Goal: Transaction & Acquisition: Purchase product/service

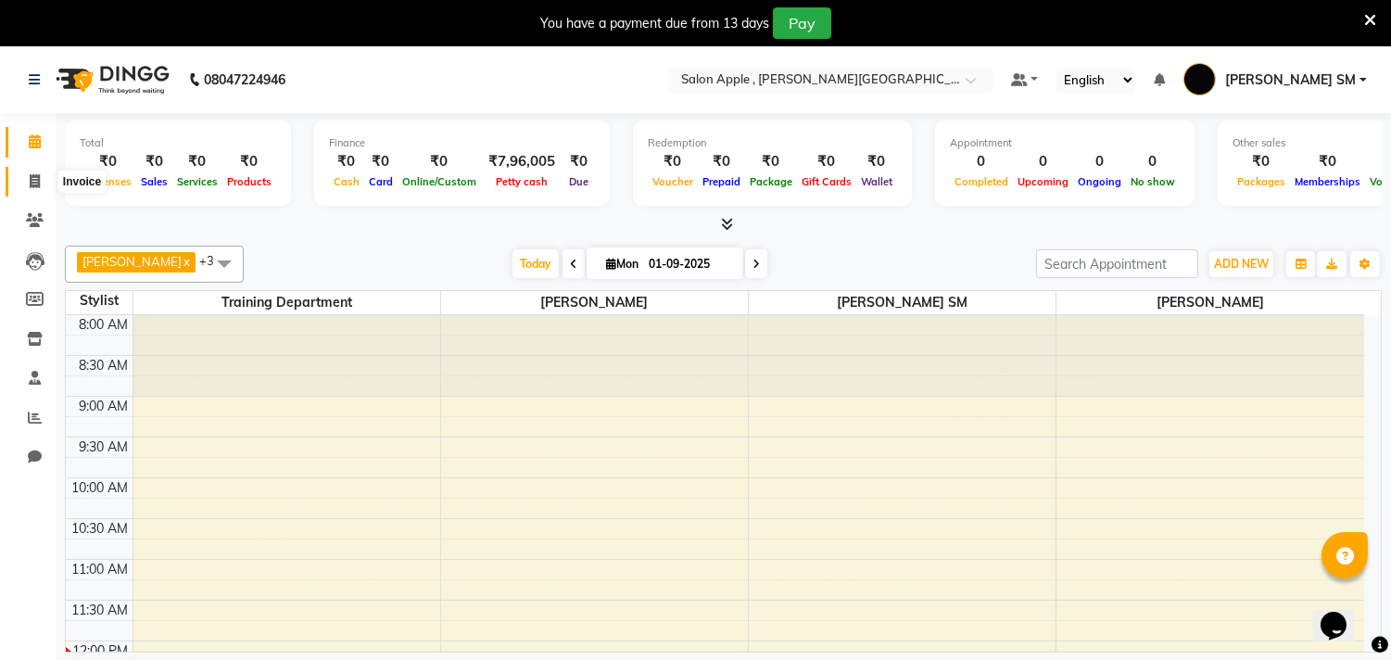
click at [32, 181] on icon at bounding box center [35, 181] width 10 height 14
select select "521"
select select "service"
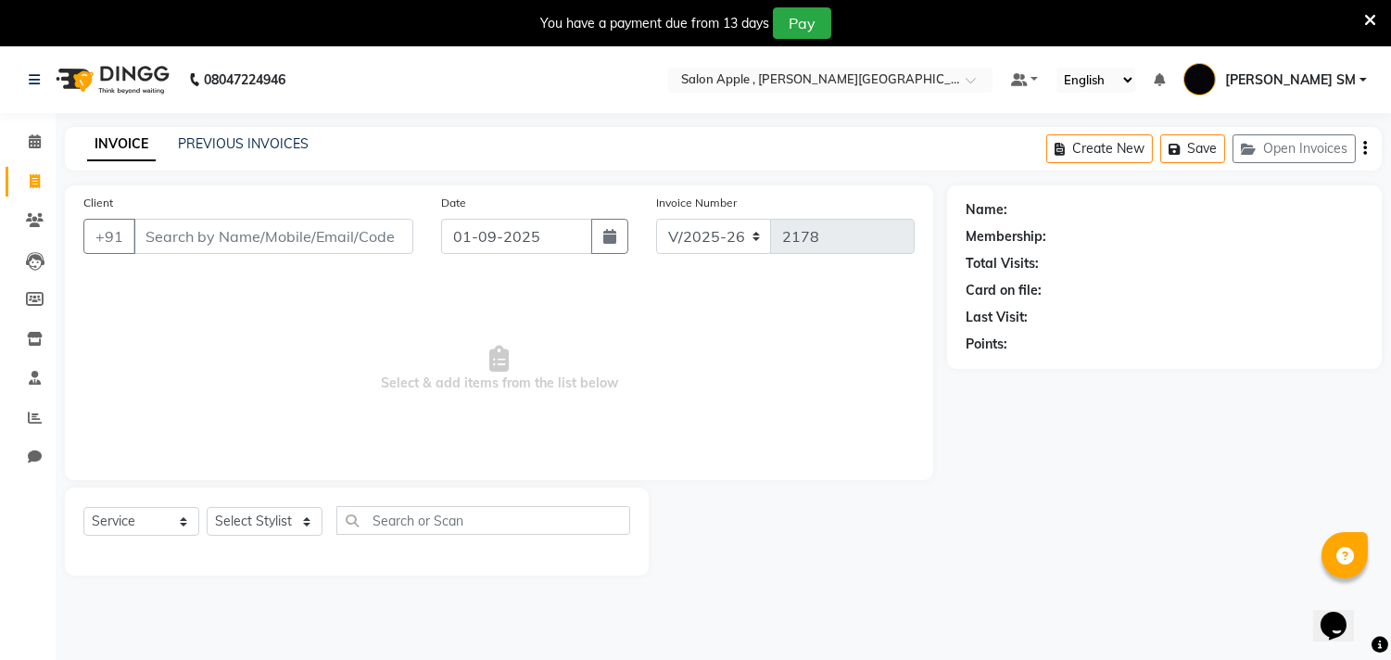
click at [200, 230] on input "Client" at bounding box center [273, 236] width 280 height 35
click at [158, 235] on input "Client" at bounding box center [273, 236] width 280 height 35
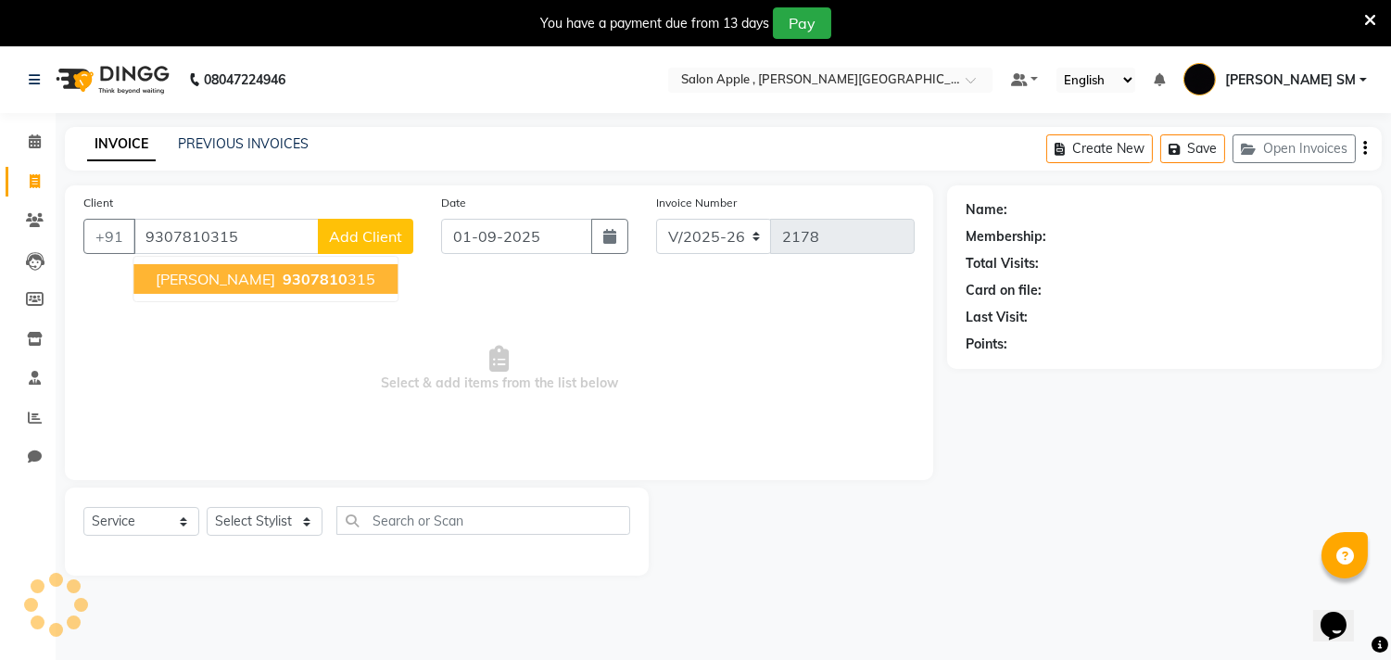
type input "9307810315"
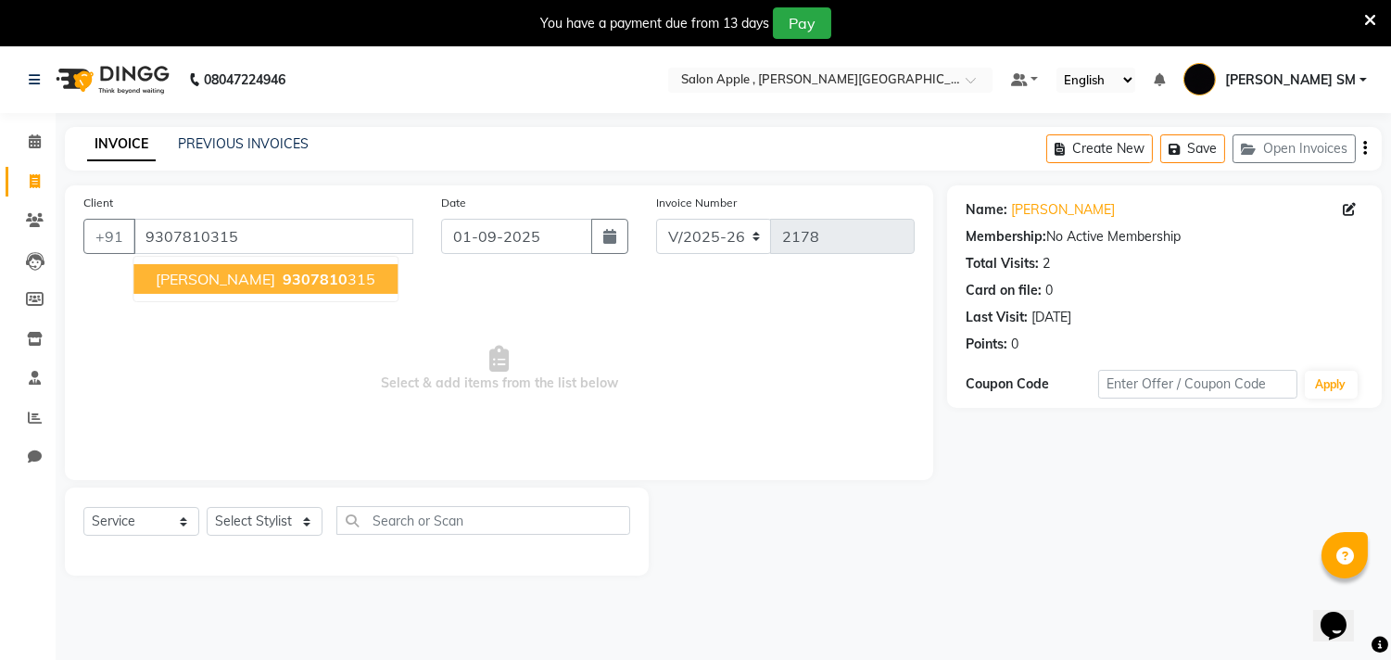
click at [283, 276] on span "9307810" at bounding box center [315, 279] width 65 height 19
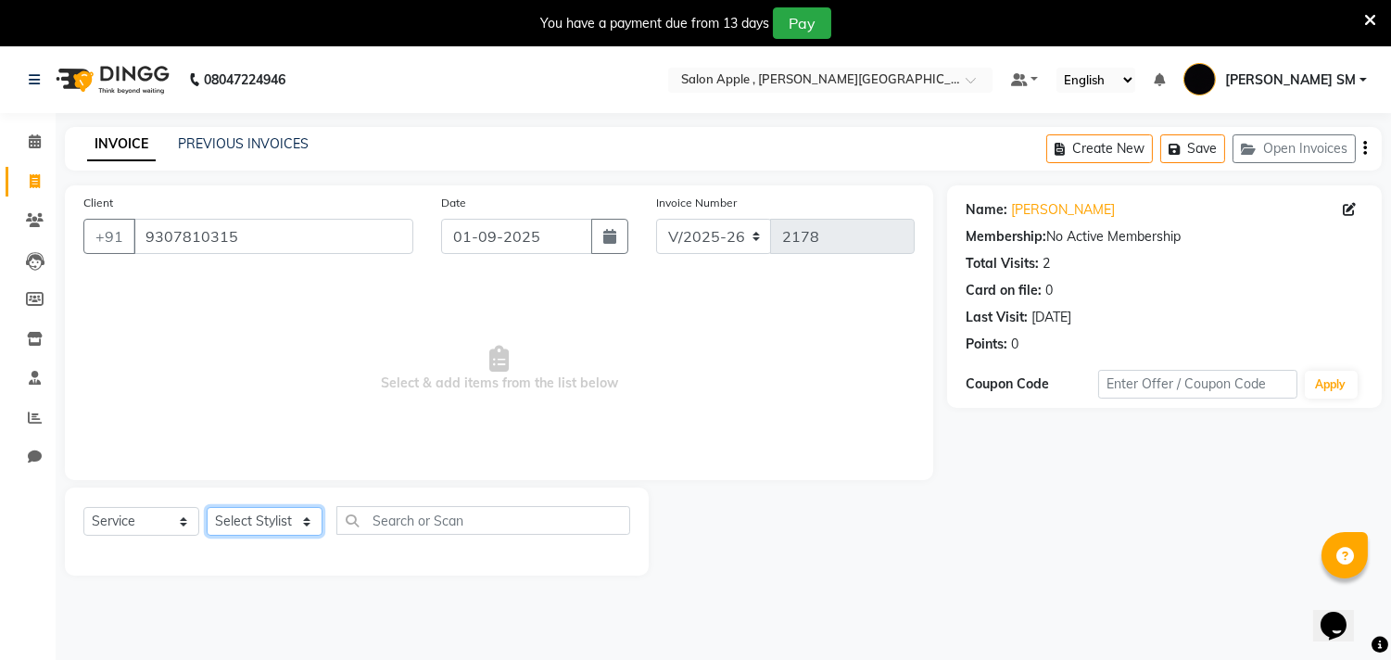
click at [269, 523] on select "Select Stylist Abhishek [PERSON_NAME] [PERSON_NAME] [PERSON_NAME] SM NEHA [PERS…" at bounding box center [265, 521] width 116 height 29
select select "24657"
click at [207, 508] on select "Select Stylist Abhishek [PERSON_NAME] [PERSON_NAME] [PERSON_NAME] SM NEHA [PERS…" at bounding box center [265, 521] width 116 height 29
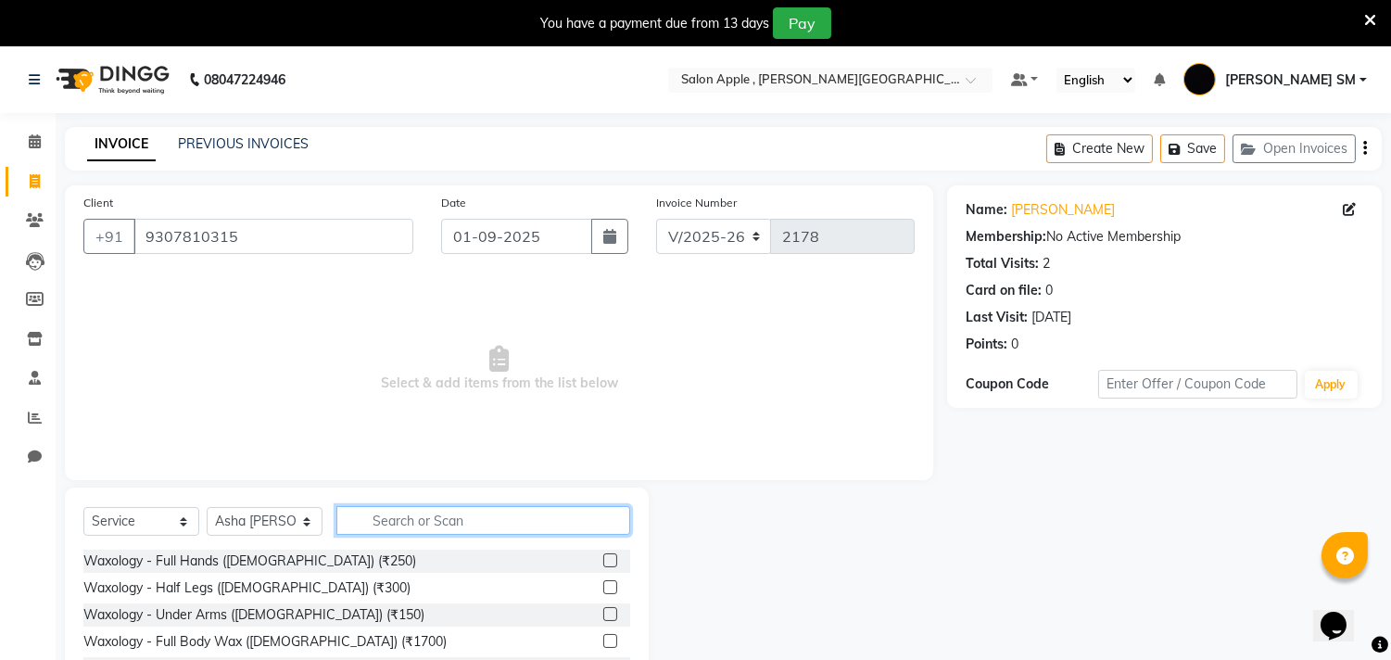
click at [432, 511] on input "text" at bounding box center [483, 520] width 294 height 29
type input "thr"
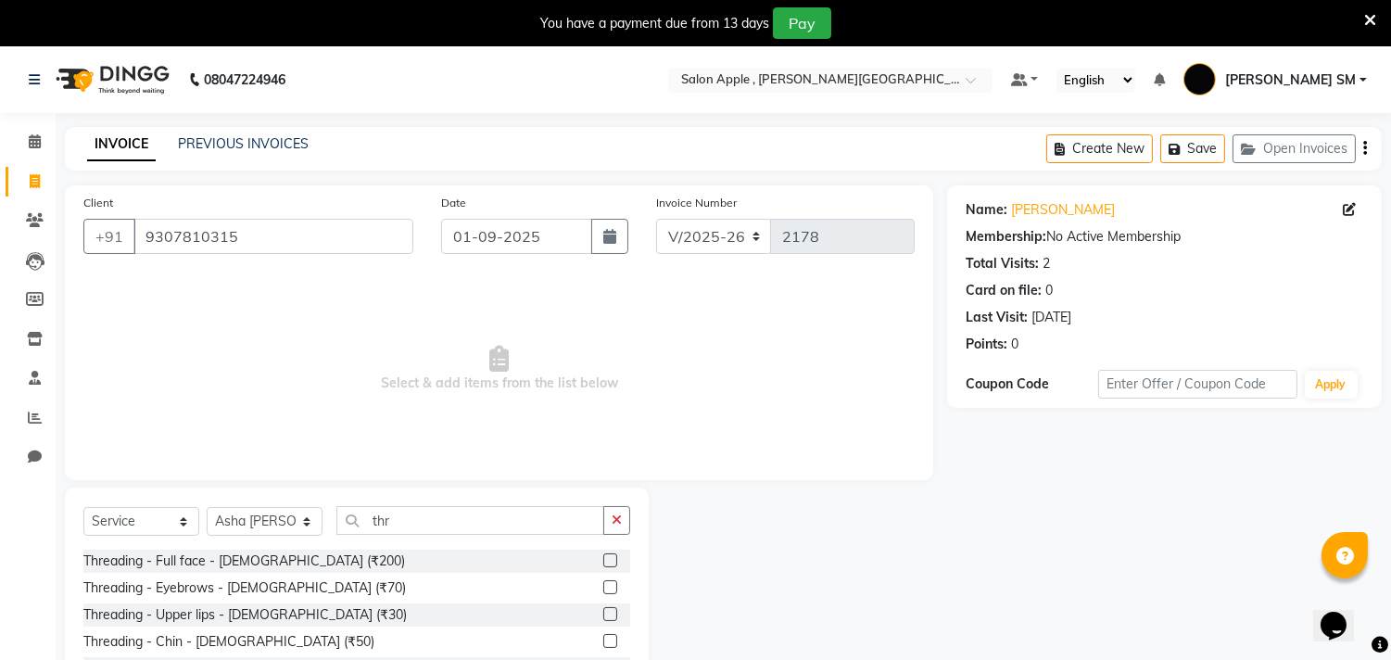
click at [603, 586] on label at bounding box center [610, 587] width 14 height 14
click at [603, 586] on input "checkbox" at bounding box center [609, 588] width 12 height 12
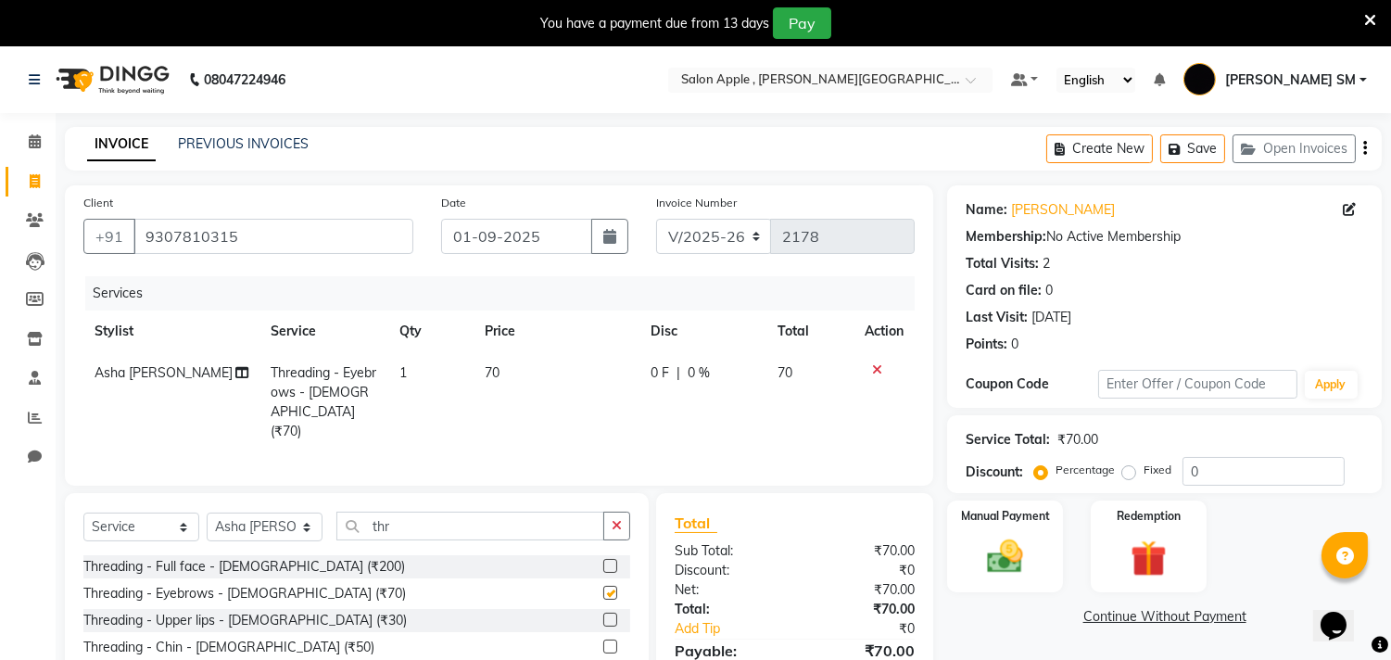
checkbox input "false"
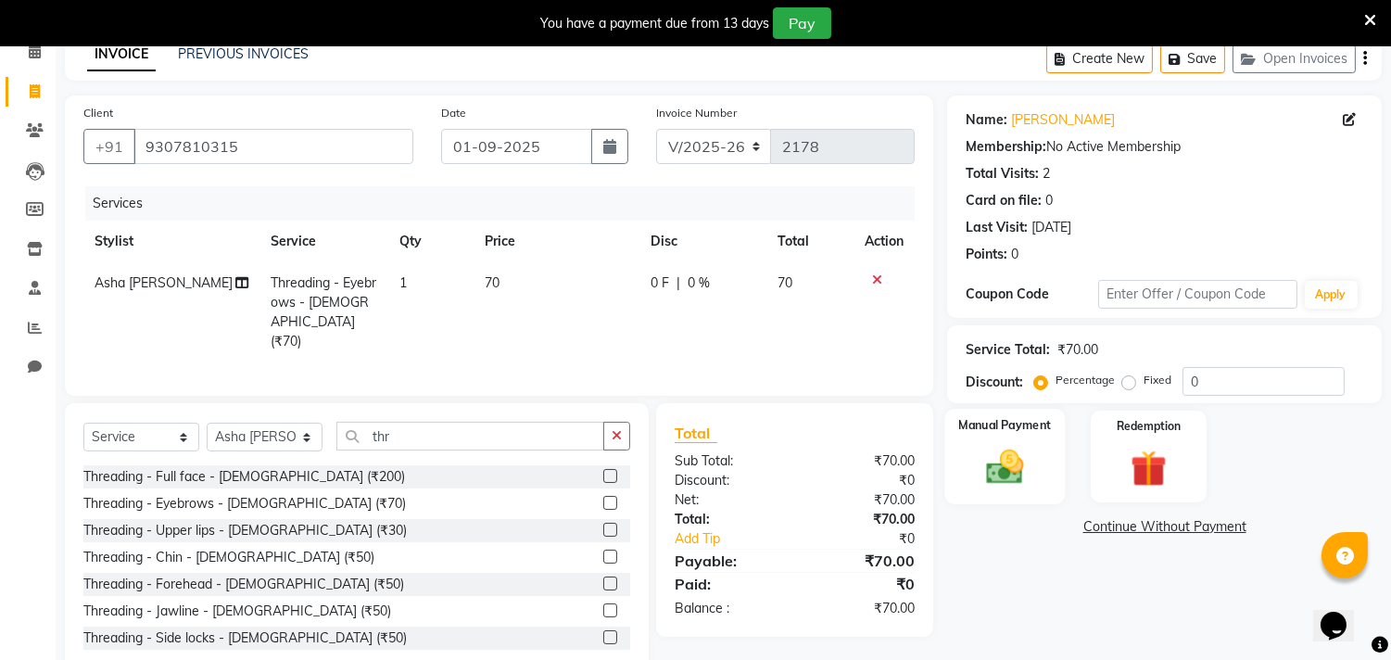
scroll to position [131, 0]
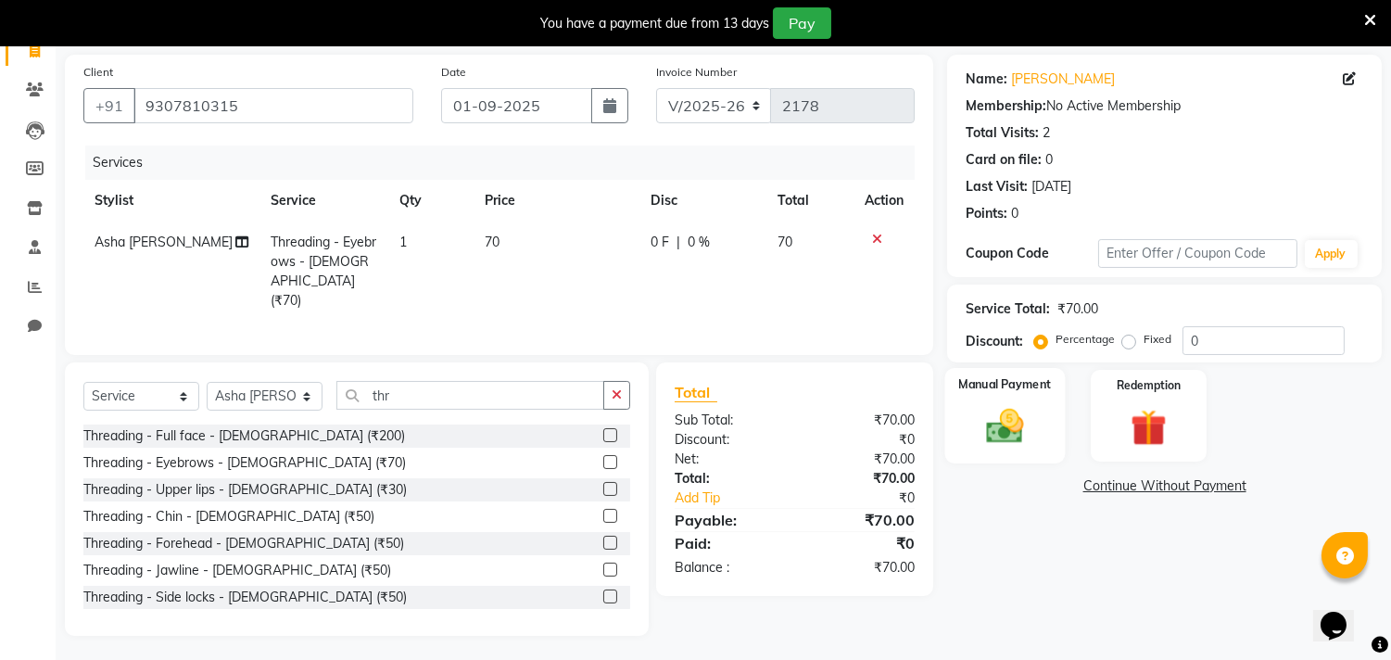
click at [994, 426] on img at bounding box center [1005, 427] width 61 height 44
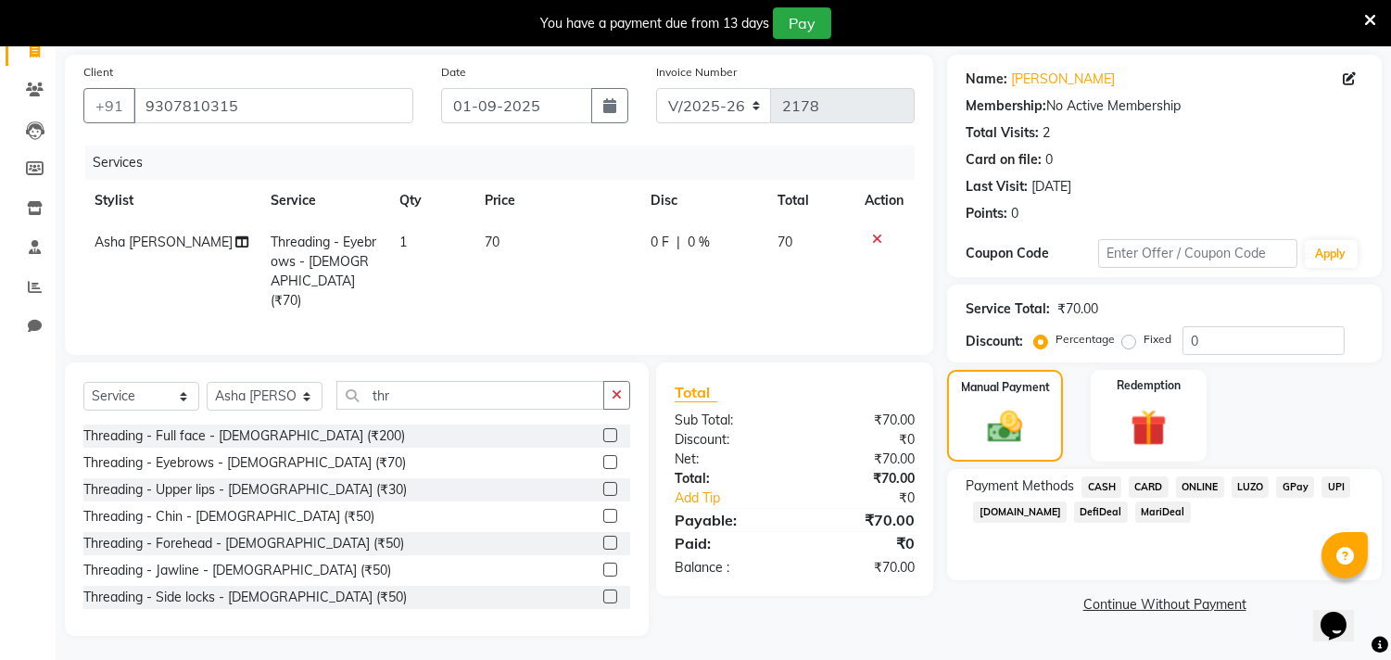
click at [1094, 484] on span "CASH" at bounding box center [1101, 486] width 40 height 21
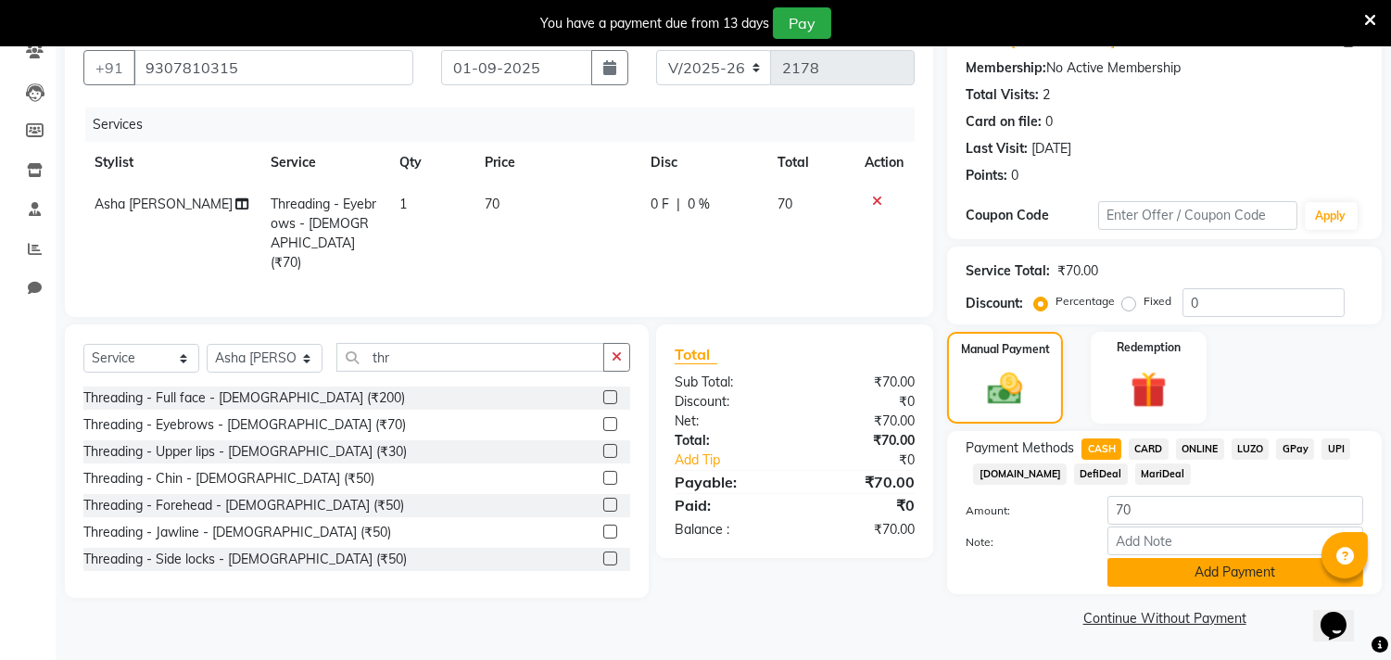
click at [1186, 561] on button "Add Payment" at bounding box center [1235, 572] width 256 height 29
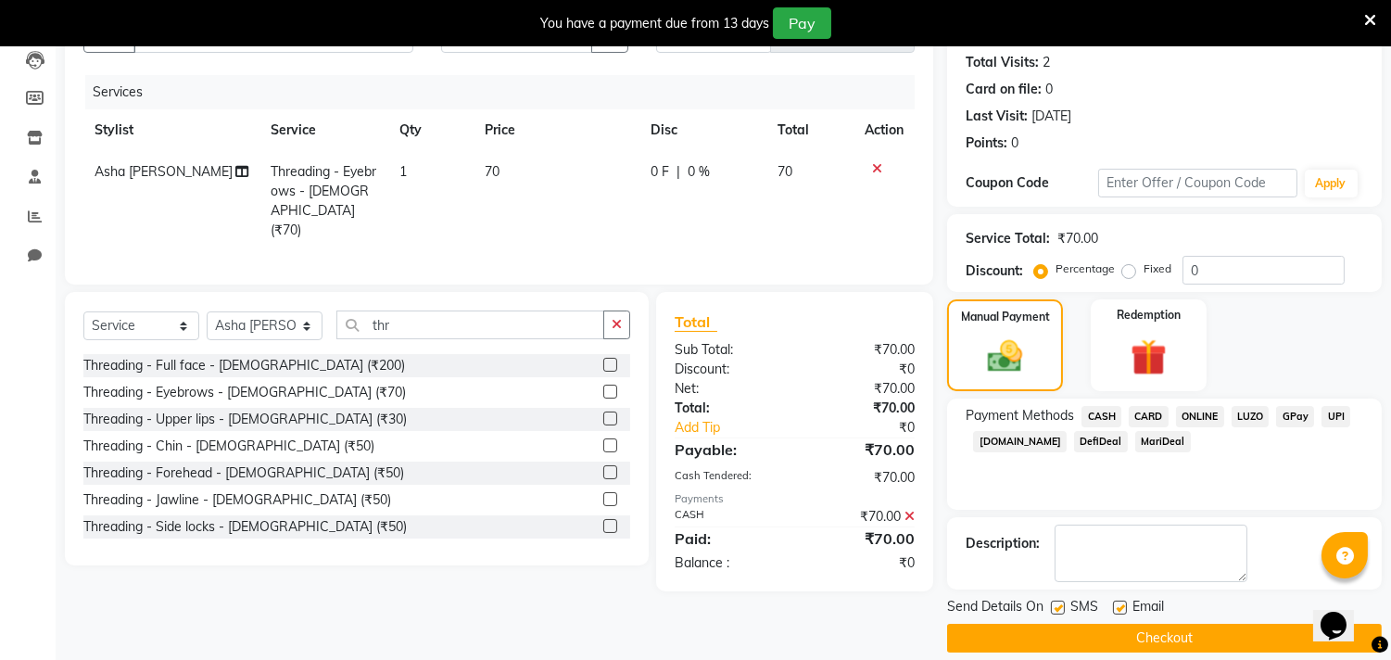
scroll to position [220, 0]
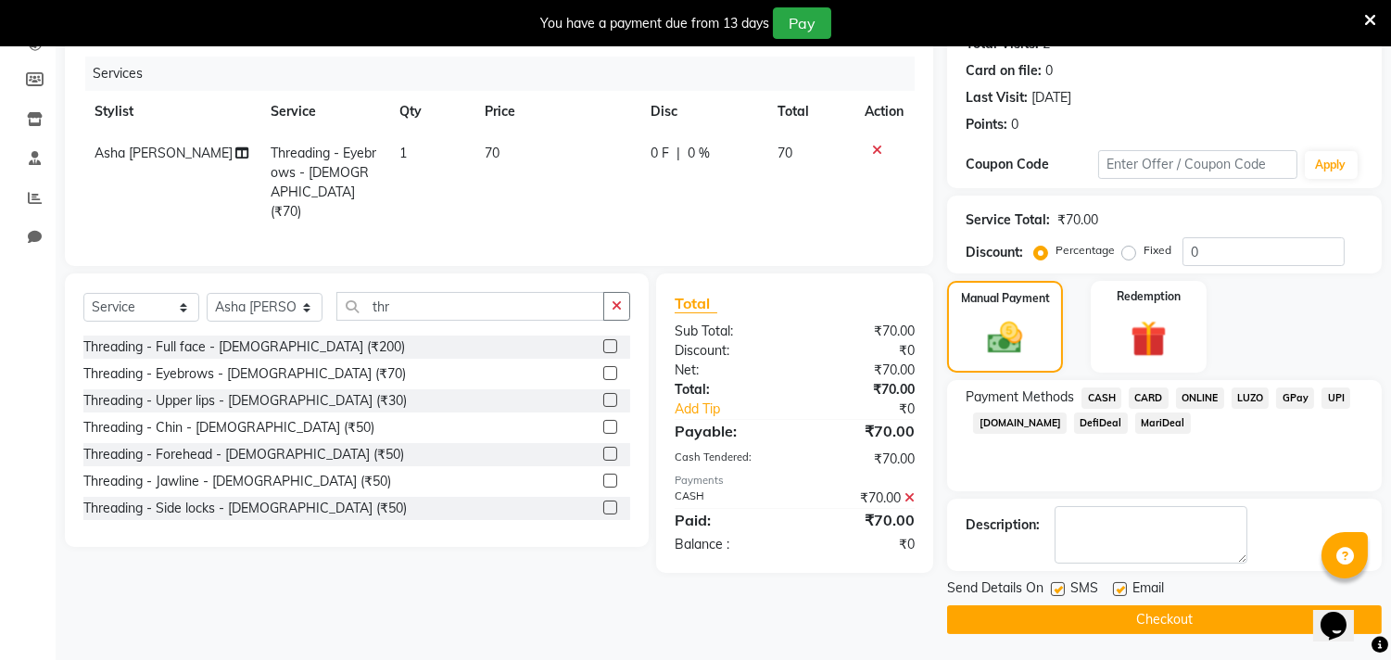
click at [1145, 631] on button "Checkout" at bounding box center [1164, 619] width 435 height 29
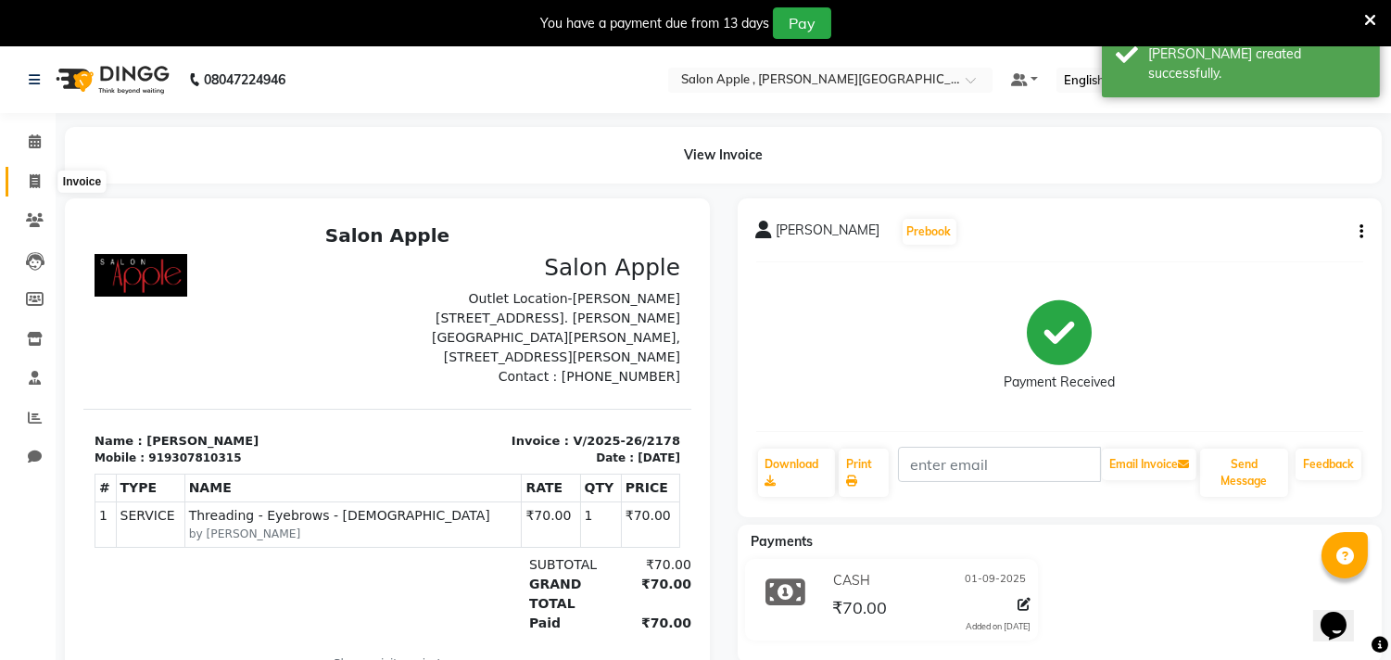
click at [38, 172] on span at bounding box center [35, 181] width 32 height 21
select select "521"
select select "service"
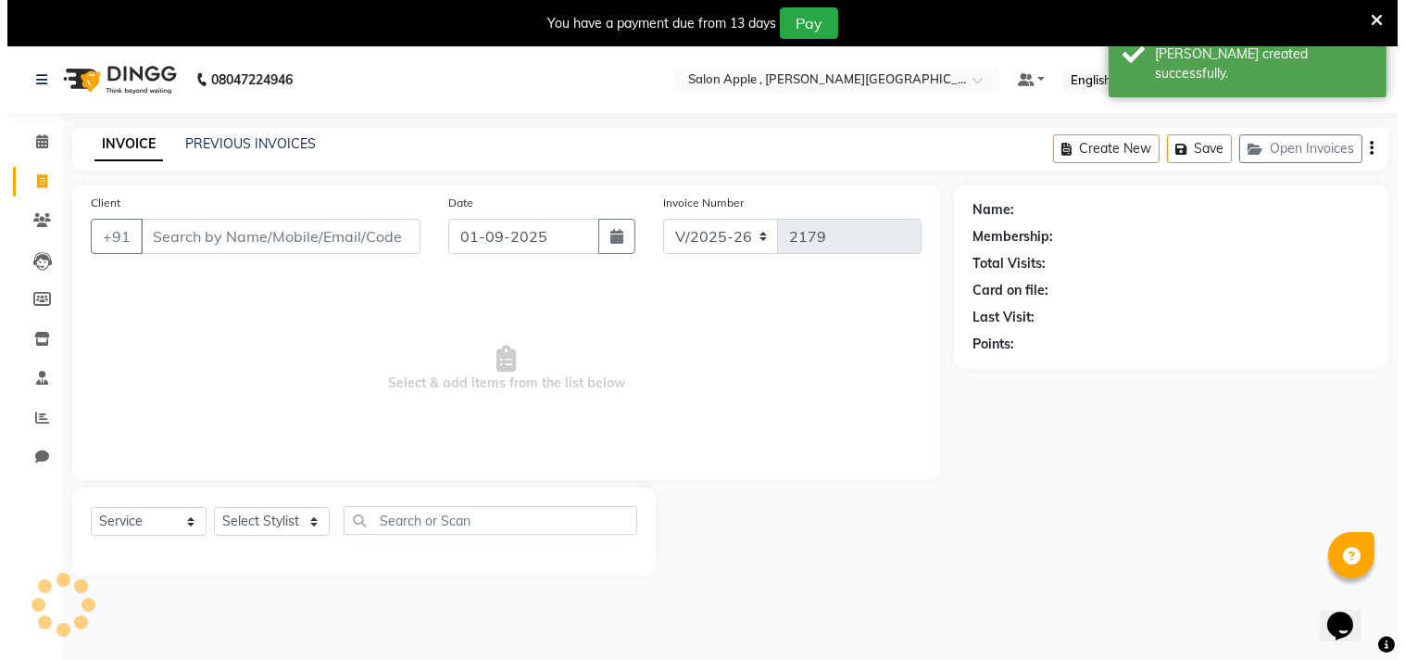
scroll to position [46, 0]
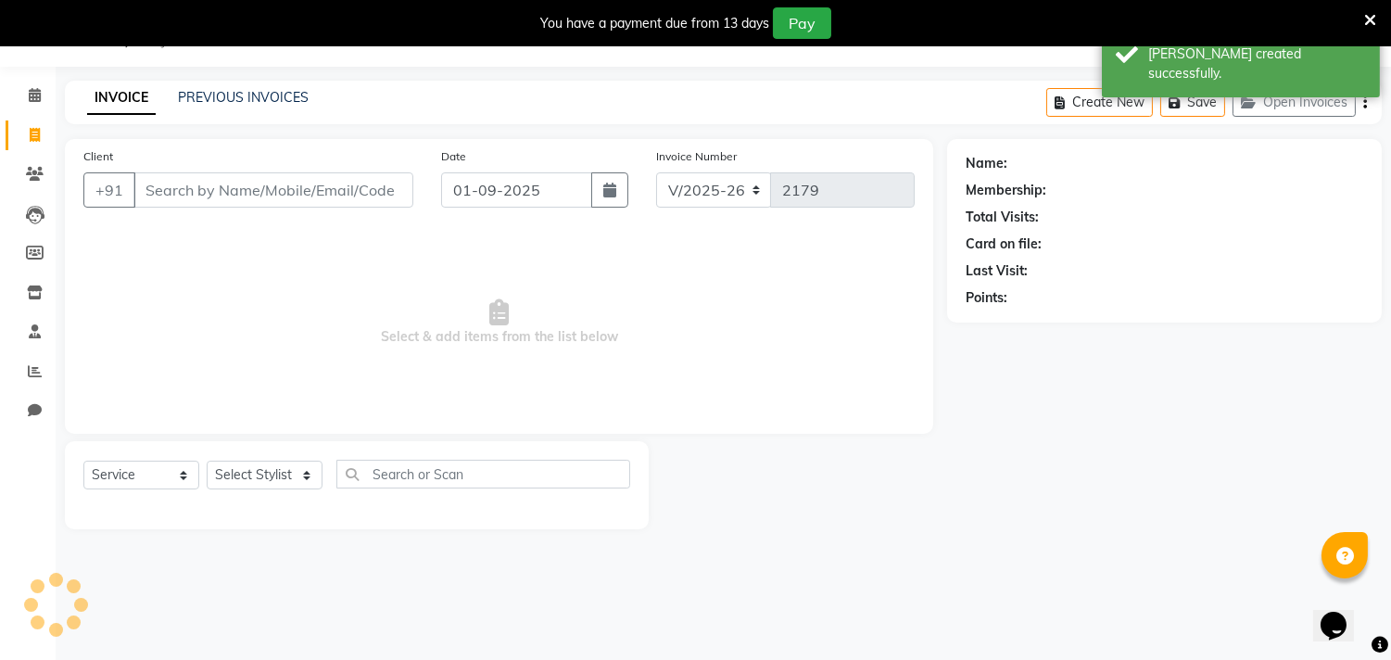
drag, startPoint x: 161, startPoint y: 189, endPoint x: 174, endPoint y: 196, distance: 14.9
click at [165, 189] on input "Client" at bounding box center [273, 189] width 280 height 35
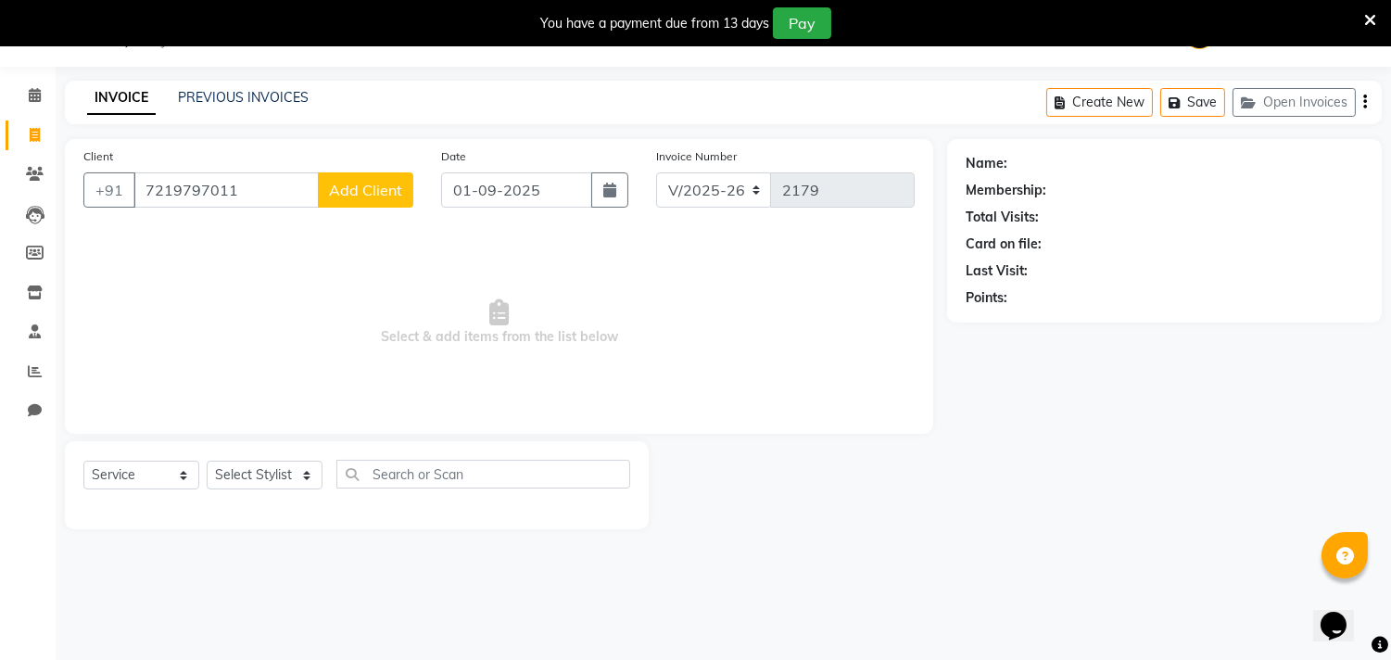
type input "7219797011"
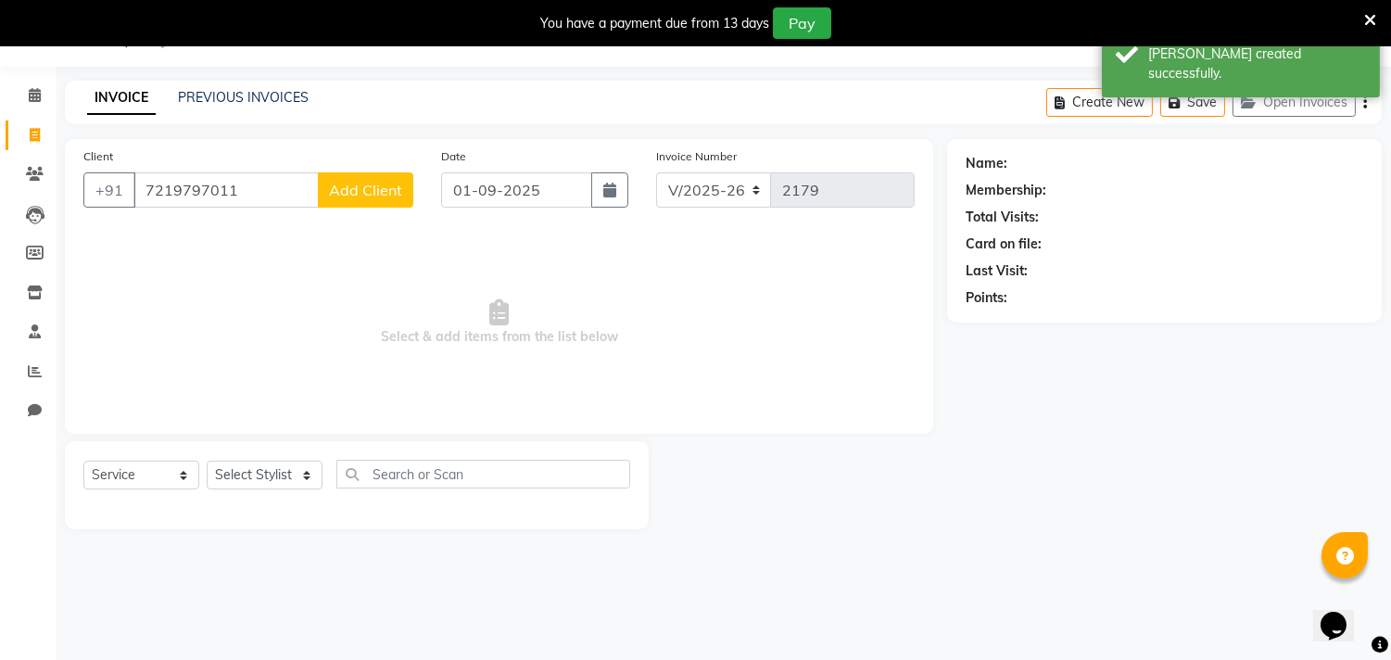
click at [372, 179] on button "Add Client" at bounding box center [365, 189] width 95 height 35
select select "22"
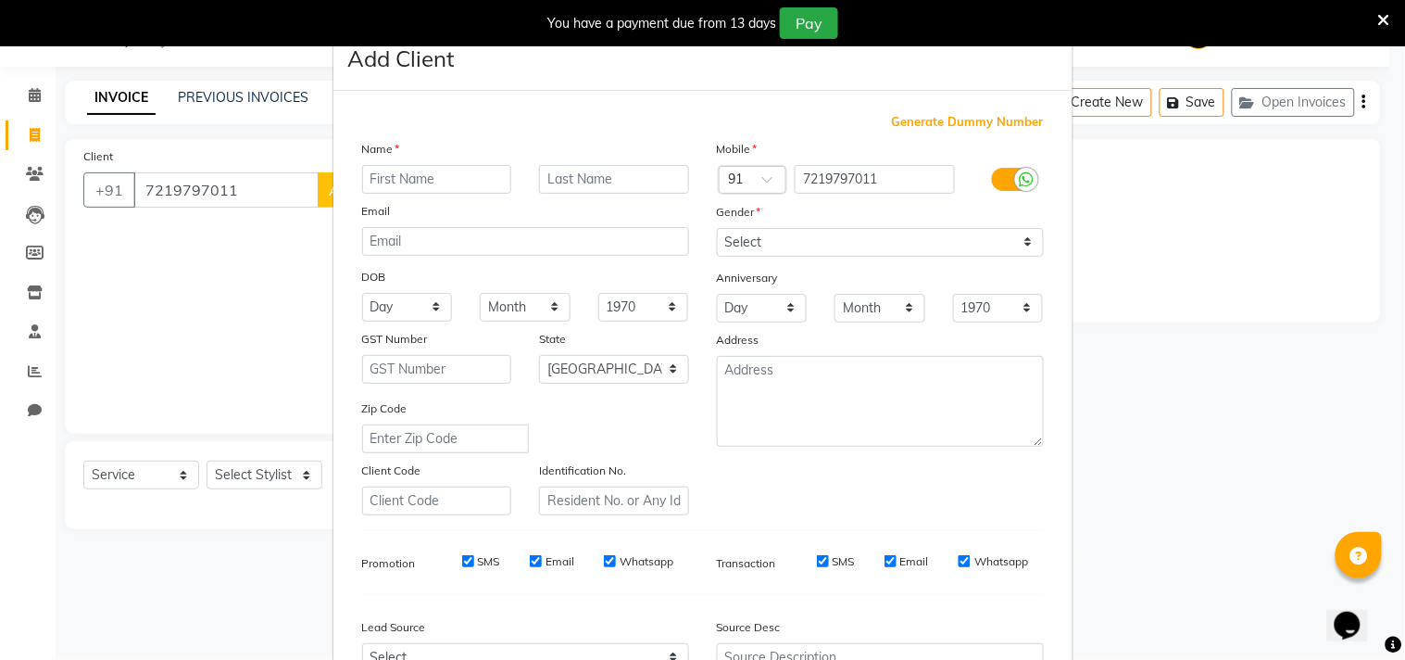
click at [376, 172] on input "text" at bounding box center [437, 179] width 150 height 29
type input "sakher"
click at [815, 230] on select "Select [DEMOGRAPHIC_DATA] [DEMOGRAPHIC_DATA] Other Prefer Not To Say" at bounding box center [880, 242] width 327 height 29
click at [717, 228] on select "Select [DEMOGRAPHIC_DATA] [DEMOGRAPHIC_DATA] Other Prefer Not To Say" at bounding box center [880, 242] width 327 height 29
click at [761, 243] on select "Select [DEMOGRAPHIC_DATA] [DEMOGRAPHIC_DATA] Other Prefer Not To Say" at bounding box center [880, 242] width 327 height 29
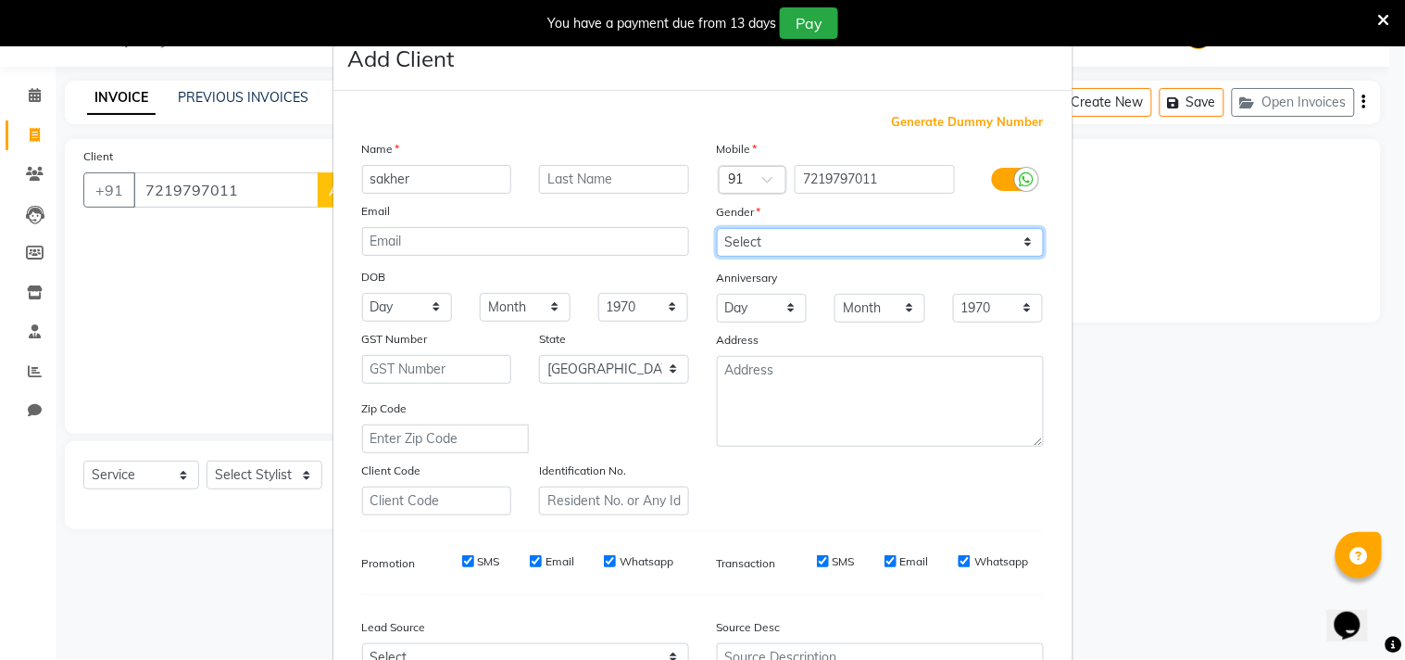
select select "[DEMOGRAPHIC_DATA]"
click at [717, 228] on select "Select [DEMOGRAPHIC_DATA] [DEMOGRAPHIC_DATA] Other Prefer Not To Say" at bounding box center [880, 242] width 327 height 29
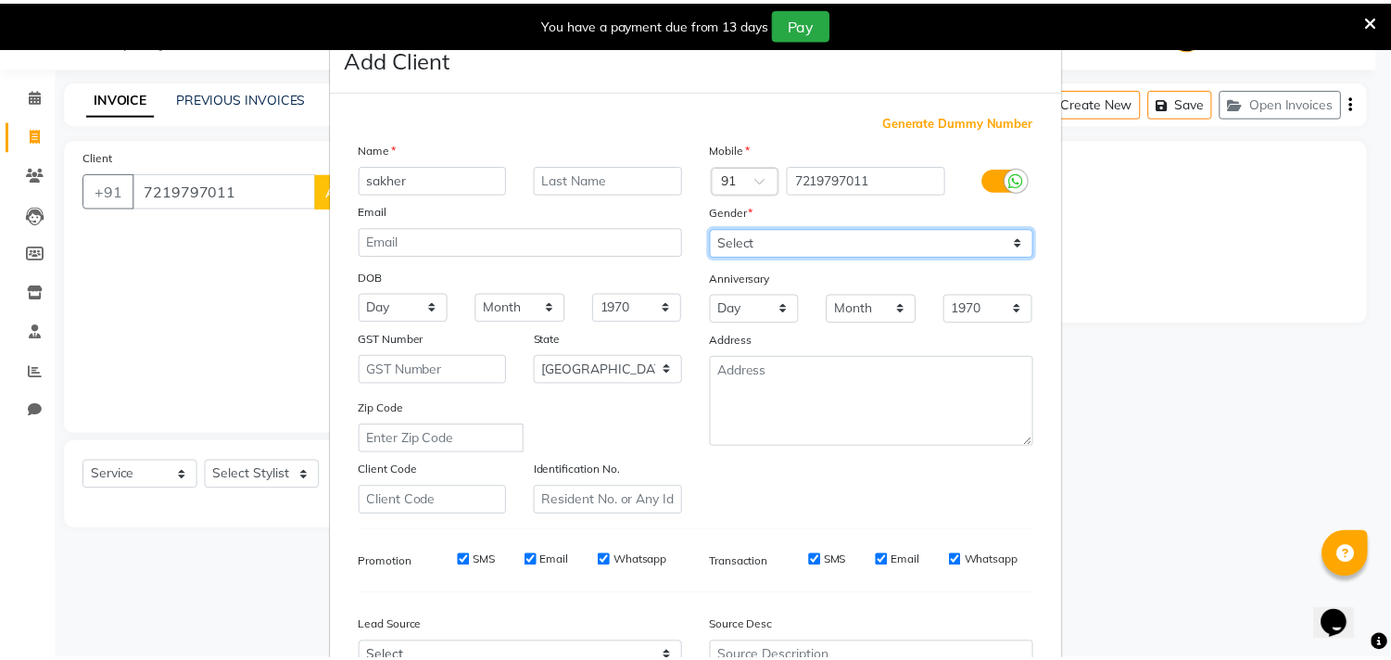
scroll to position [196, 0]
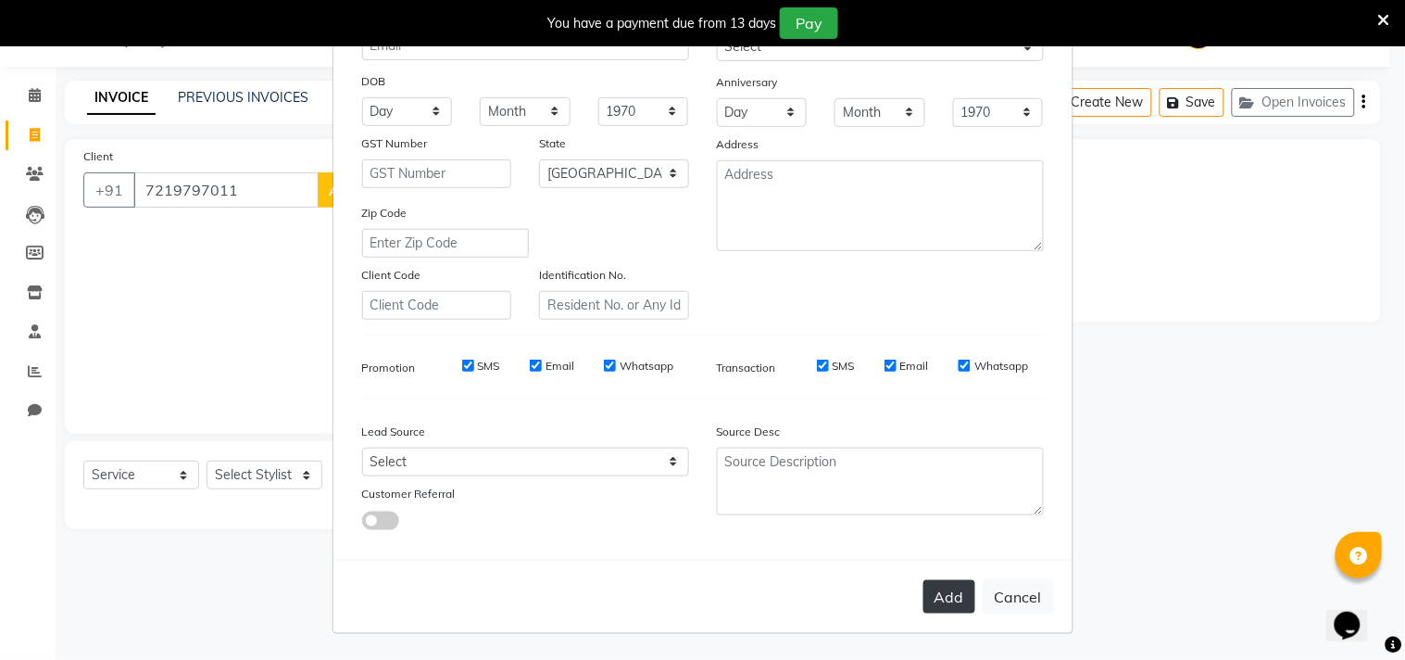
click at [941, 595] on button "Add" at bounding box center [950, 596] width 52 height 33
select select
select select "null"
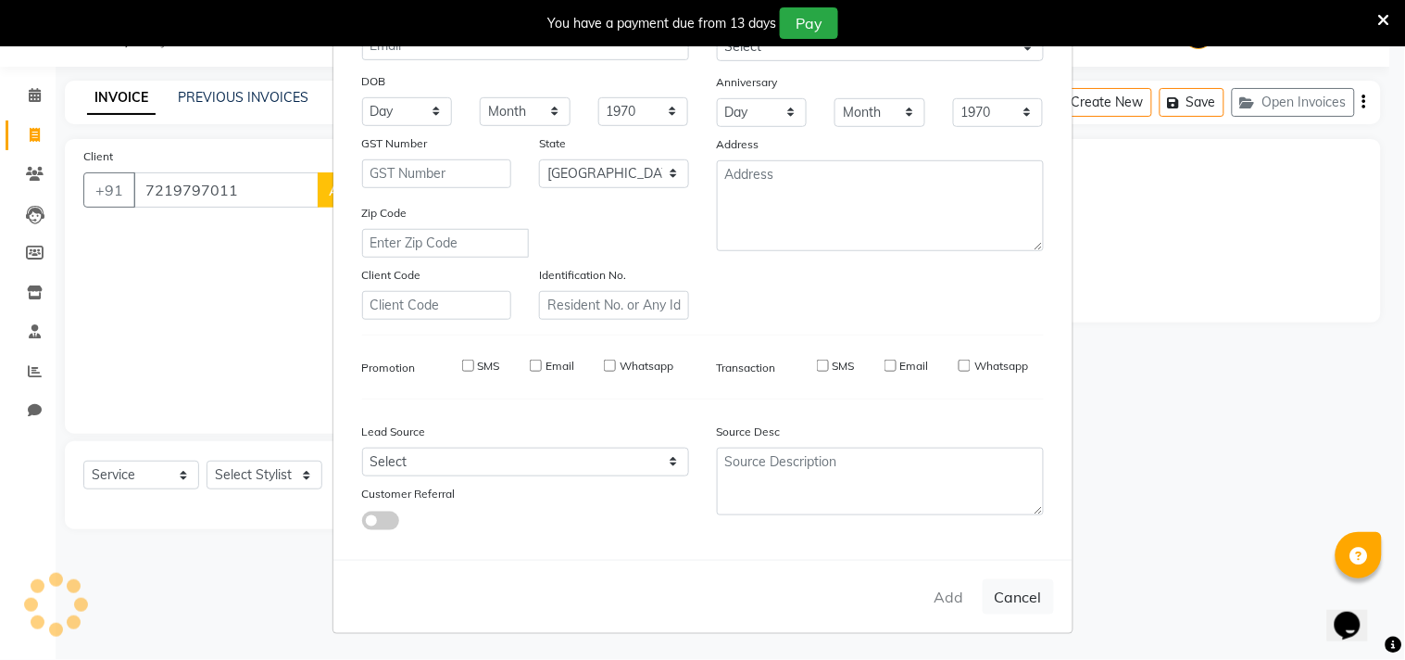
select select
checkbox input "false"
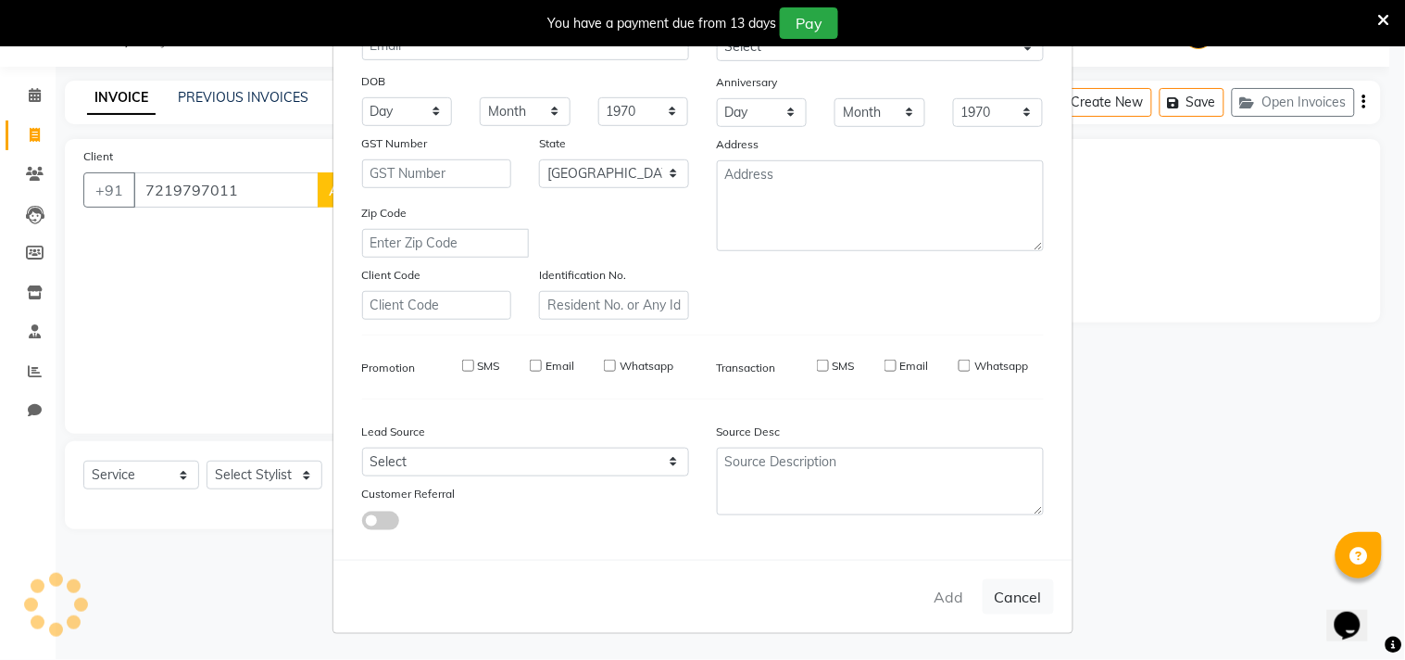
checkbox input "false"
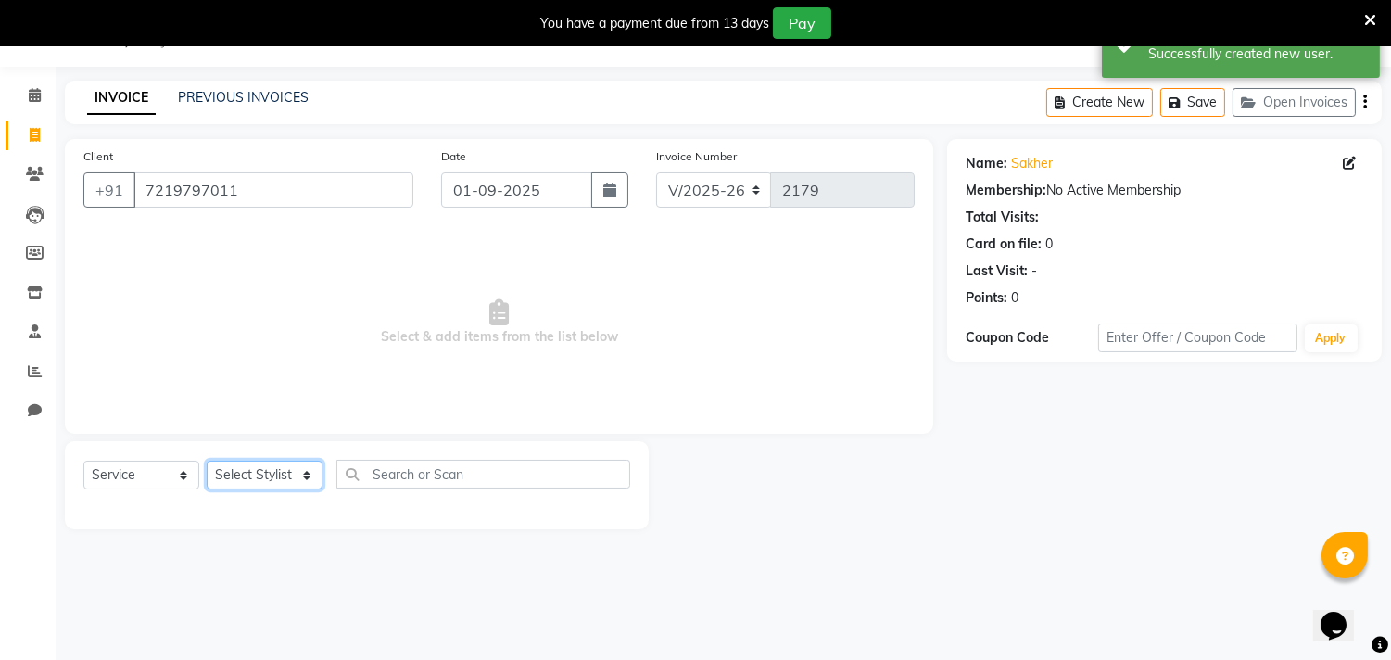
click at [264, 475] on select "Select Stylist Abhishek [PERSON_NAME] [PERSON_NAME] [PERSON_NAME] SM NEHA [PERS…" at bounding box center [265, 474] width 116 height 29
select select "85636"
click at [207, 461] on select "Select Stylist Abhishek [PERSON_NAME] [PERSON_NAME] [PERSON_NAME] SM NEHA [PERS…" at bounding box center [265, 474] width 116 height 29
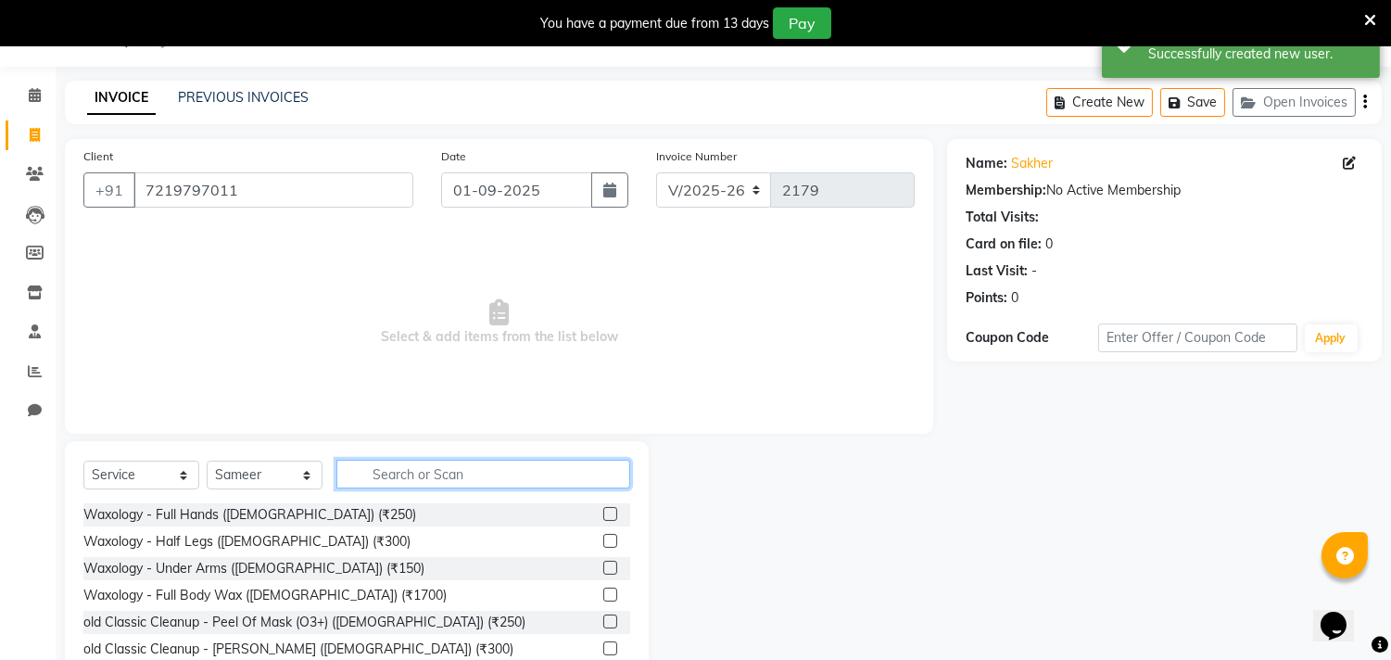
click at [391, 473] on input "text" at bounding box center [483, 474] width 294 height 29
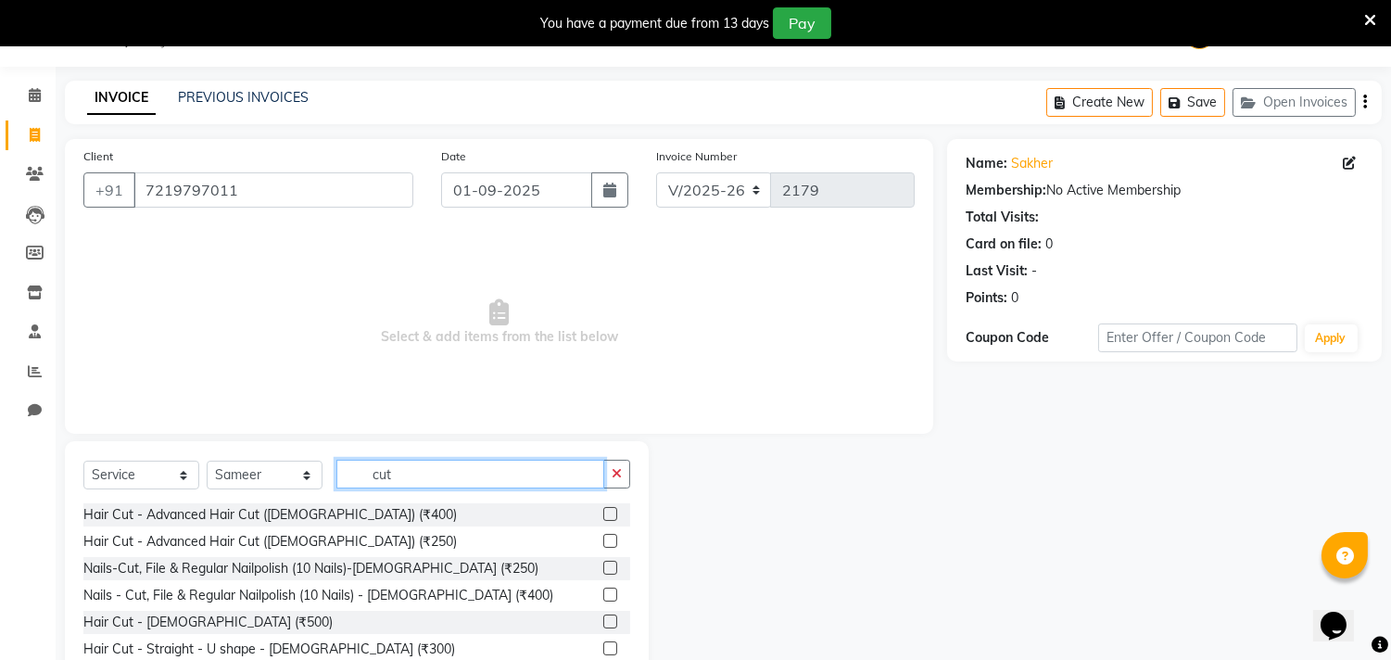
type input "cut"
click at [603, 643] on label at bounding box center [610, 648] width 14 height 14
click at [603, 643] on input "checkbox" at bounding box center [609, 649] width 12 height 12
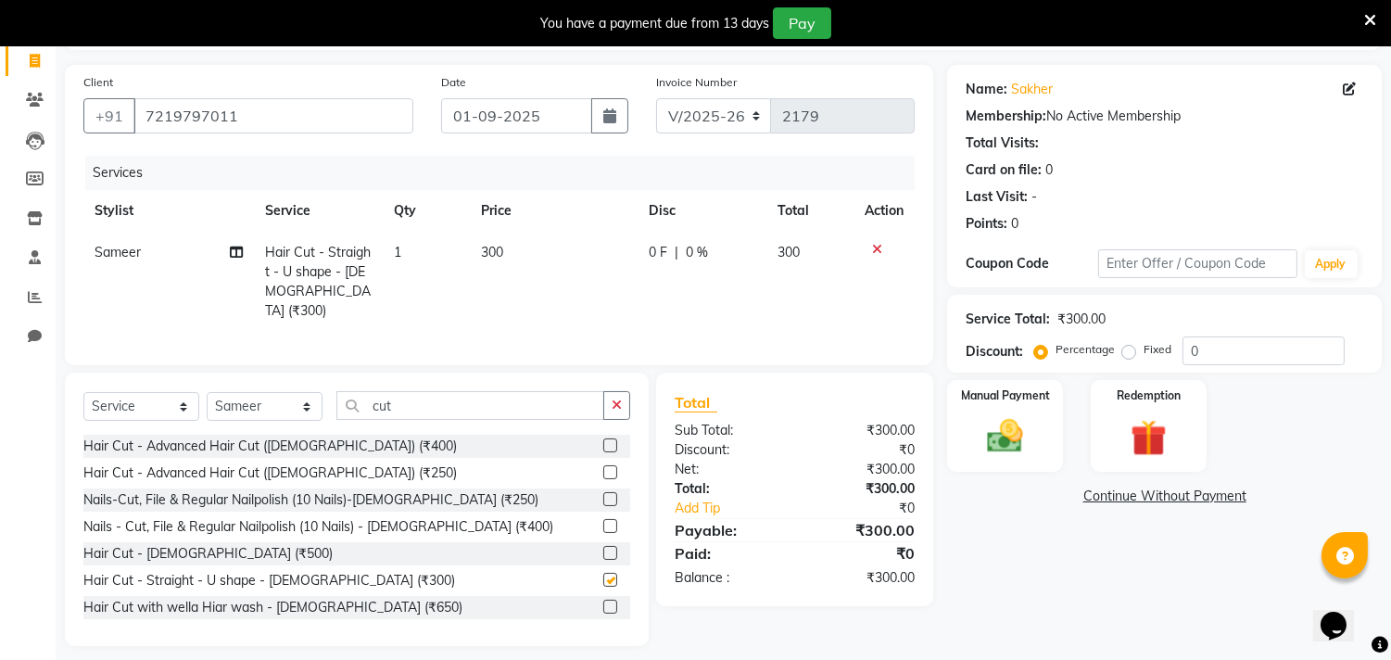
scroll to position [131, 0]
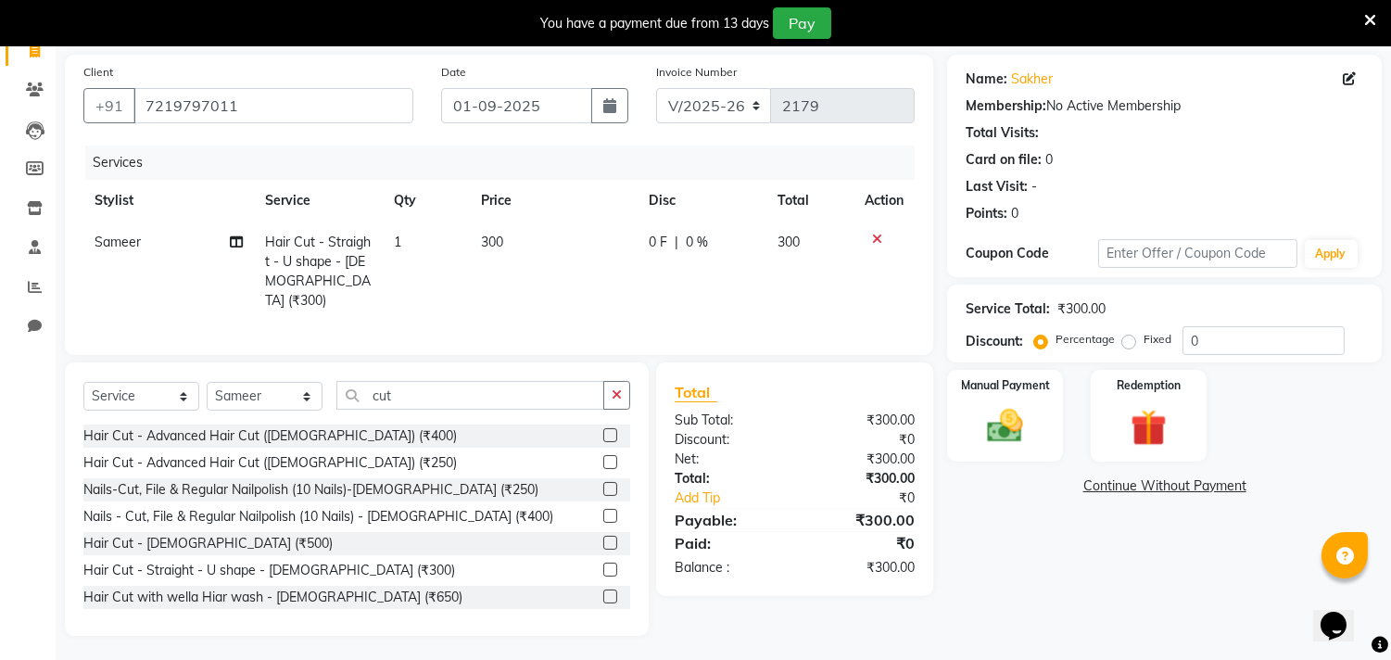
checkbox input "false"
click at [1006, 423] on img at bounding box center [1005, 427] width 61 height 44
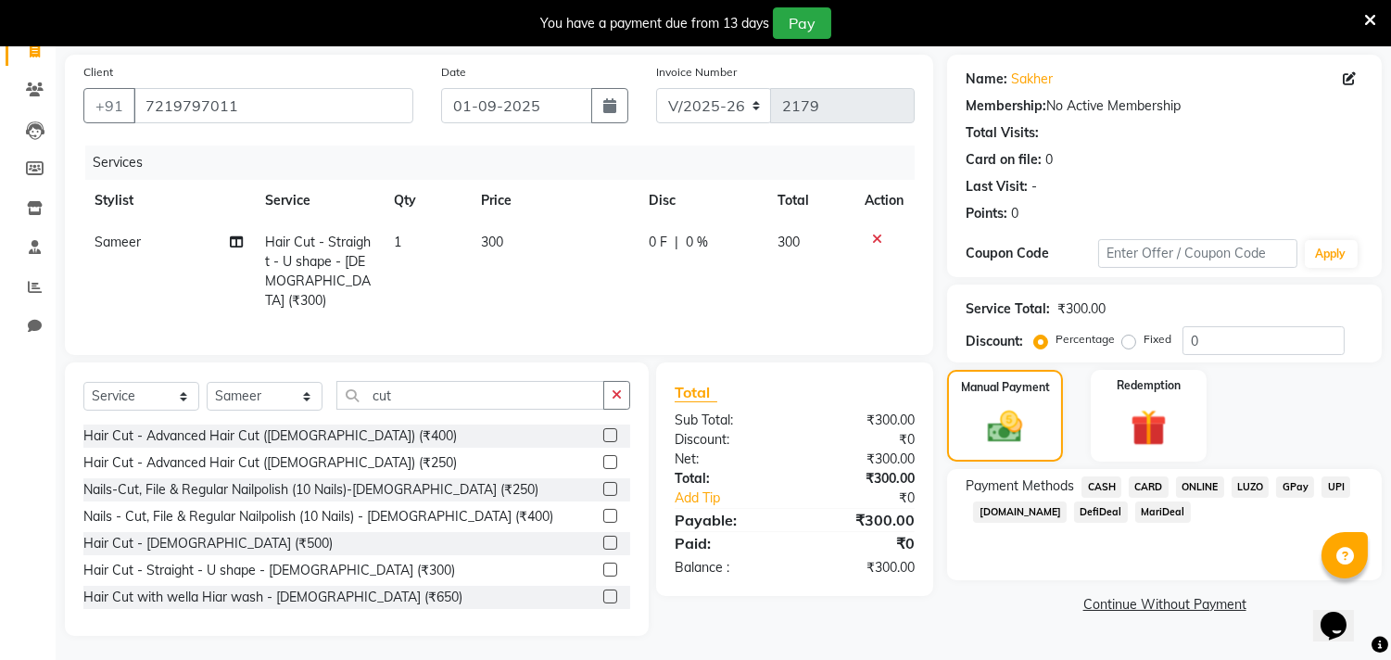
click at [1108, 487] on span "CASH" at bounding box center [1101, 486] width 40 height 21
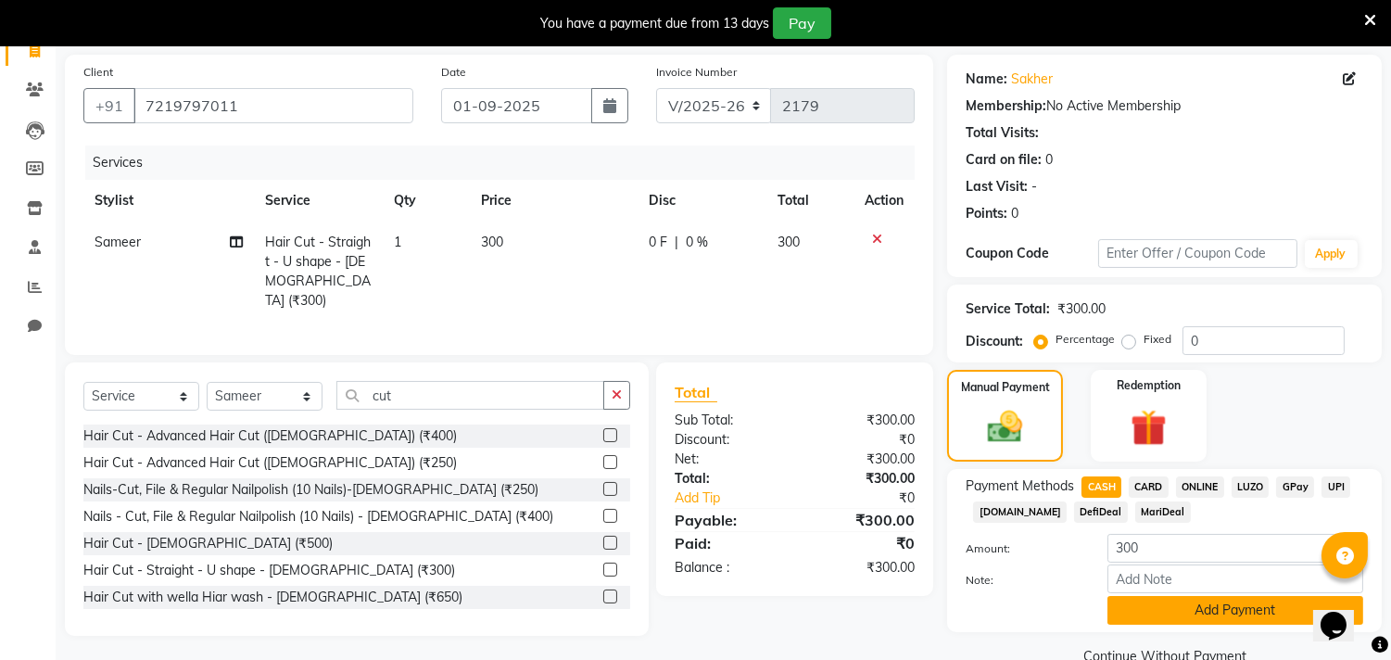
click at [1192, 609] on button "Add Payment" at bounding box center [1235, 610] width 256 height 29
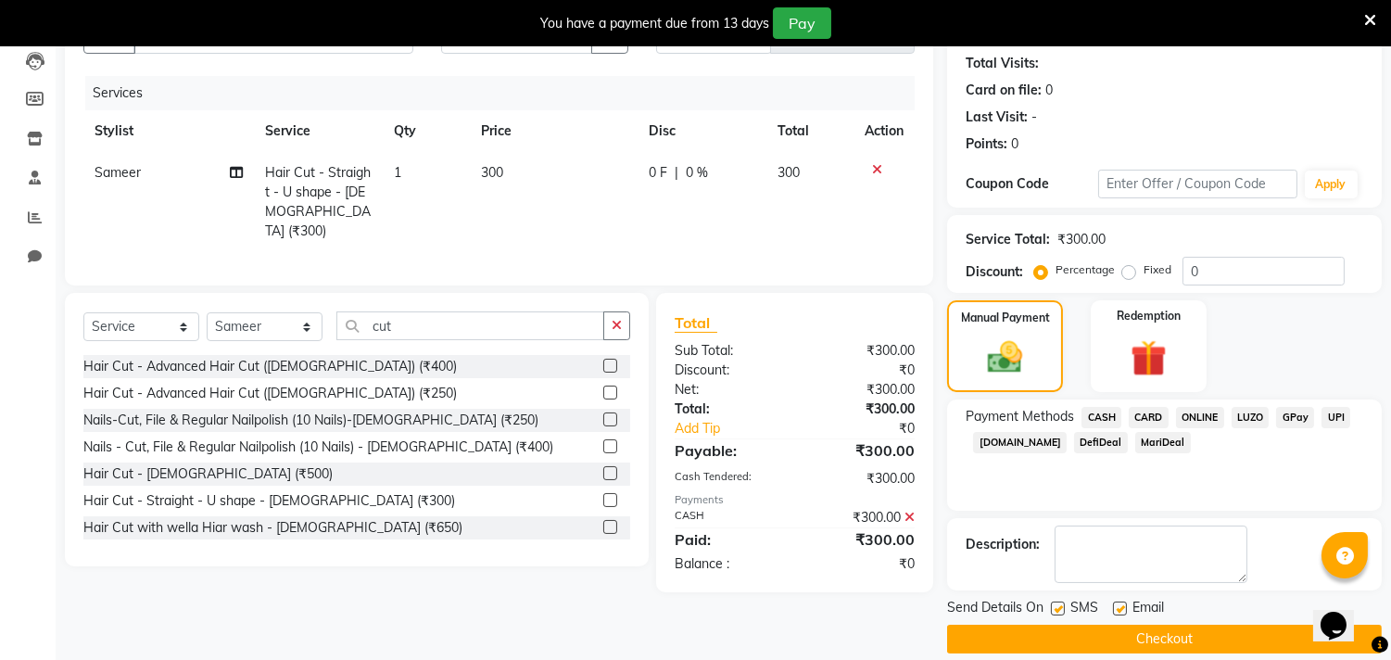
scroll to position [220, 0]
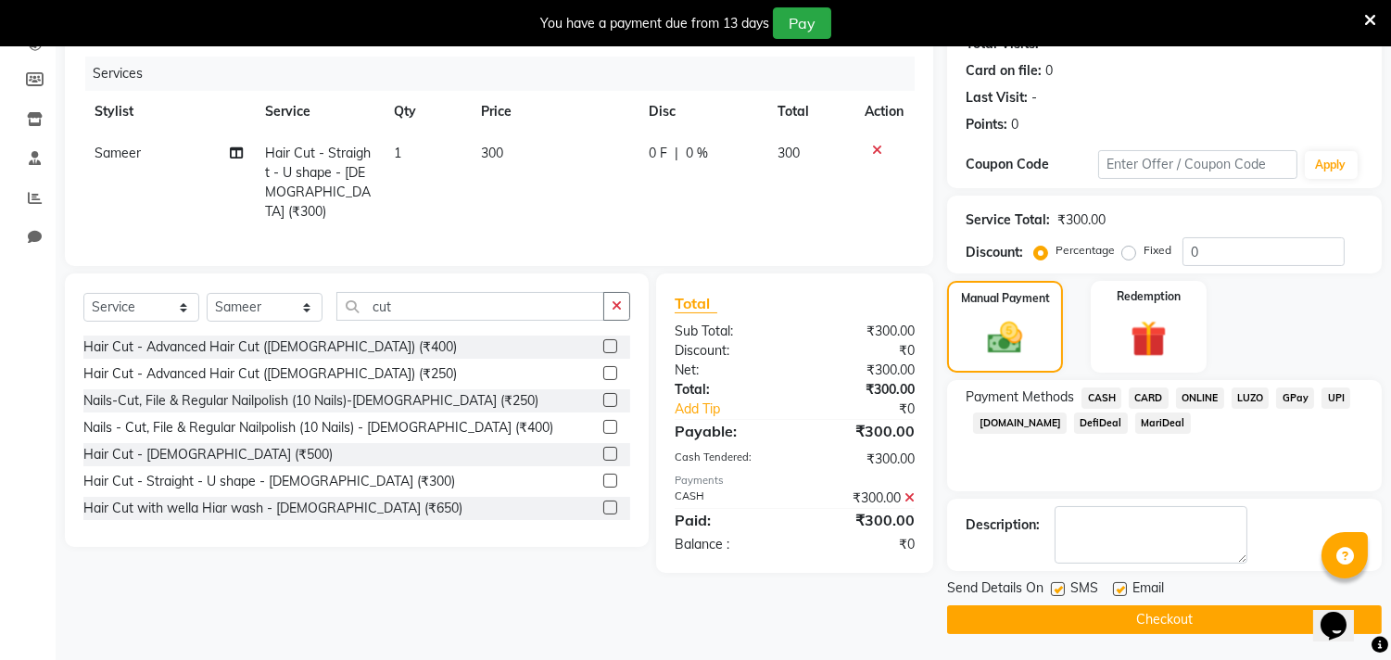
click at [1135, 619] on button "Checkout" at bounding box center [1164, 619] width 435 height 29
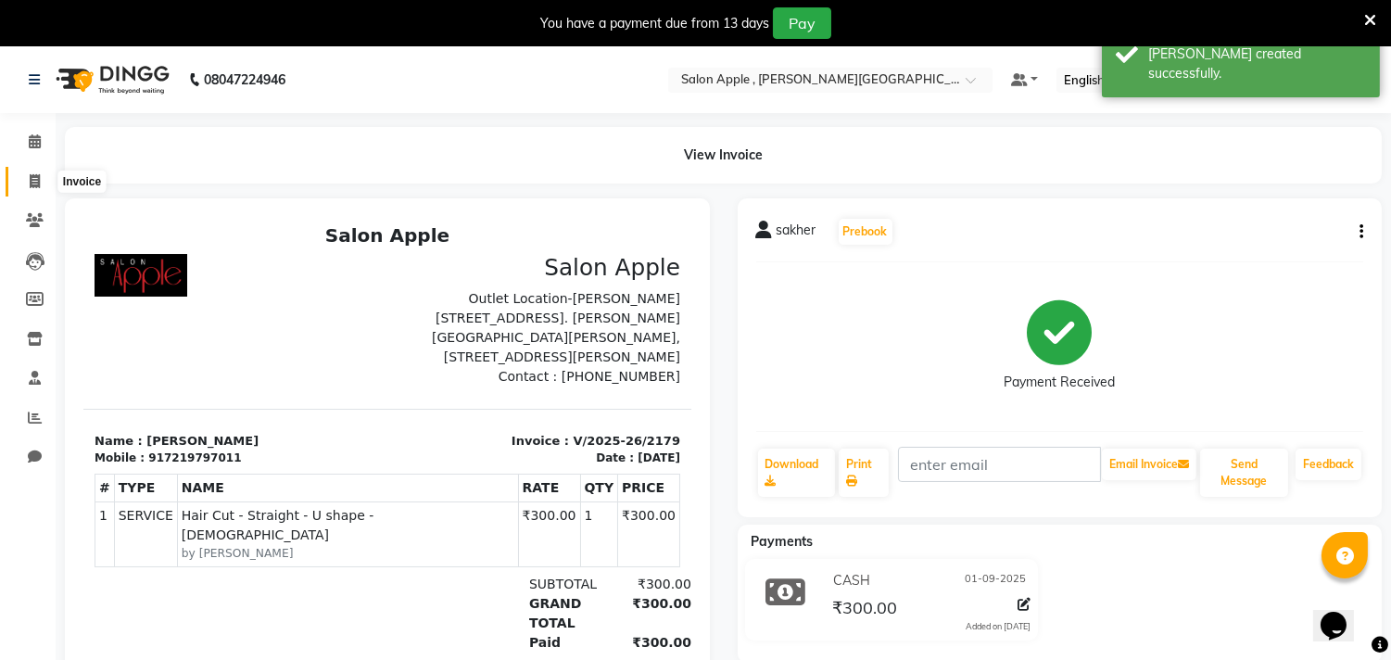
click at [25, 173] on span at bounding box center [35, 181] width 32 height 21
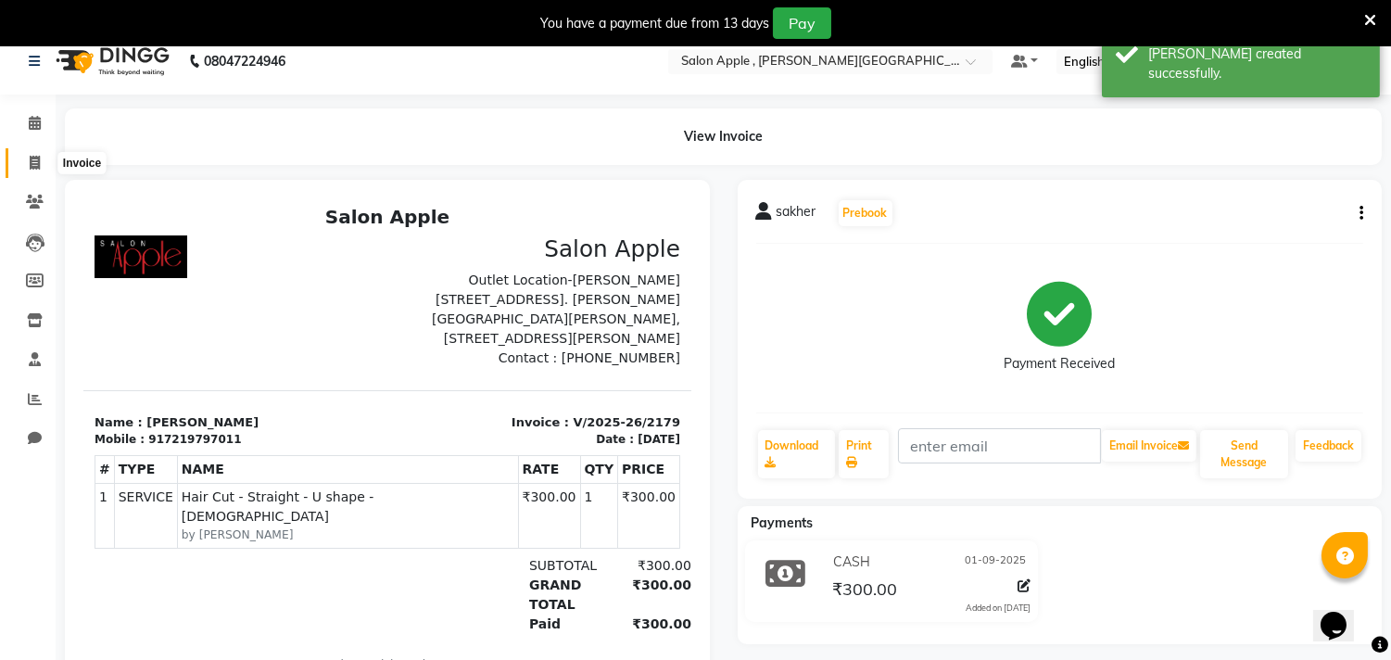
select select "521"
select select "service"
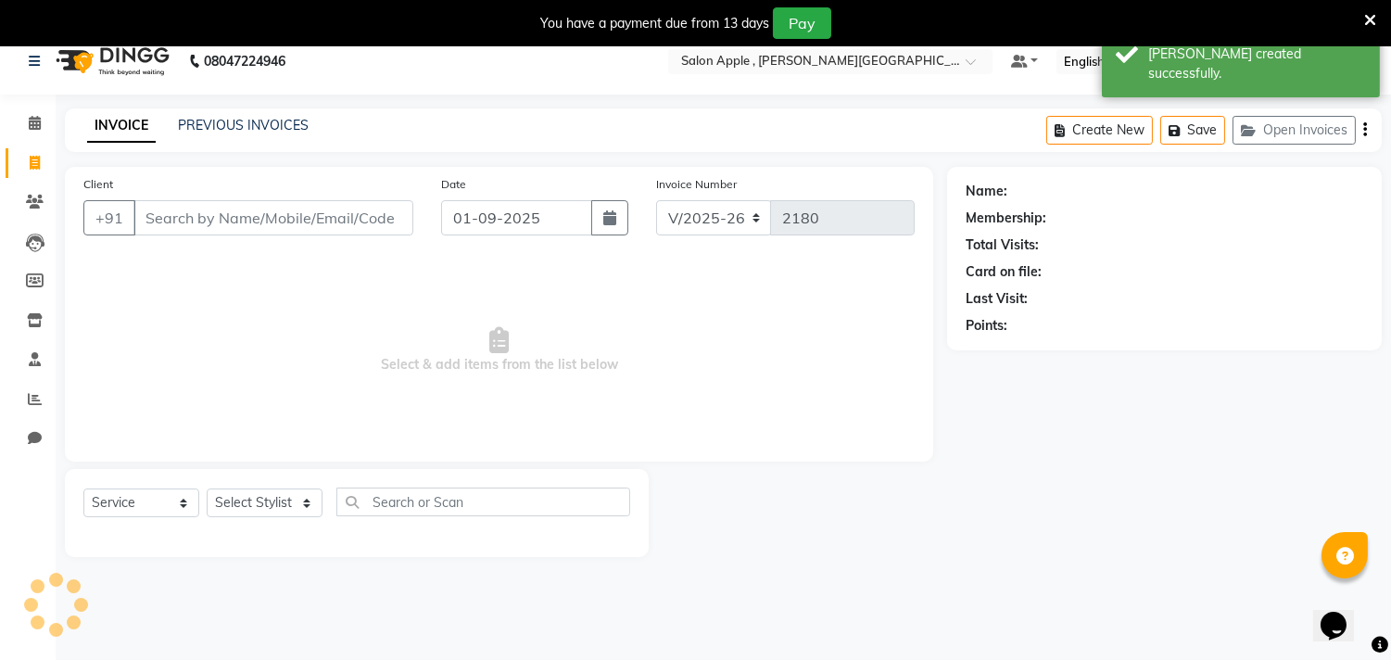
scroll to position [46, 0]
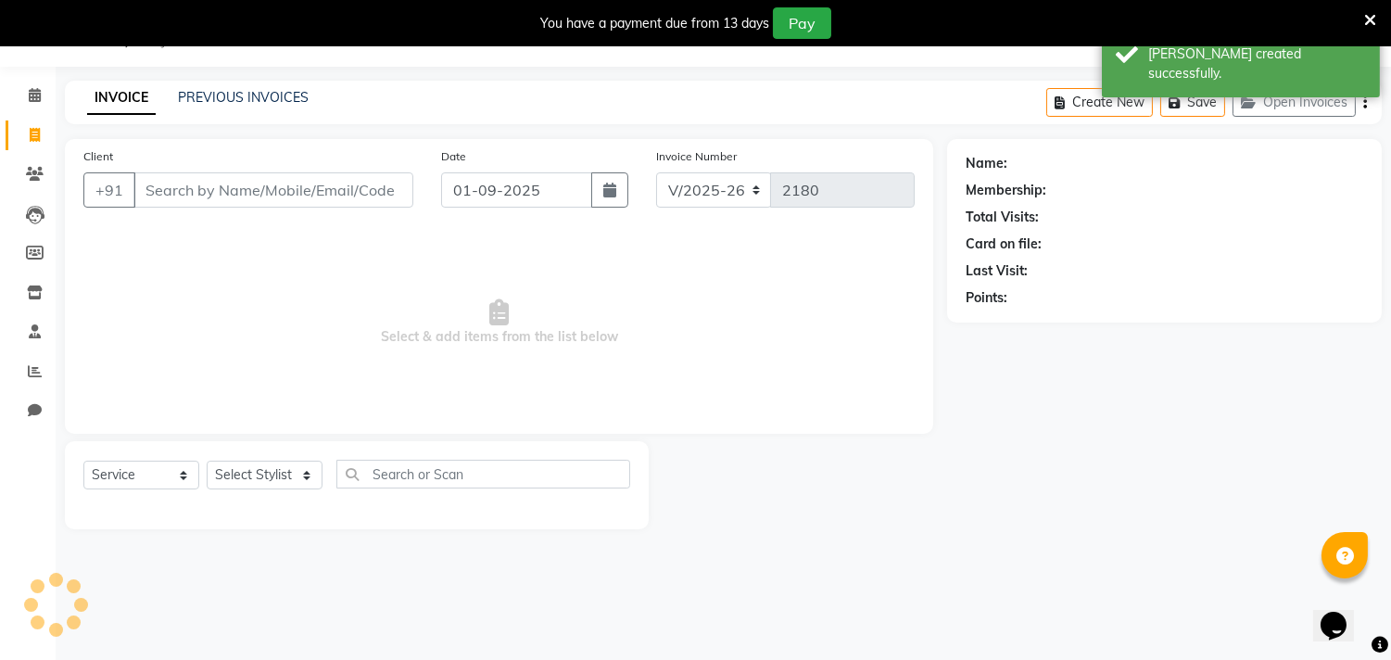
click at [146, 189] on input "Client" at bounding box center [273, 189] width 280 height 35
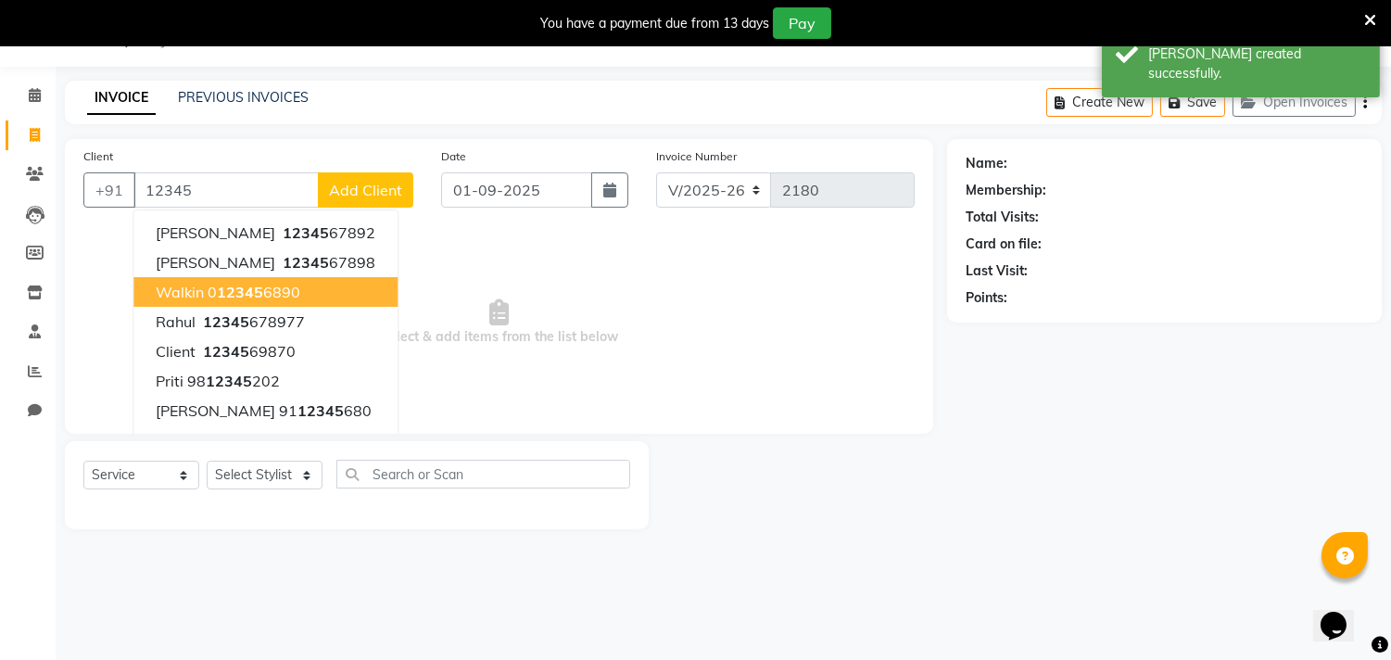
click at [204, 281] on button "walkin 0 12345 6890" at bounding box center [265, 292] width 264 height 30
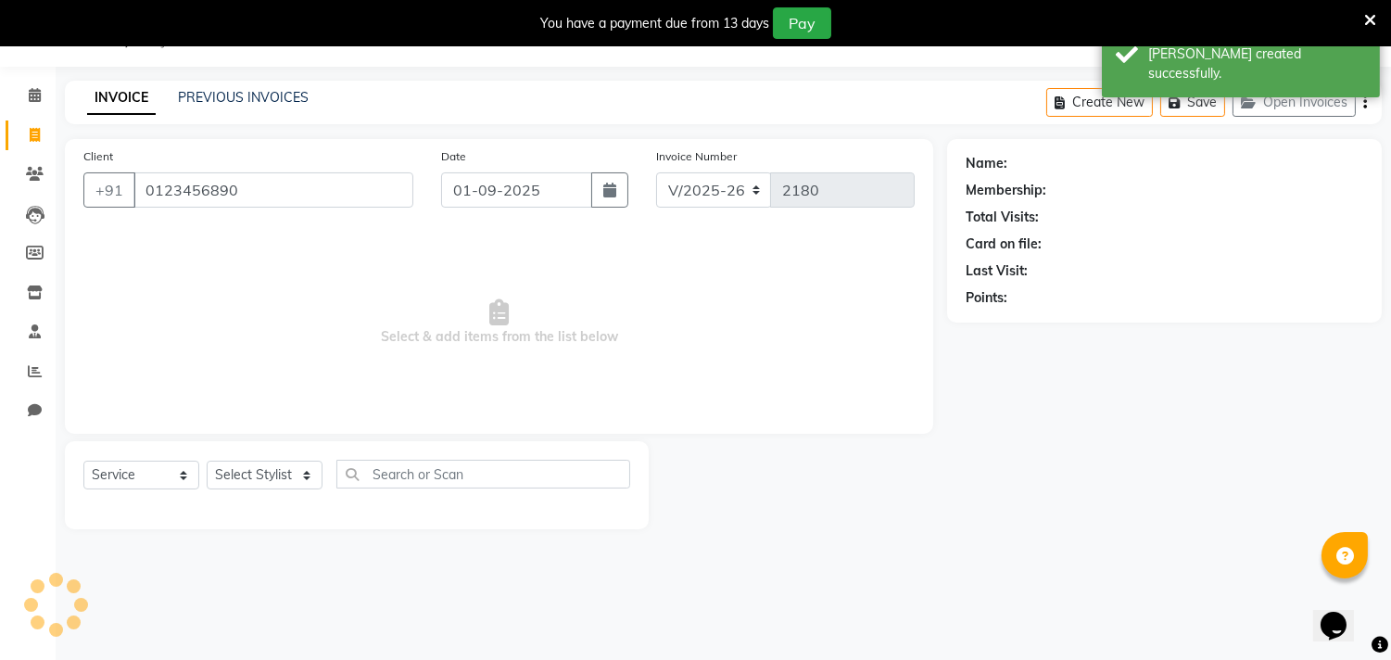
type input "0123456890"
select select "1: Object"
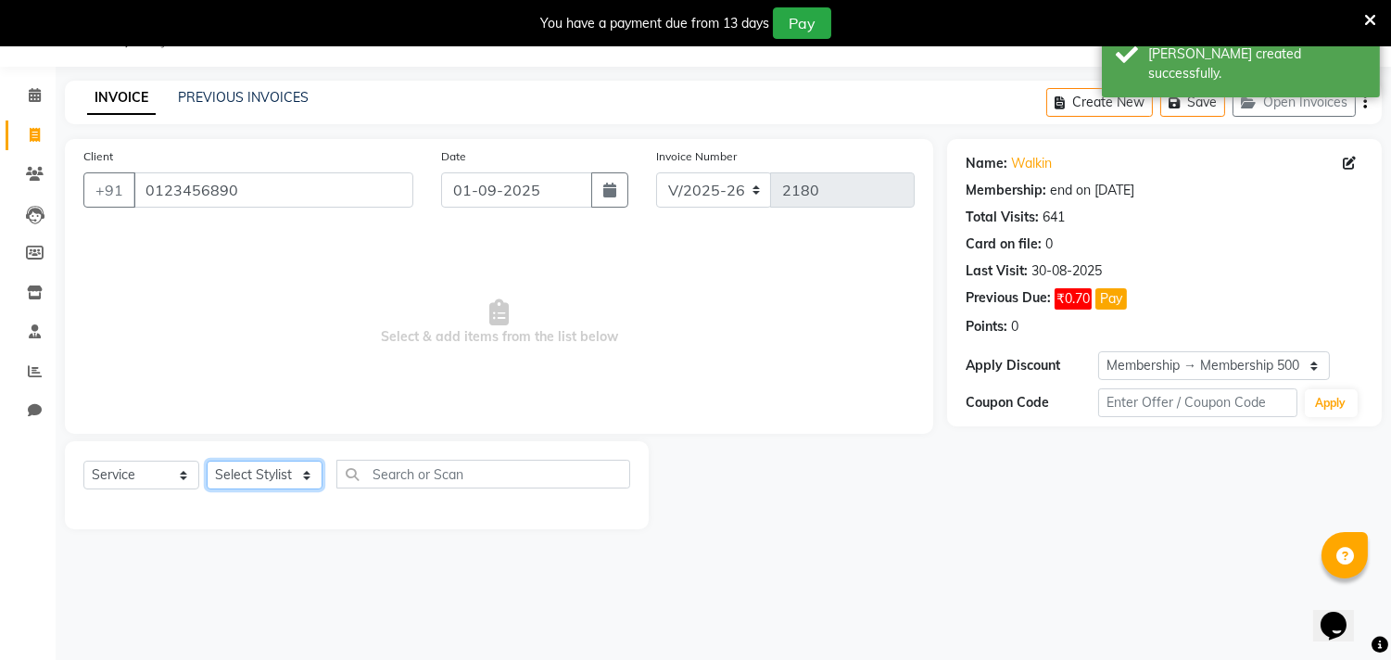
click at [267, 478] on select "Select Stylist Abhishek [PERSON_NAME] [PERSON_NAME] [PERSON_NAME] SM NEHA [PERS…" at bounding box center [265, 474] width 116 height 29
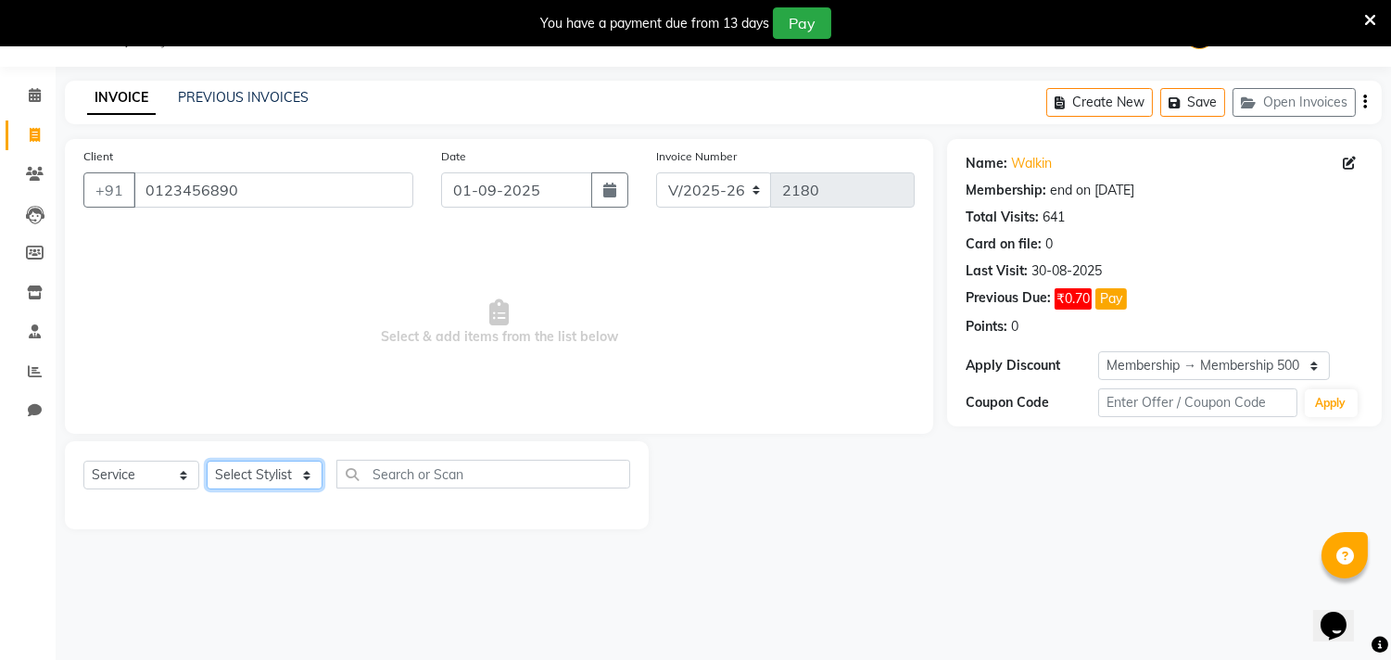
select select "85503"
click at [207, 461] on select "Select Stylist Abhishek [PERSON_NAME] [PERSON_NAME] [PERSON_NAME] SM NEHA [PERS…" at bounding box center [265, 474] width 116 height 29
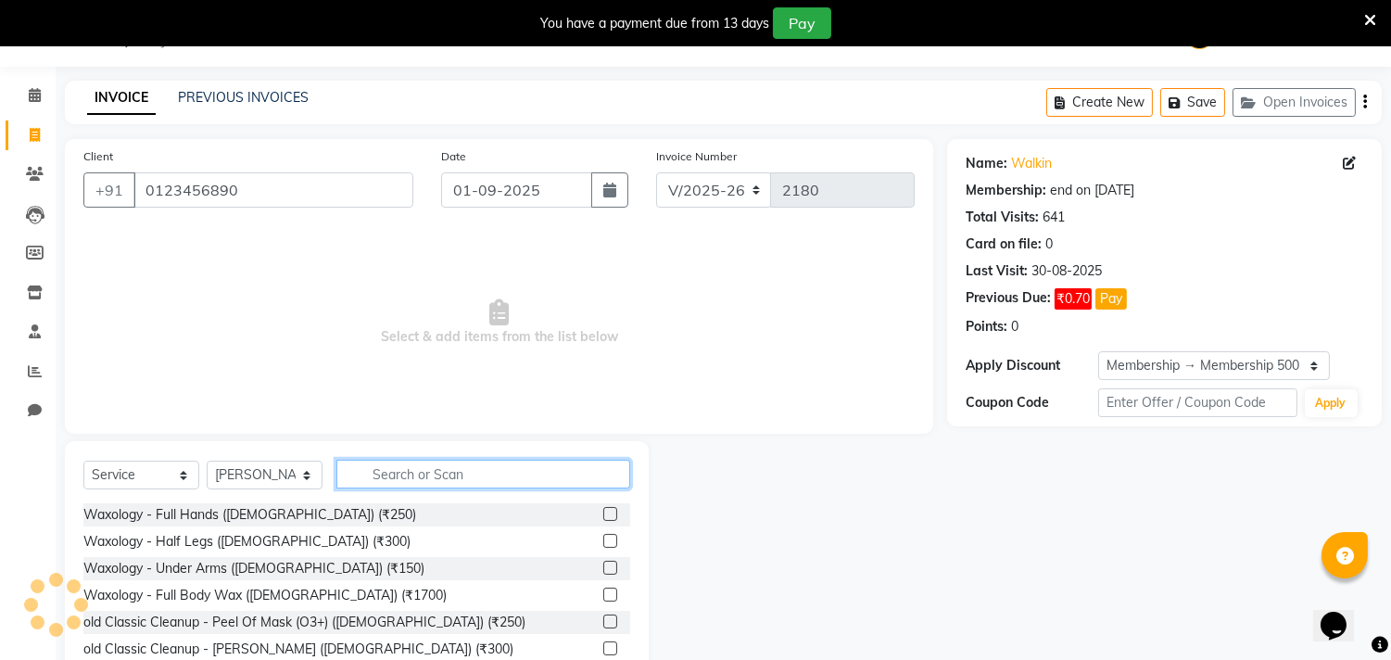
click at [399, 475] on input "text" at bounding box center [483, 474] width 294 height 29
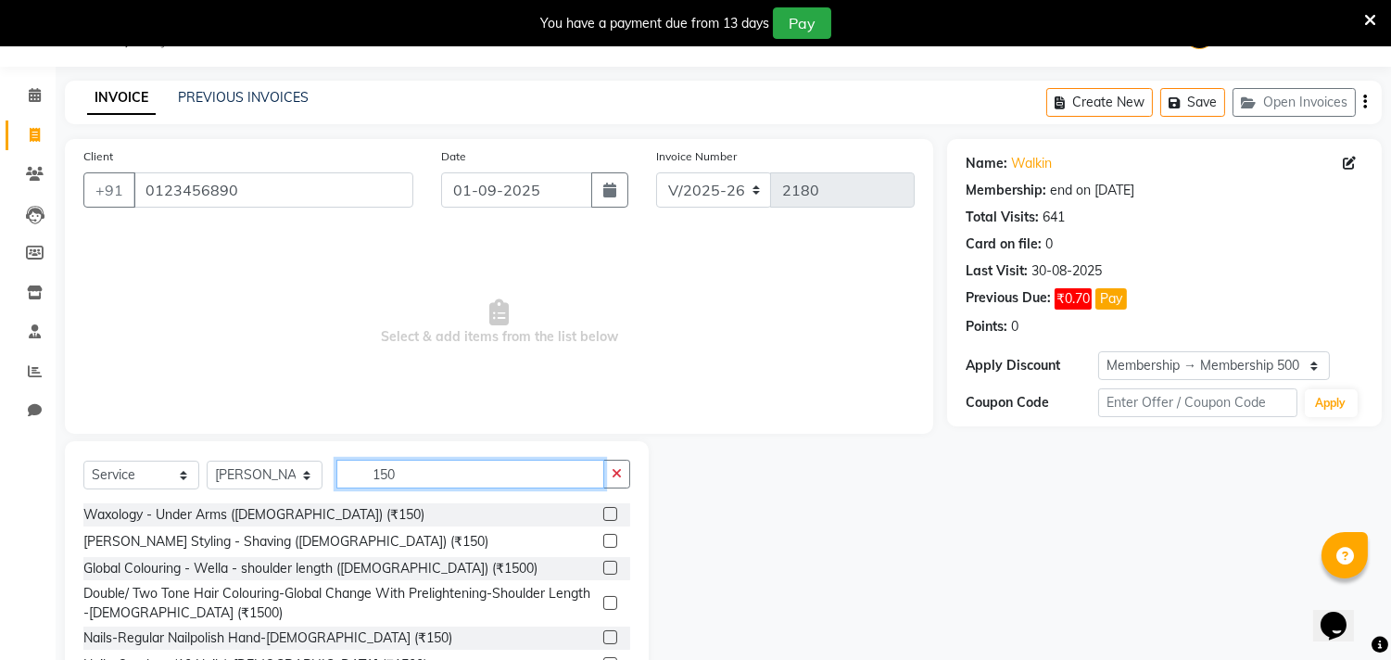
type input "150"
click at [603, 511] on label at bounding box center [610, 514] width 14 height 14
click at [603, 511] on input "checkbox" at bounding box center [609, 515] width 12 height 12
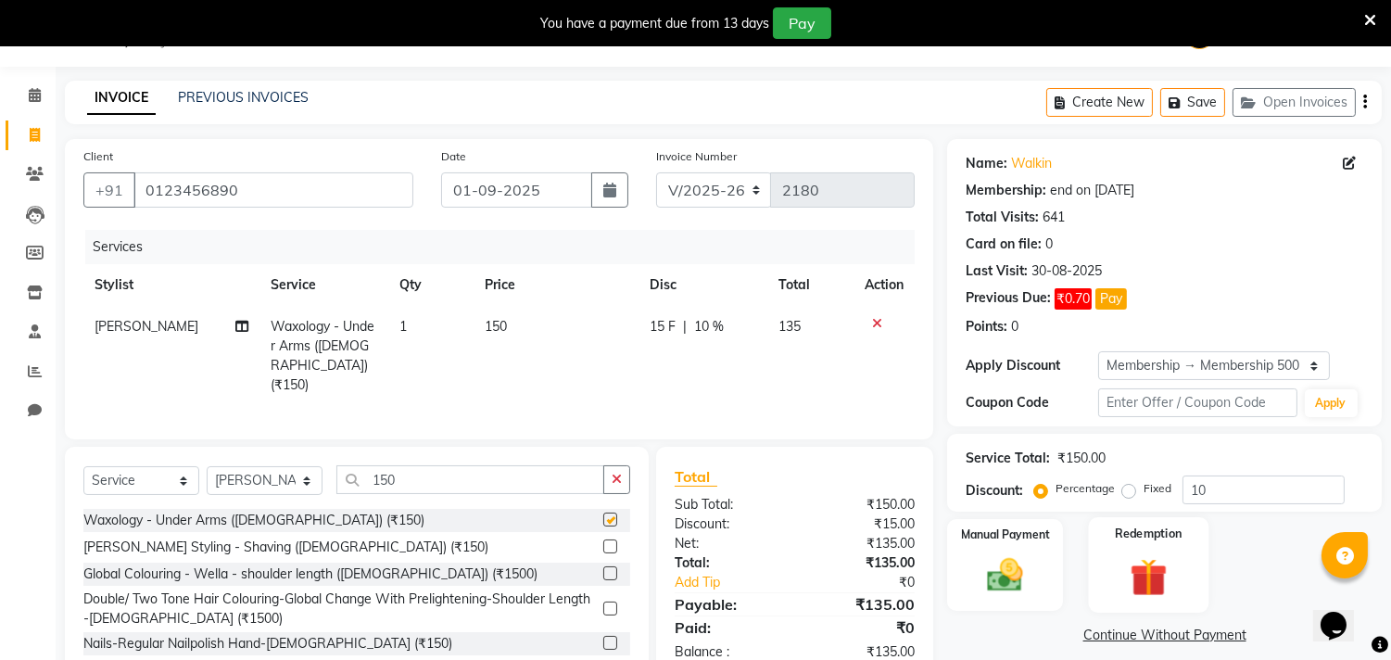
checkbox input "false"
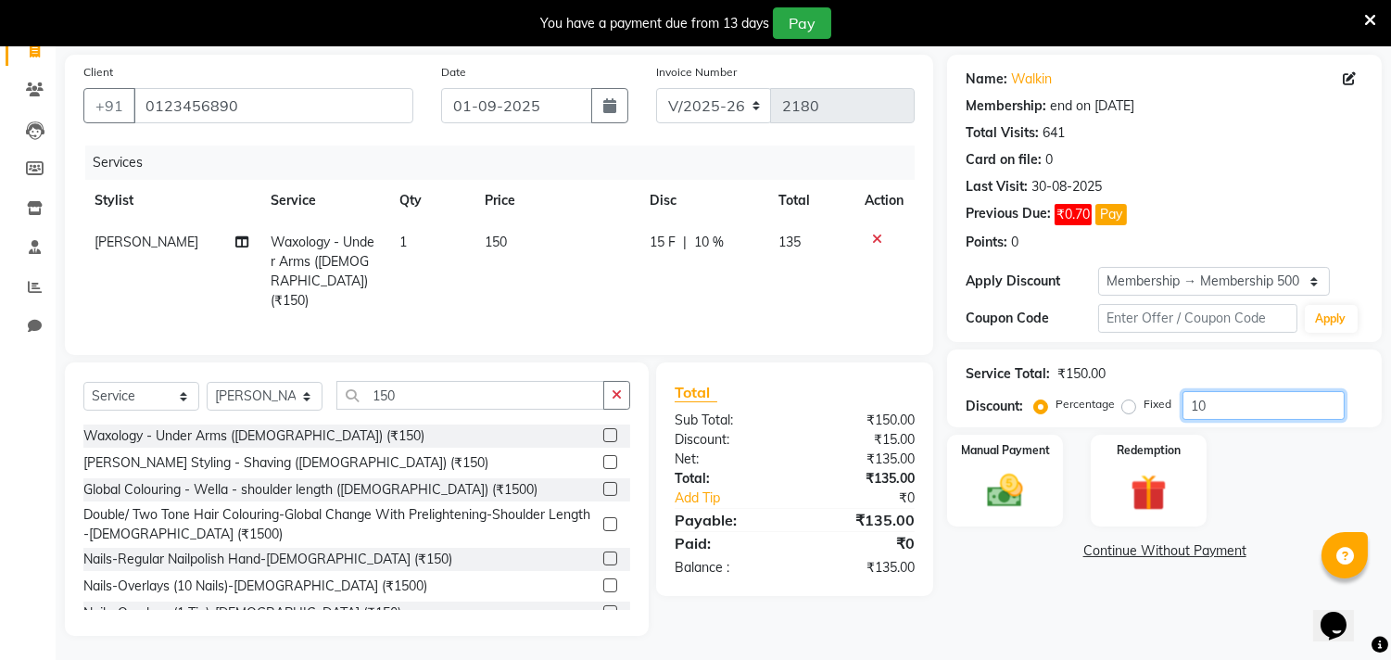
click at [1209, 411] on input "10" at bounding box center [1263, 405] width 162 height 29
type input "1"
click at [1006, 494] on img at bounding box center [1005, 492] width 61 height 44
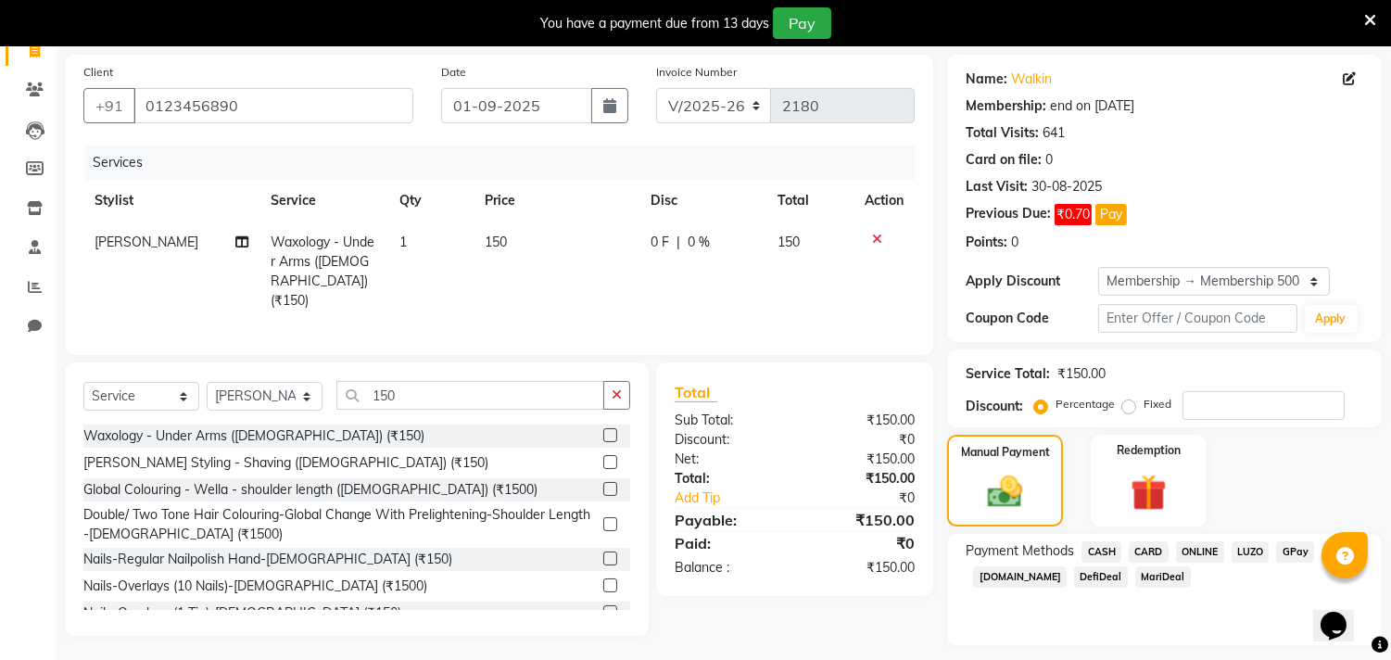
click at [1105, 553] on span "CASH" at bounding box center [1101, 551] width 40 height 21
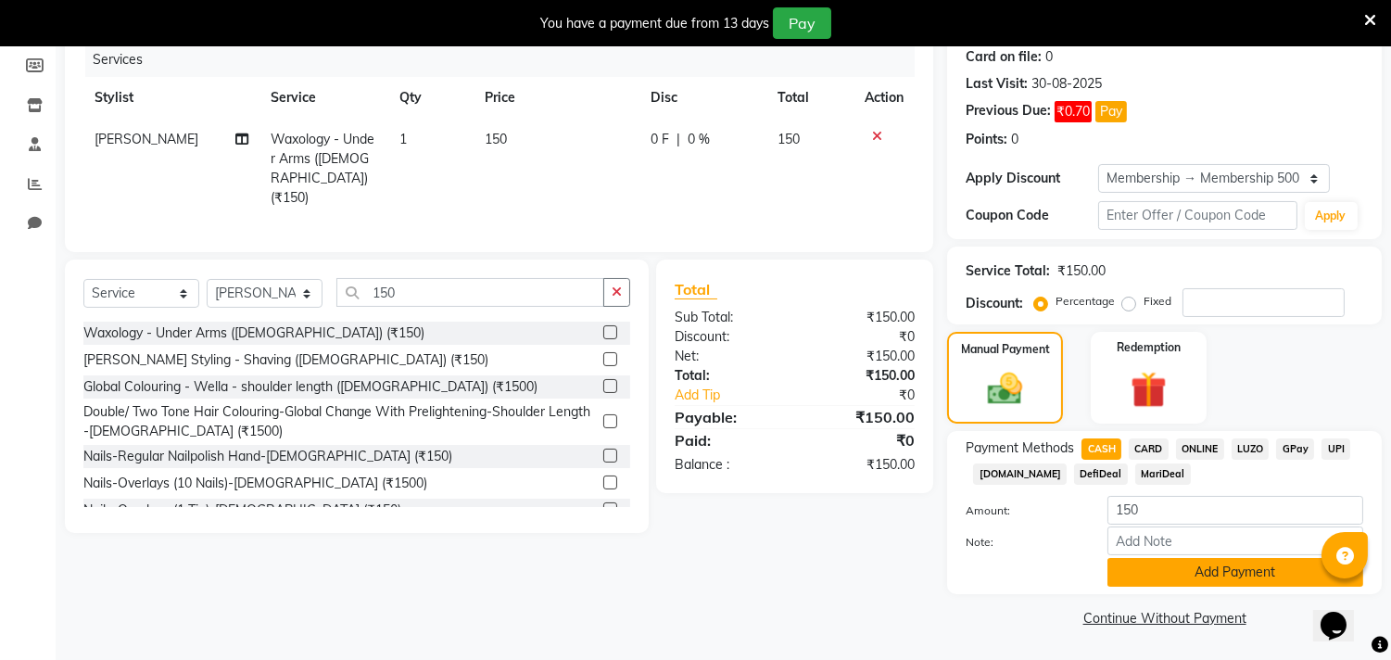
click at [1191, 569] on button "Add Payment" at bounding box center [1235, 572] width 256 height 29
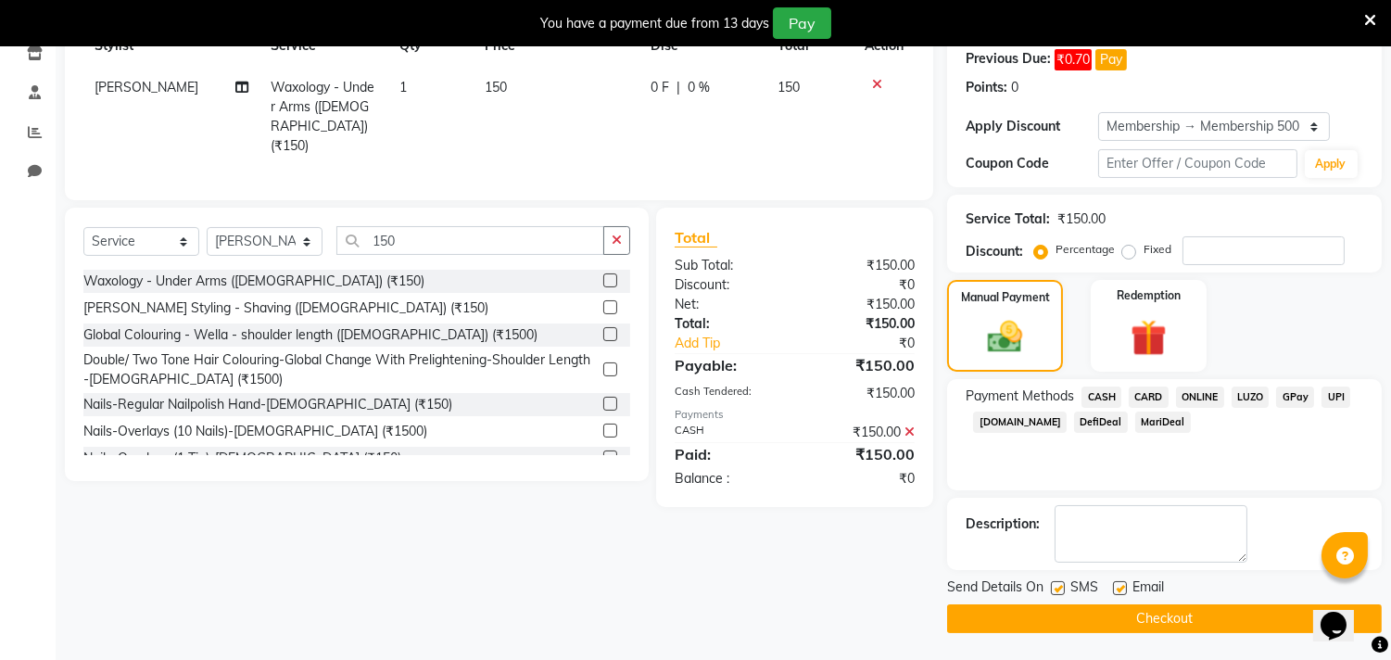
click at [1175, 608] on button "Checkout" at bounding box center [1164, 618] width 435 height 29
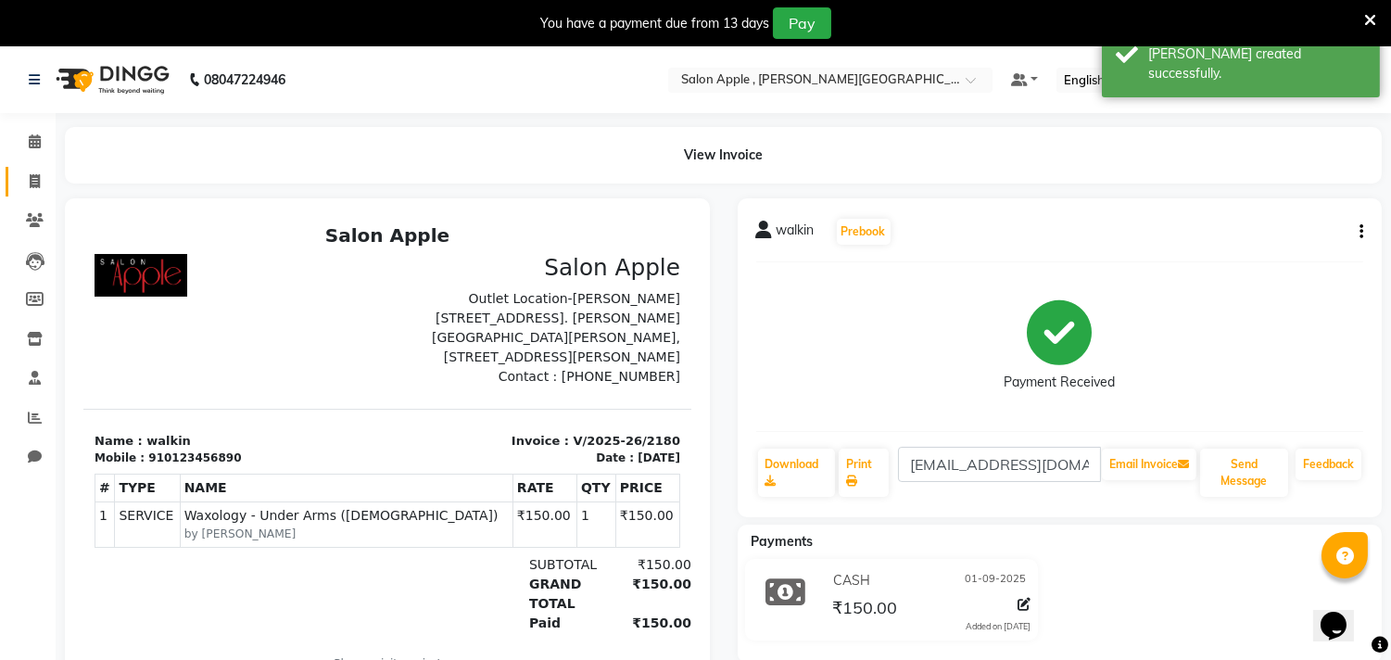
click at [34, 170] on link "Invoice" at bounding box center [28, 182] width 44 height 31
select select "521"
select select "service"
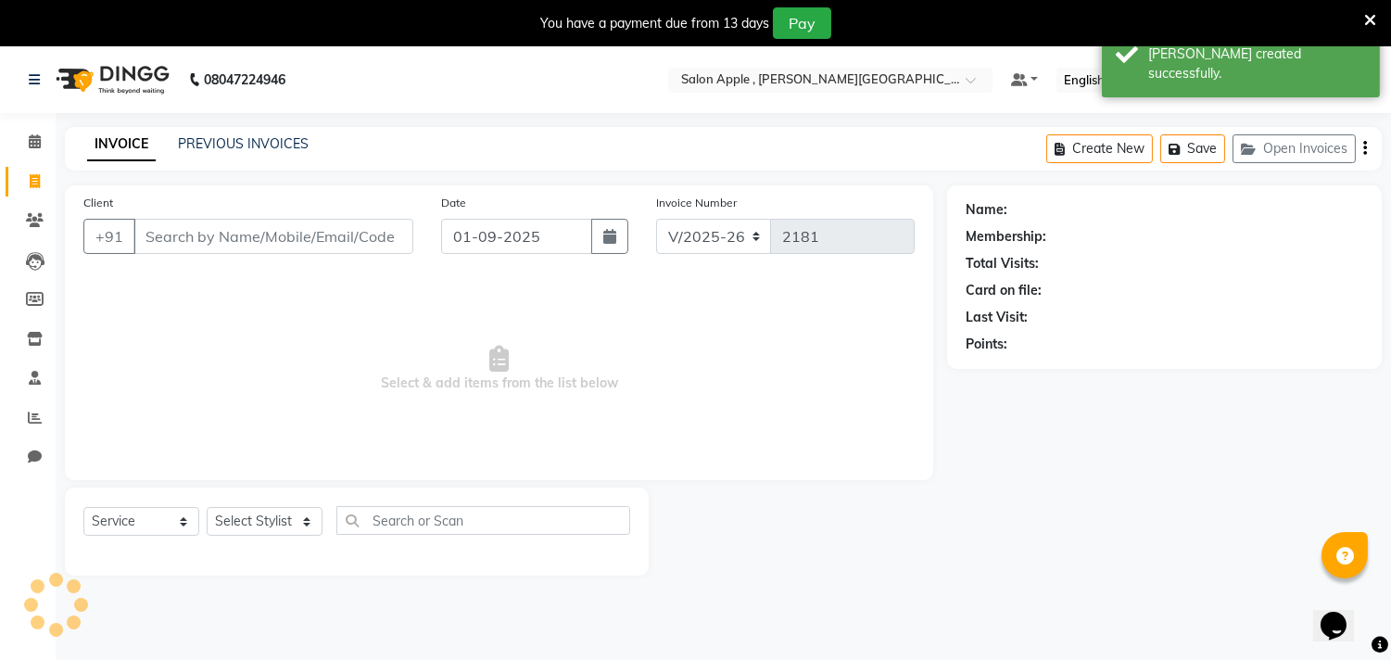
scroll to position [46, 0]
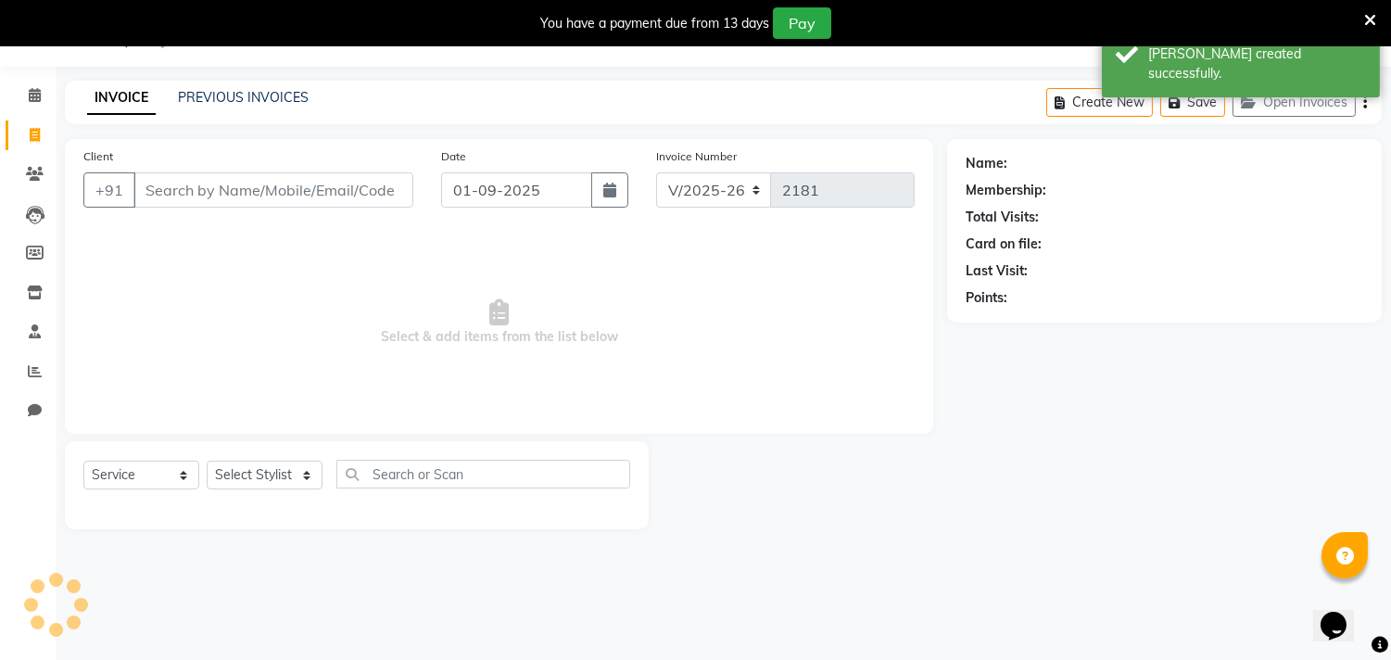
click at [182, 188] on input "Client" at bounding box center [273, 189] width 280 height 35
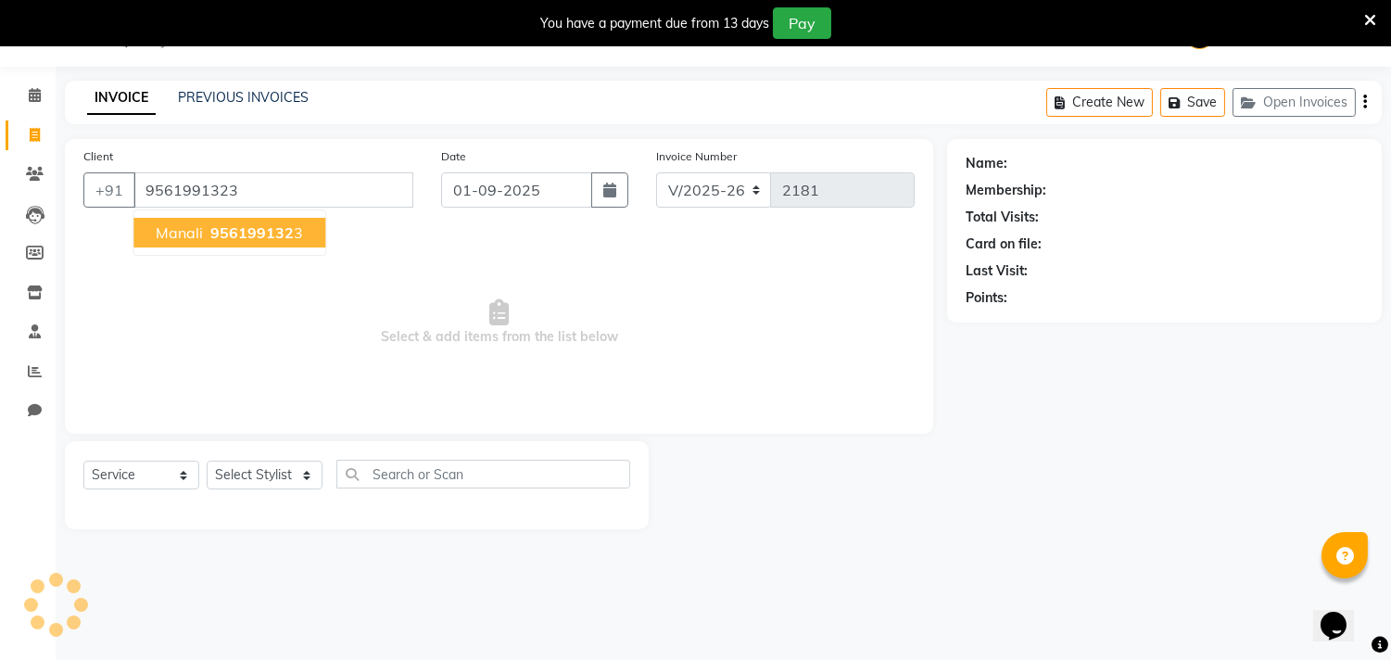
type input "9561991323"
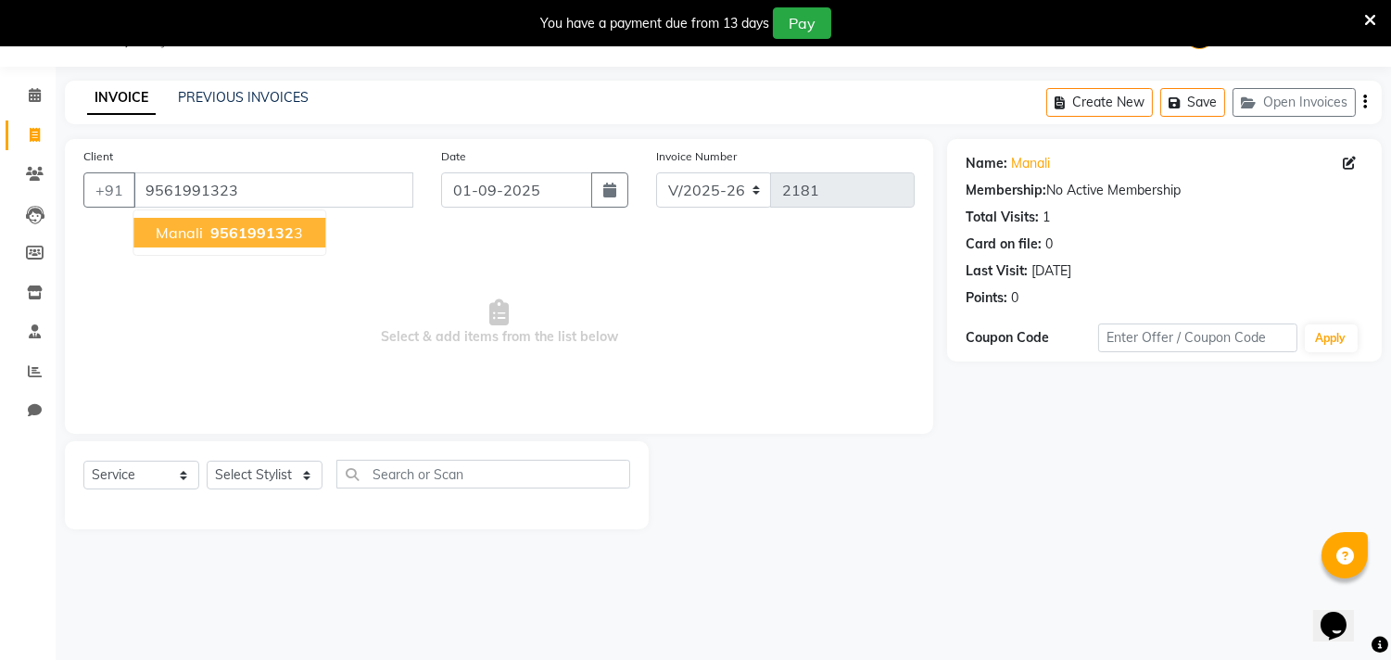
click at [239, 233] on span "956199132" at bounding box center [251, 232] width 83 height 19
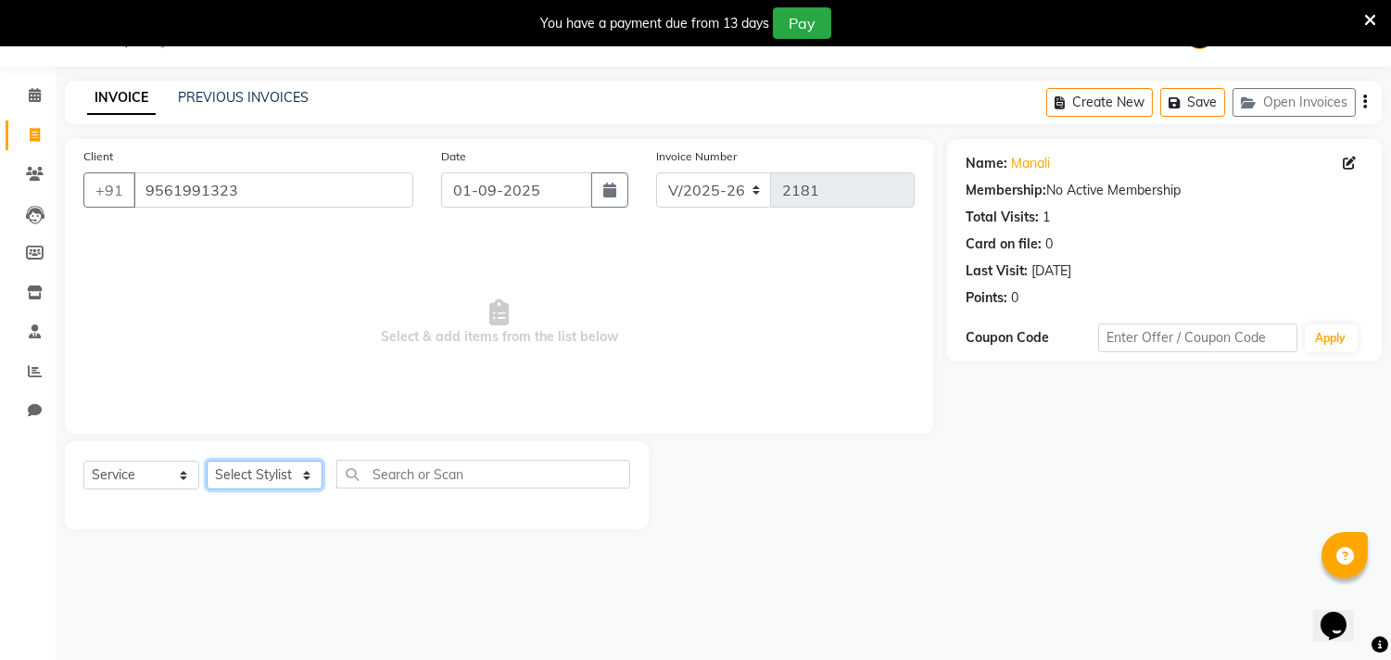
click at [261, 473] on select "Select Stylist Abhishek [PERSON_NAME] [PERSON_NAME] [PERSON_NAME] SM NEHA [PERS…" at bounding box center [265, 474] width 116 height 29
select select "24657"
click at [207, 461] on select "Select Stylist Abhishek [PERSON_NAME] [PERSON_NAME] [PERSON_NAME] SM NEHA [PERS…" at bounding box center [265, 474] width 116 height 29
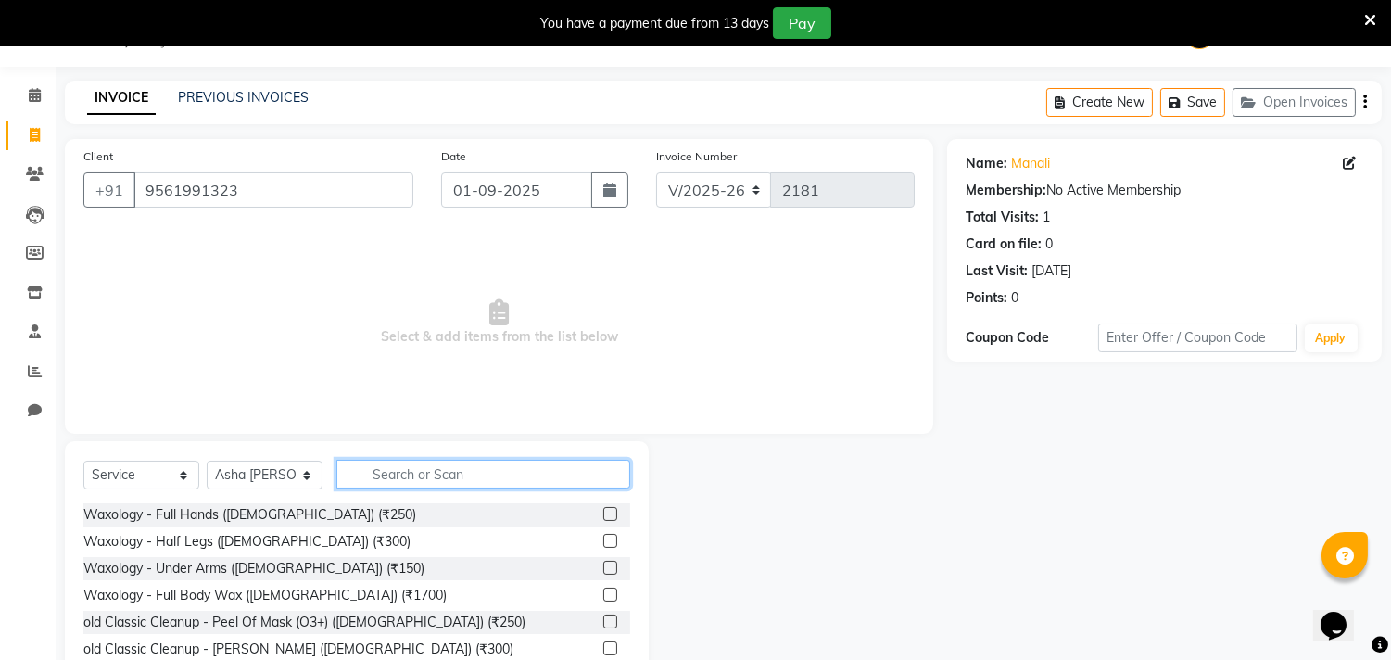
click at [405, 471] on input "text" at bounding box center [483, 474] width 294 height 29
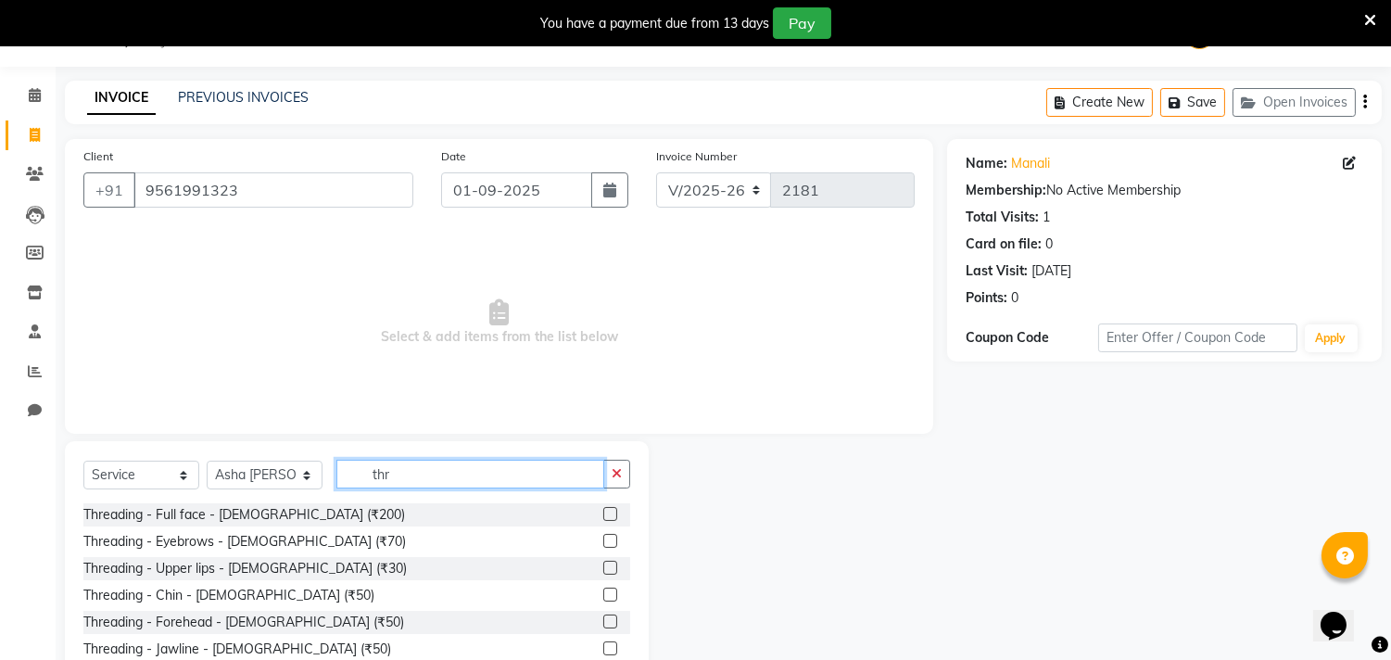
type input "thr"
click at [603, 543] on label at bounding box center [610, 541] width 14 height 14
click at [603, 543] on input "checkbox" at bounding box center [609, 542] width 12 height 12
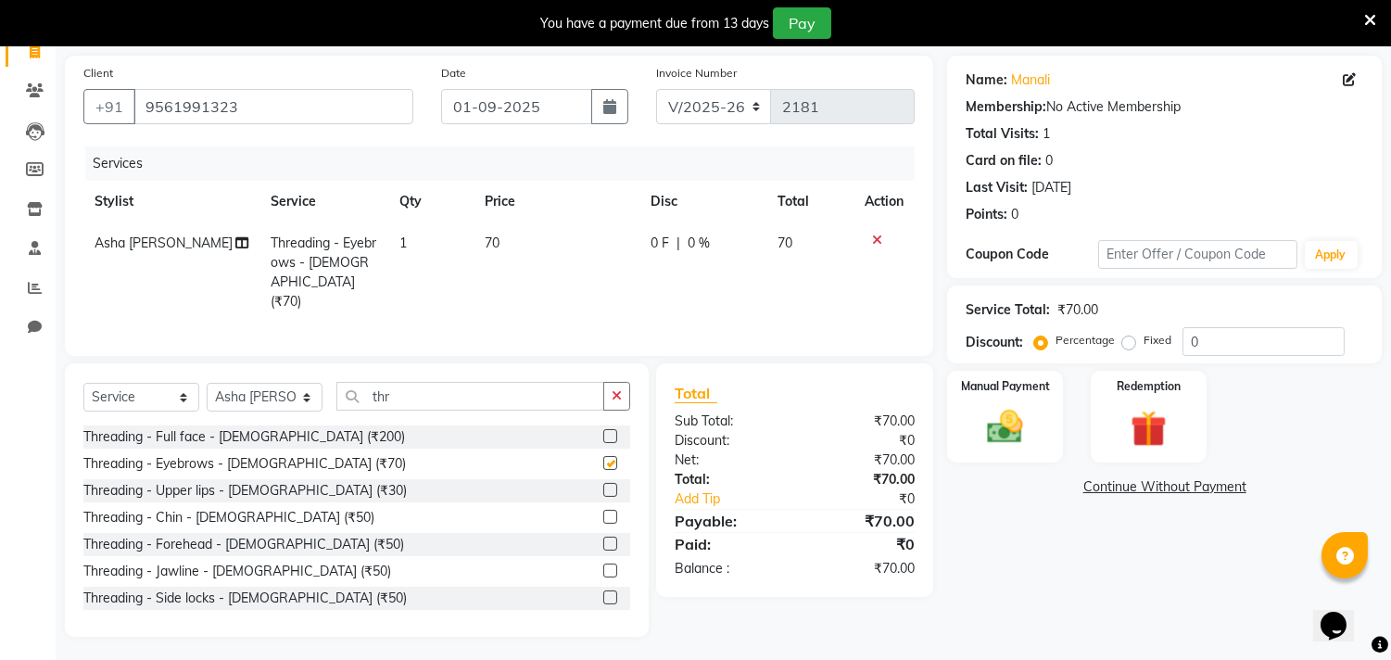
checkbox input "false"
click at [1028, 452] on div "Manual Payment" at bounding box center [1005, 415] width 120 height 95
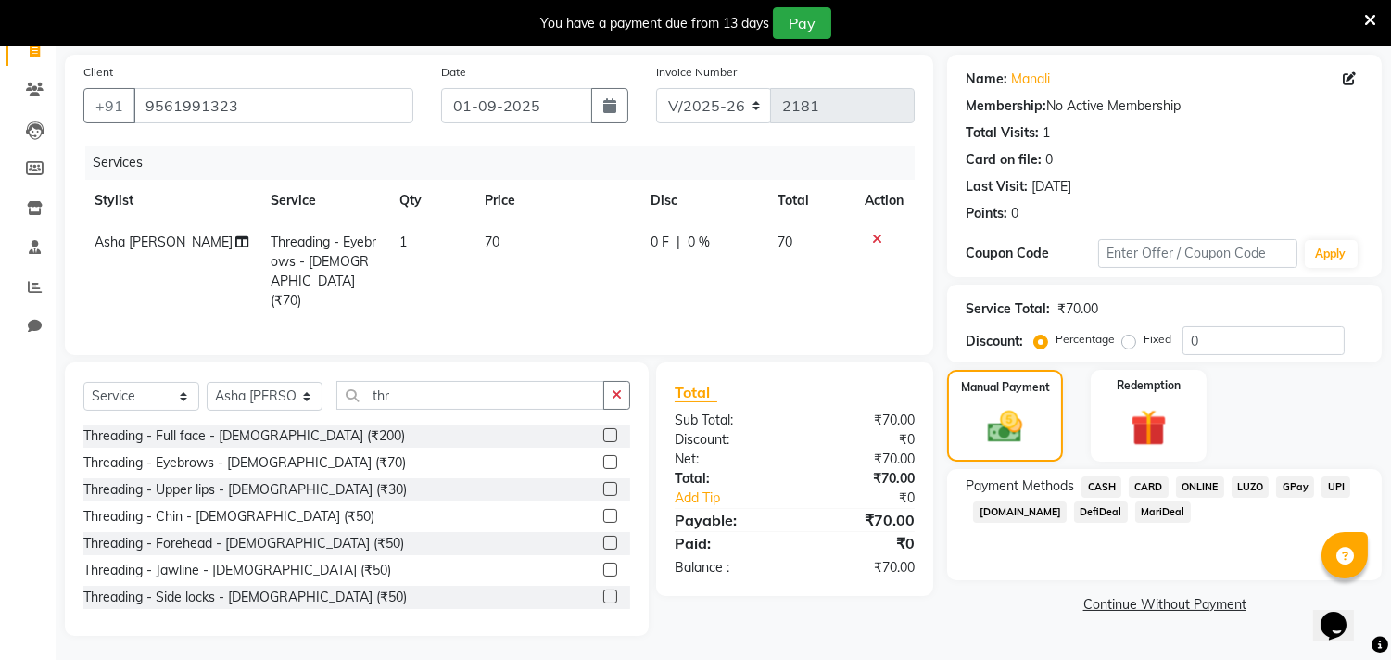
click at [1116, 483] on span "CASH" at bounding box center [1101, 486] width 40 height 21
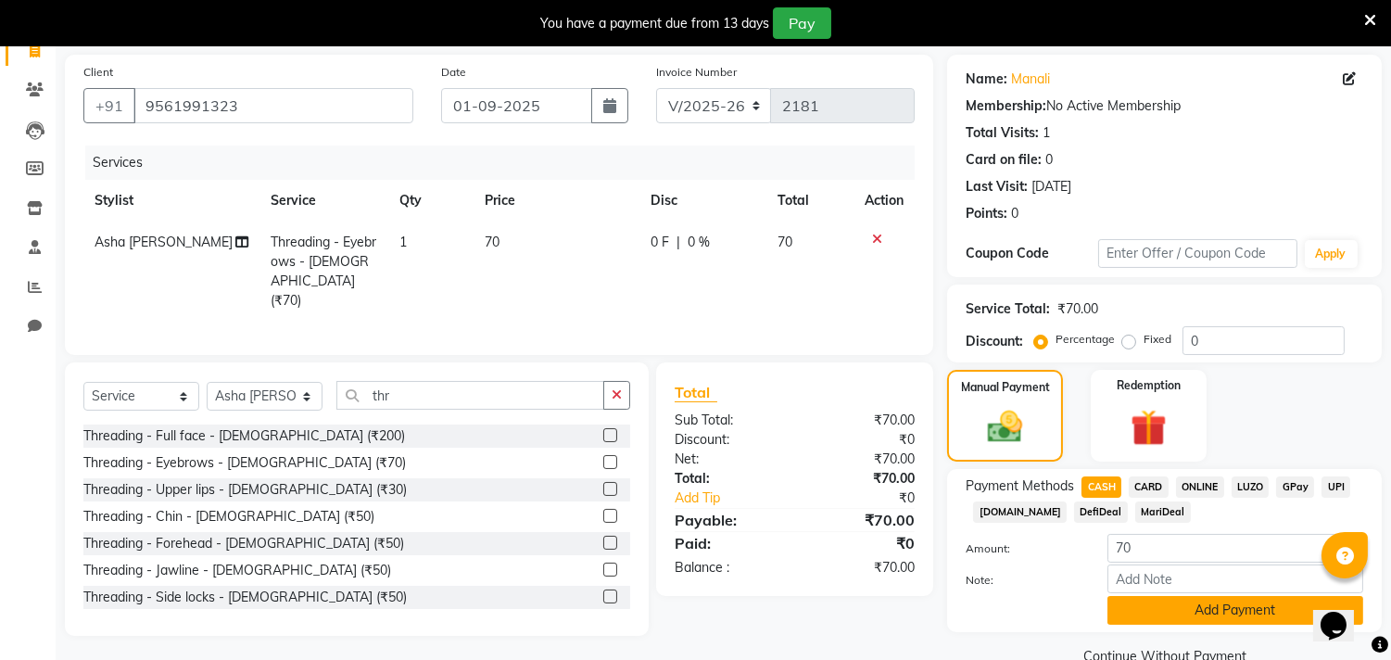
click at [1203, 599] on button "Add Payment" at bounding box center [1235, 610] width 256 height 29
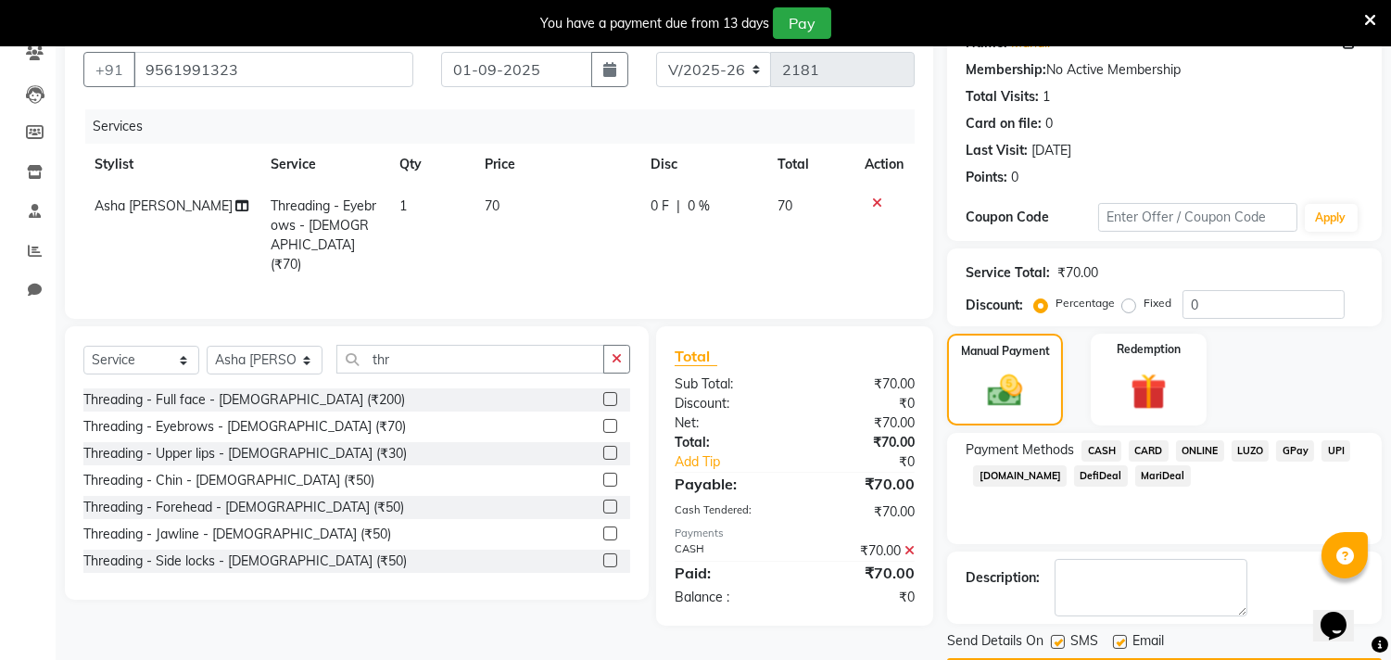
scroll to position [220, 0]
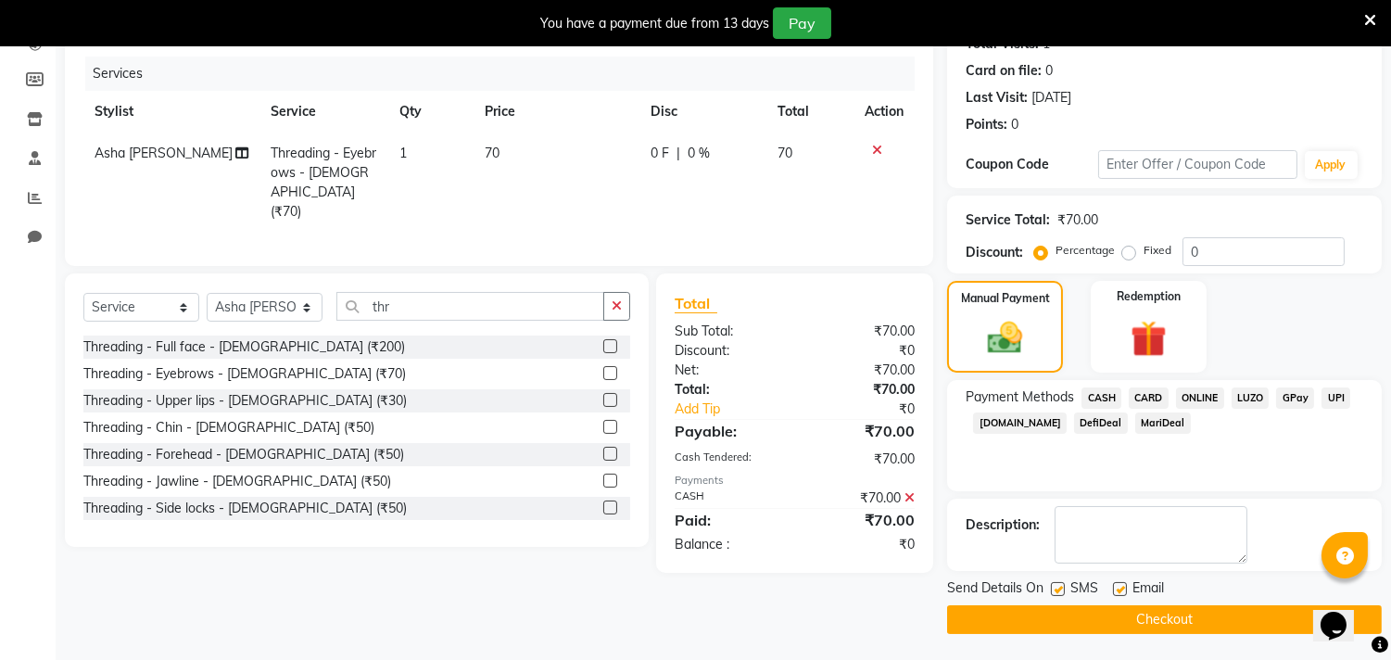
click at [1195, 623] on button "Checkout" at bounding box center [1164, 619] width 435 height 29
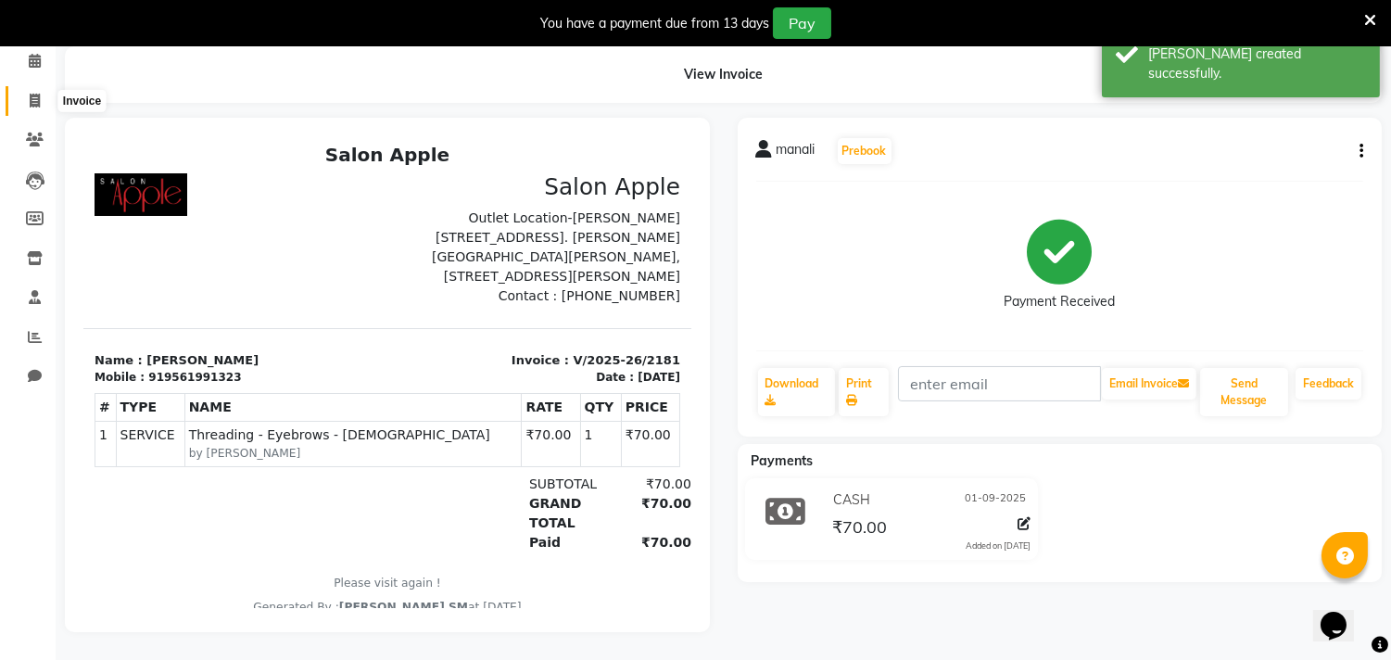
click at [33, 94] on icon at bounding box center [35, 101] width 10 height 14
select select "521"
select select "service"
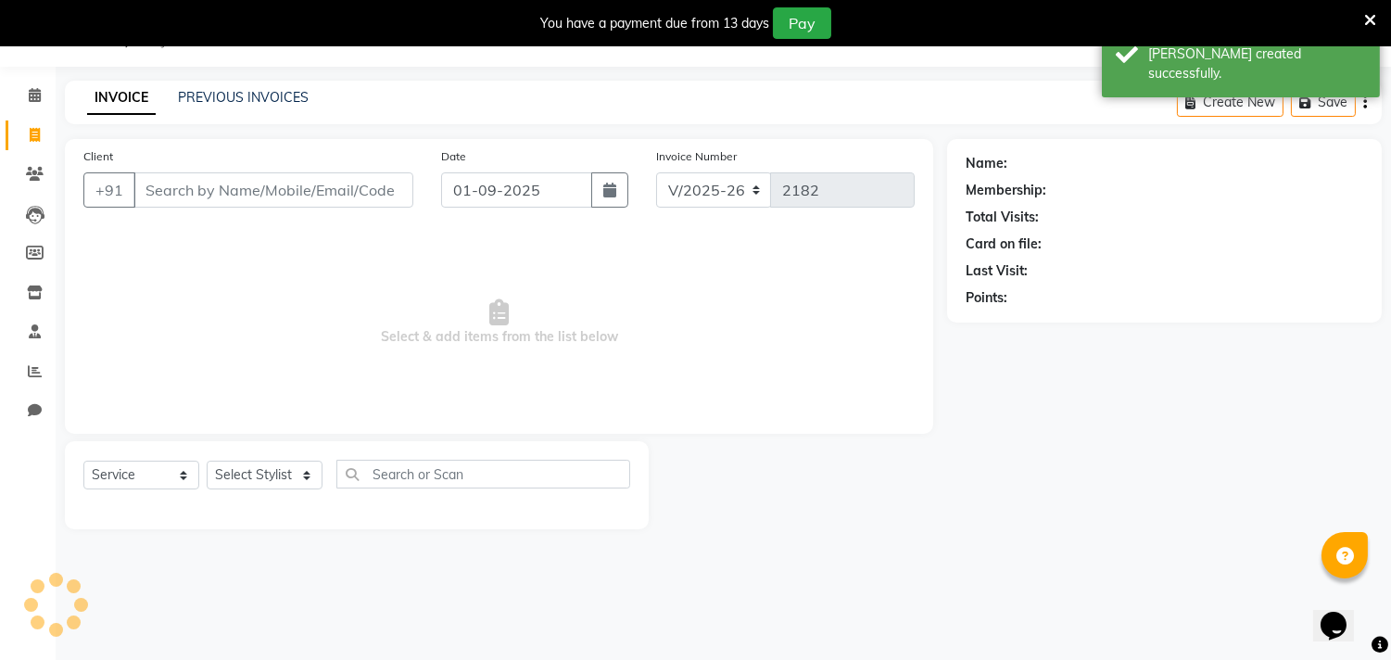
scroll to position [46, 0]
drag, startPoint x: 163, startPoint y: 189, endPoint x: 170, endPoint y: 196, distance: 10.5
click at [163, 190] on input "Client" at bounding box center [273, 189] width 280 height 35
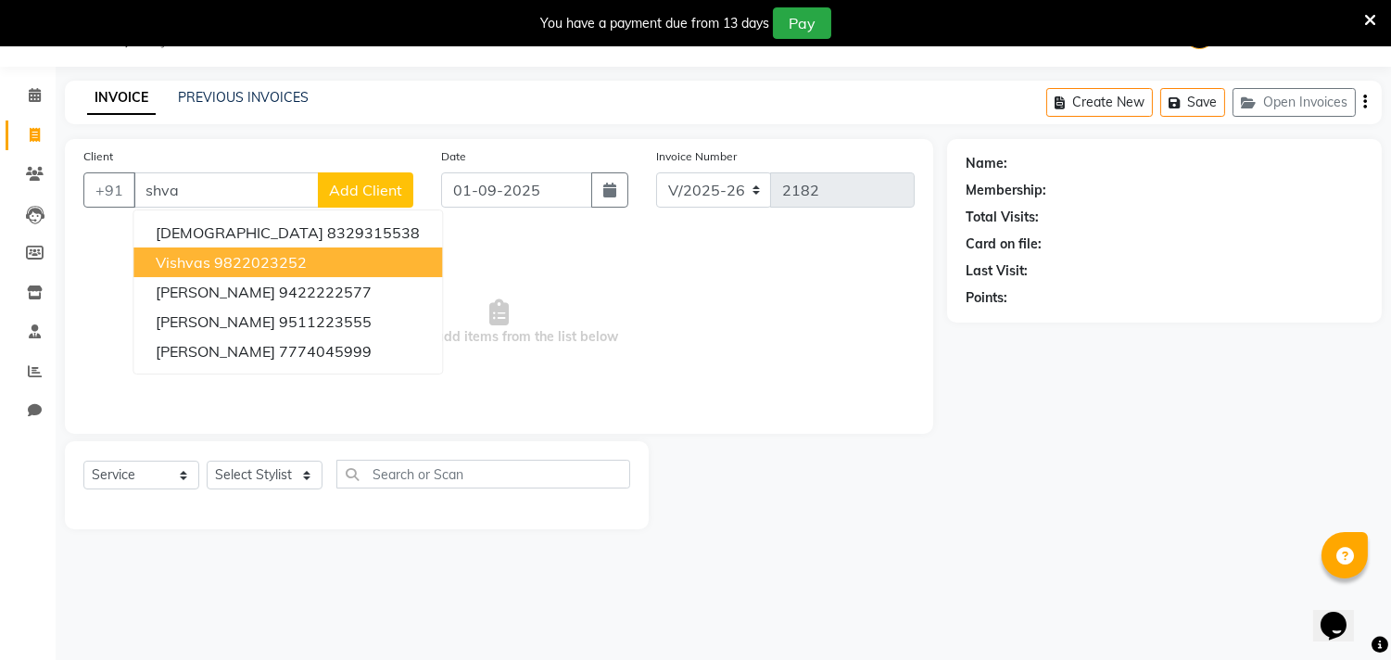
click at [228, 253] on ngb-highlight "9822023252" at bounding box center [260, 262] width 93 height 19
type input "9822023252"
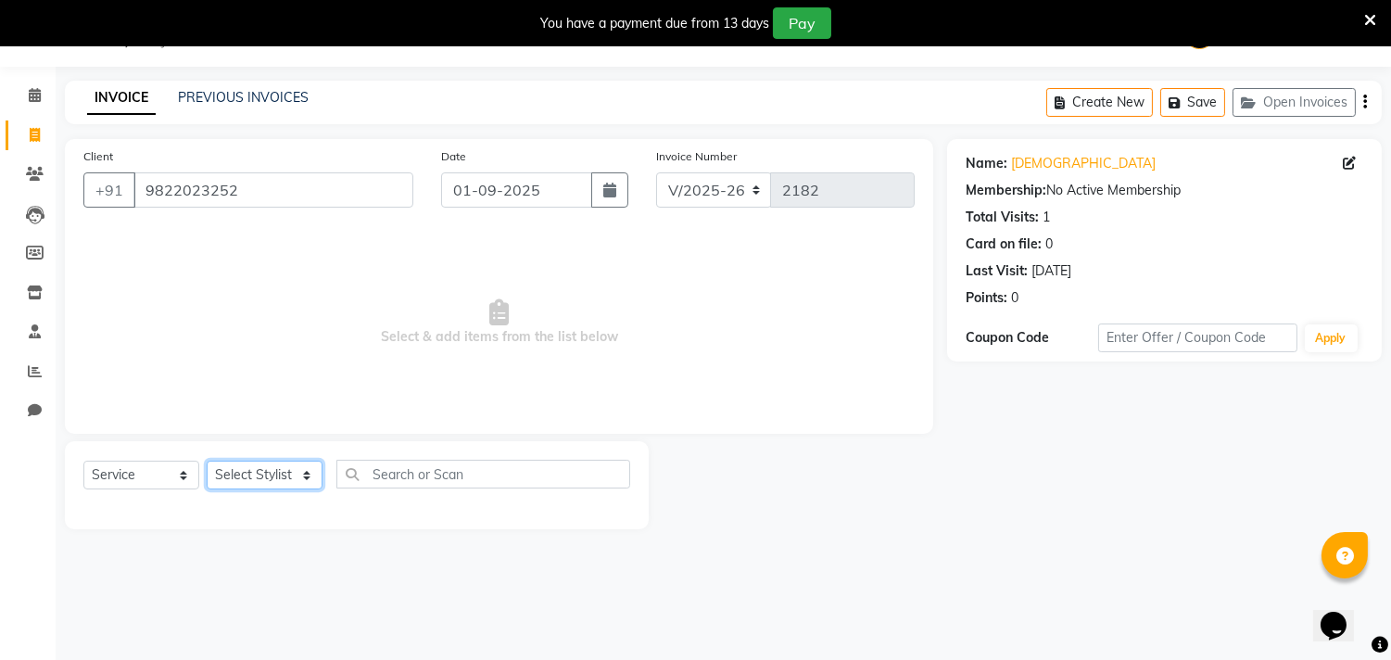
click at [262, 484] on select "Select Stylist Abhishek [PERSON_NAME] [PERSON_NAME] [PERSON_NAME] SM NEHA [PERS…" at bounding box center [265, 474] width 116 height 29
select select "85636"
click at [207, 461] on select "Select Stylist Abhishek [PERSON_NAME] [PERSON_NAME] [PERSON_NAME] SM NEHA [PERS…" at bounding box center [265, 474] width 116 height 29
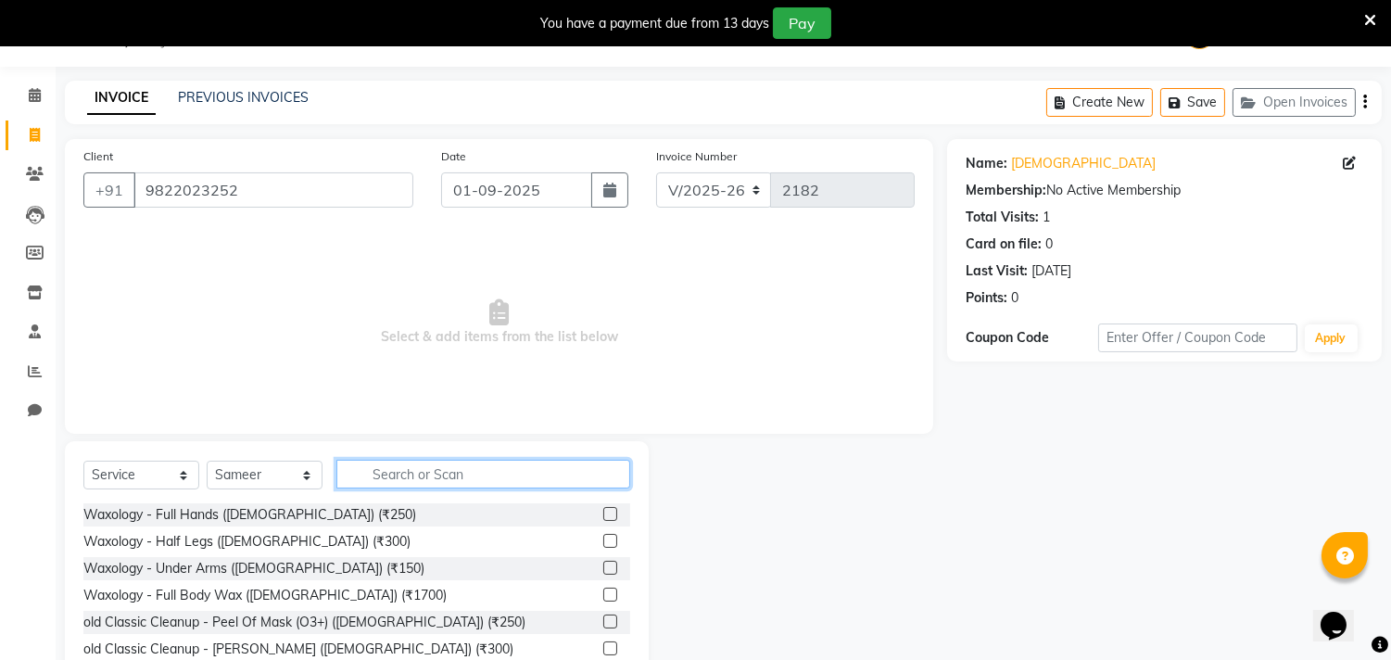
click at [422, 473] on input "text" at bounding box center [483, 474] width 294 height 29
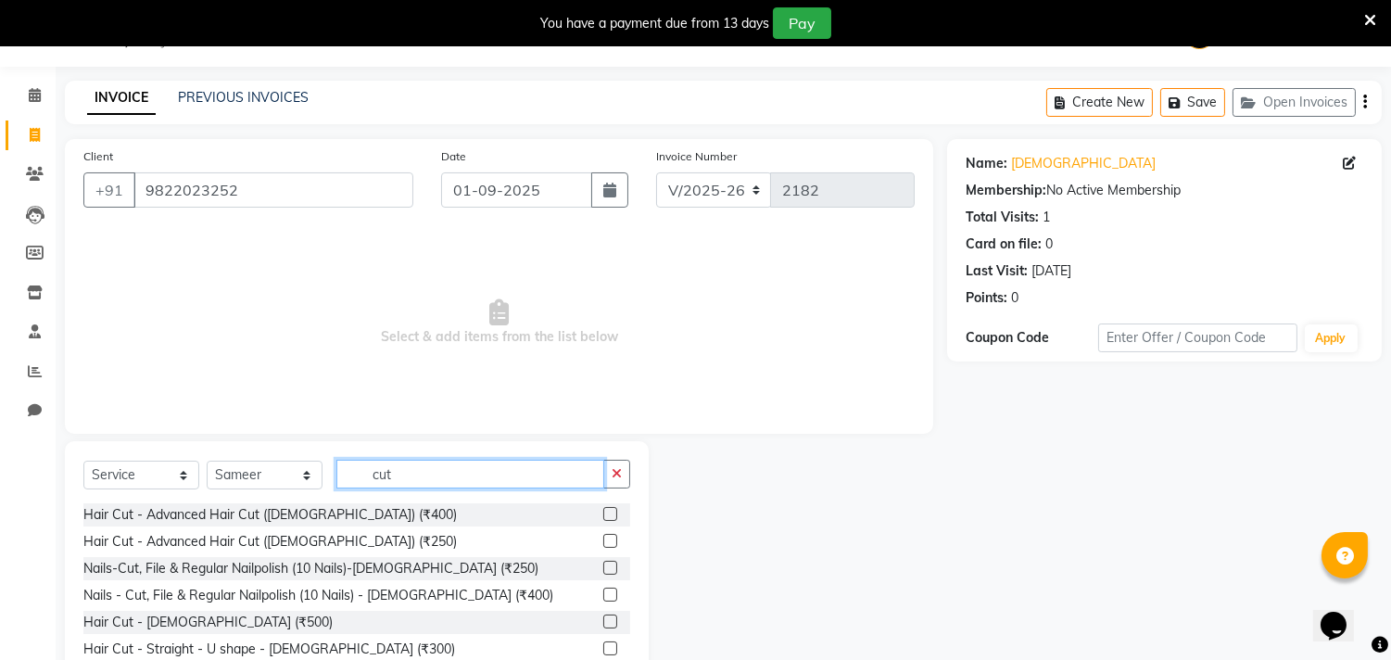
type input "cut"
click at [603, 646] on label at bounding box center [610, 648] width 14 height 14
click at [603, 646] on input "checkbox" at bounding box center [609, 649] width 12 height 12
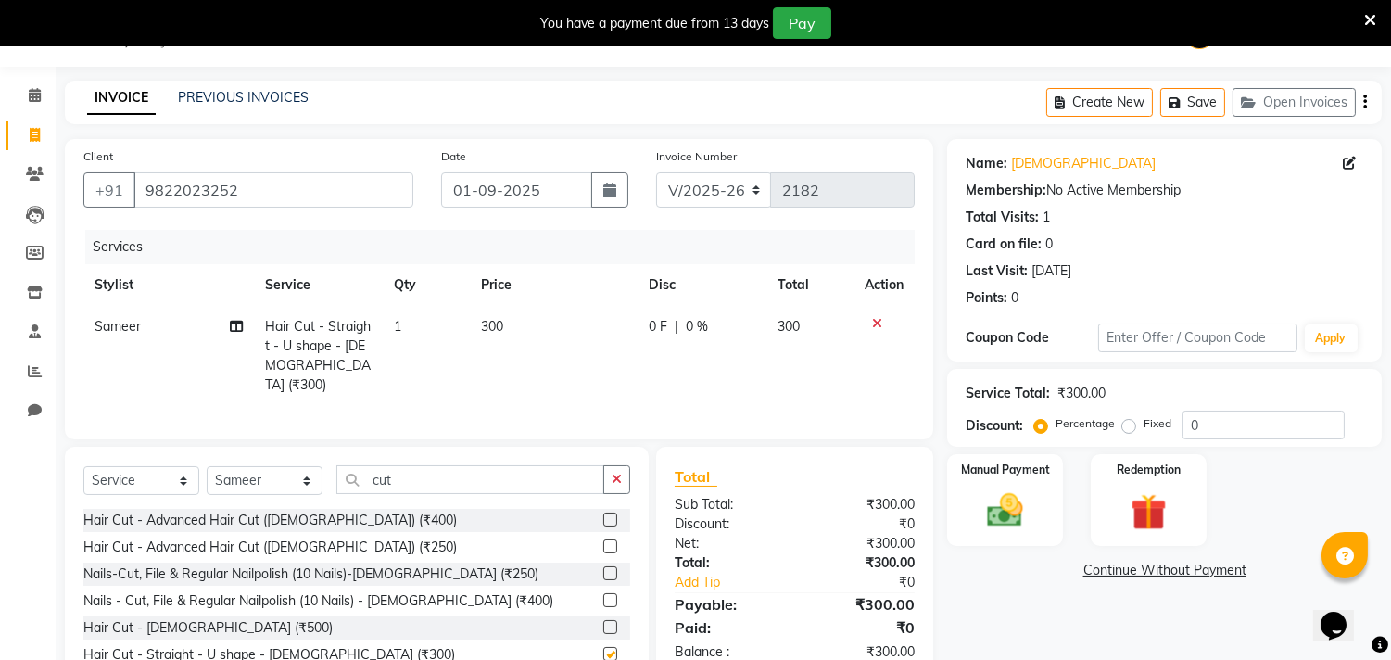
scroll to position [131, 0]
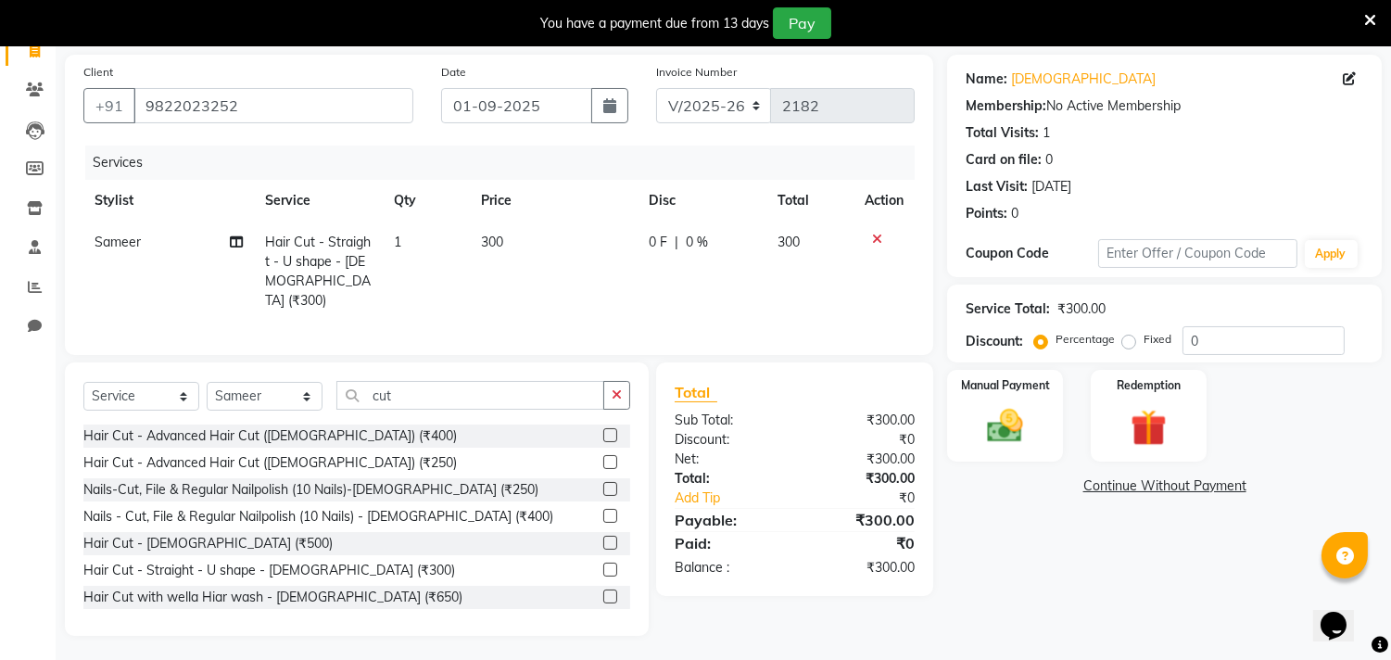
checkbox input "false"
click at [1015, 422] on img at bounding box center [1005, 427] width 61 height 44
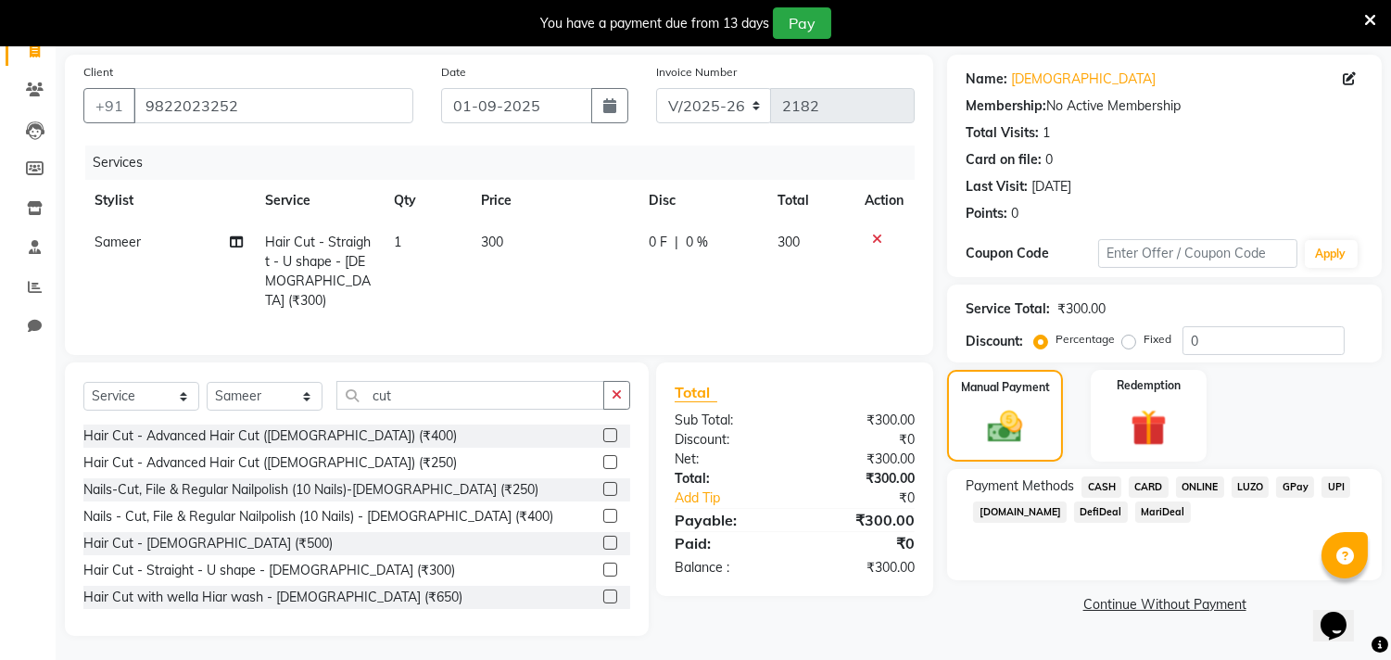
click at [1116, 477] on span "CASH" at bounding box center [1101, 486] width 40 height 21
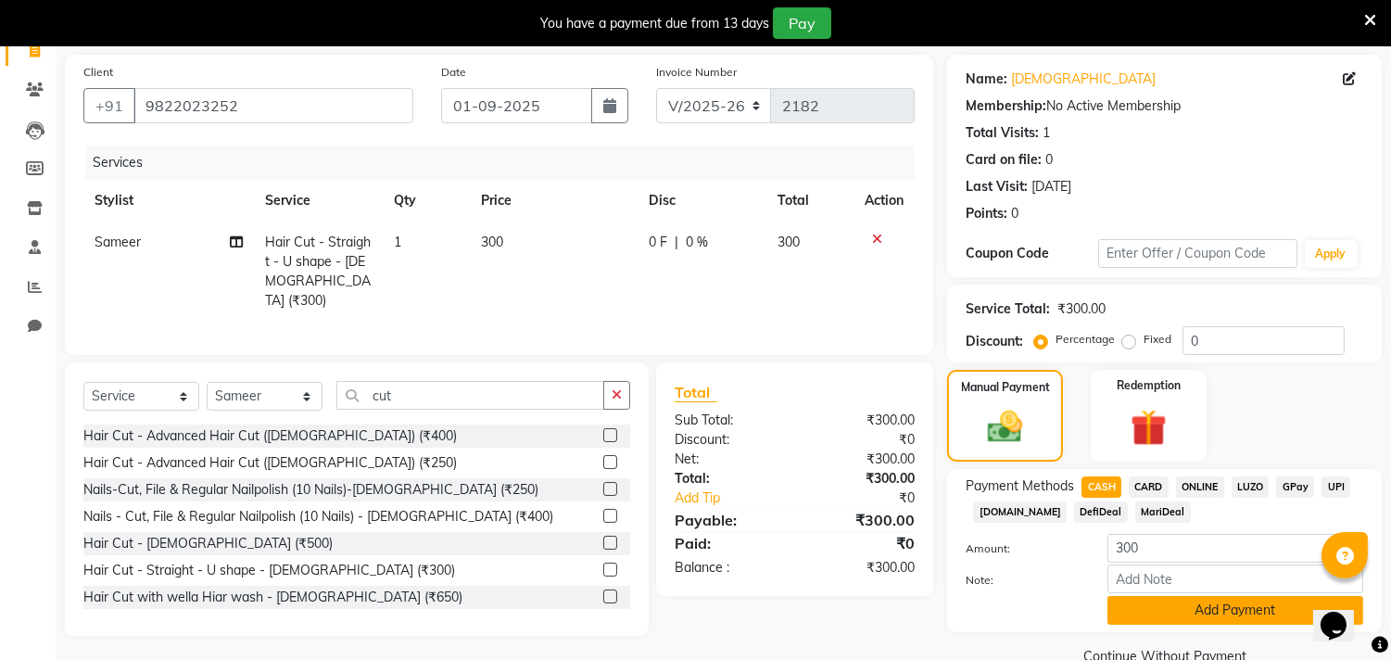
click at [1207, 610] on button "Add Payment" at bounding box center [1235, 610] width 256 height 29
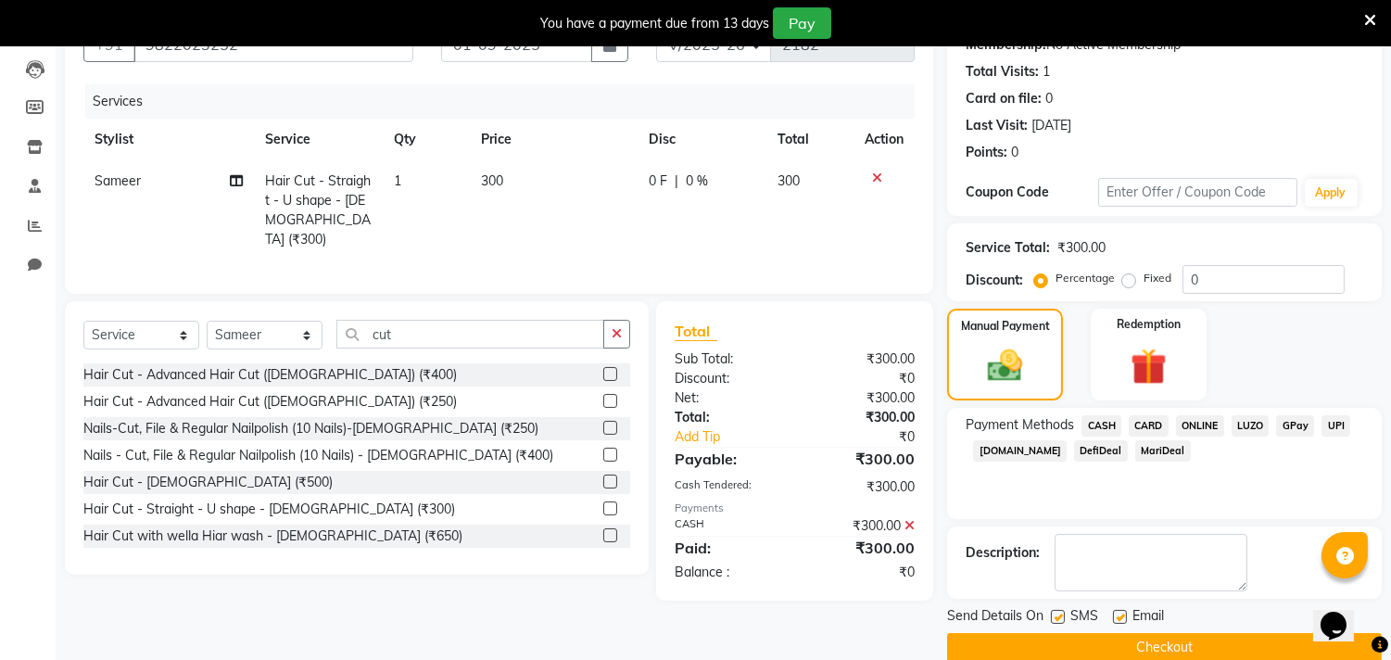
scroll to position [220, 0]
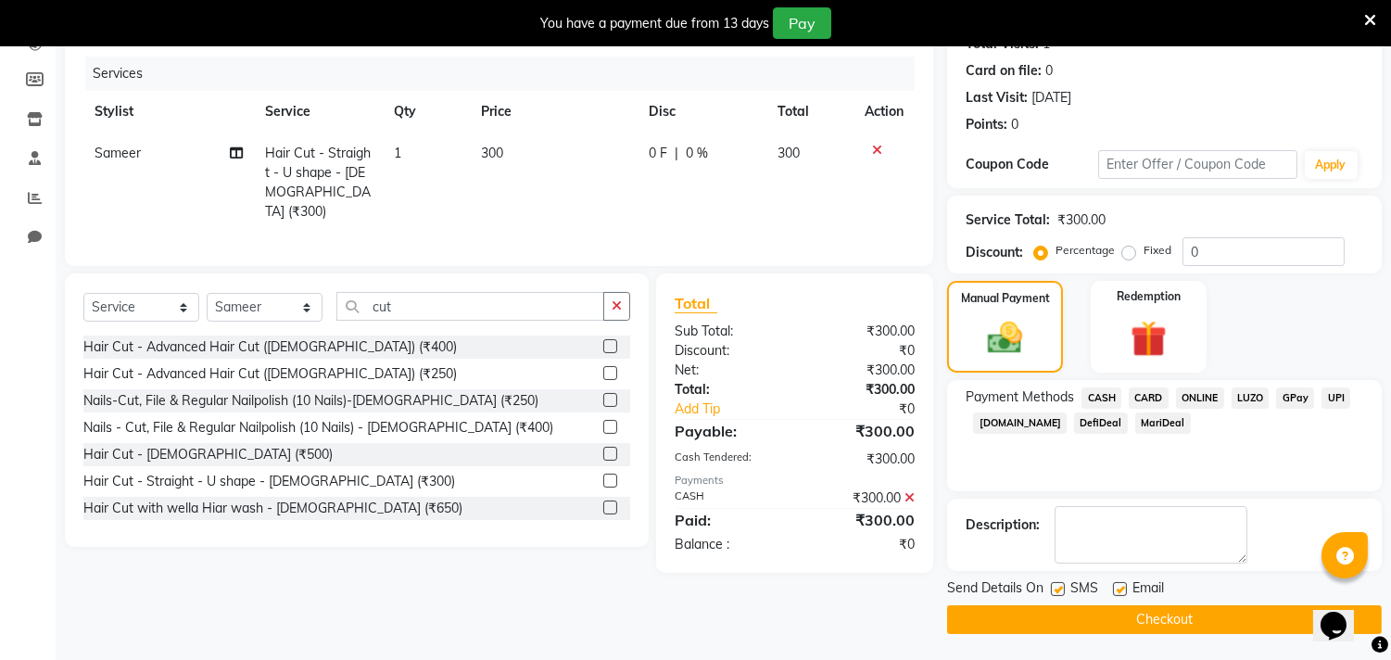
click at [1186, 616] on button "Checkout" at bounding box center [1164, 619] width 435 height 29
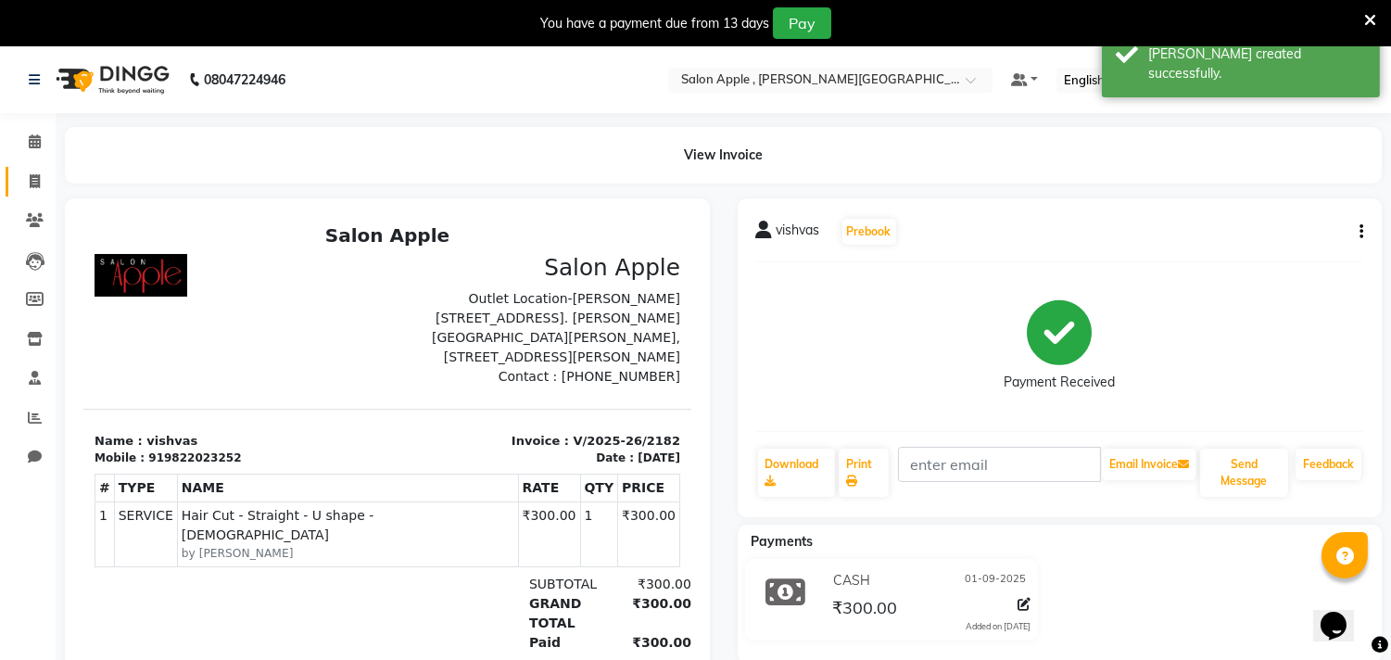
click at [16, 169] on link "Invoice" at bounding box center [28, 182] width 44 height 31
select select "521"
select select "service"
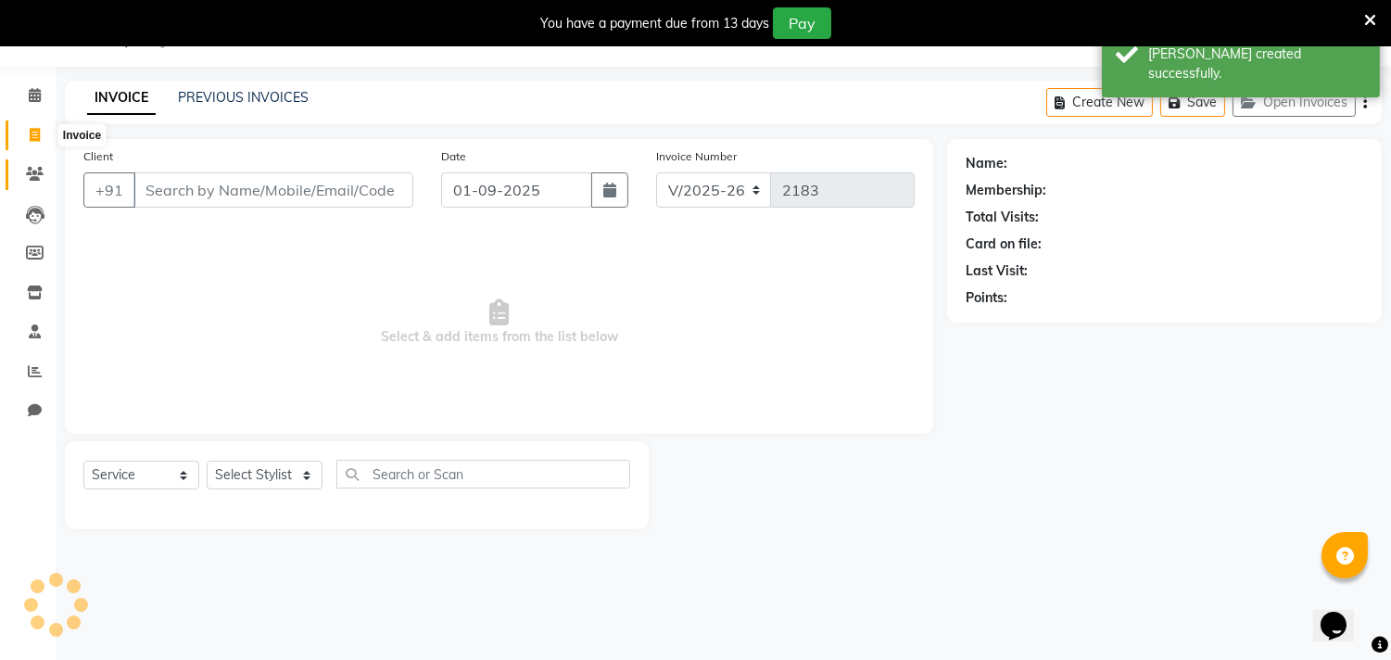
click at [26, 179] on icon at bounding box center [35, 174] width 18 height 14
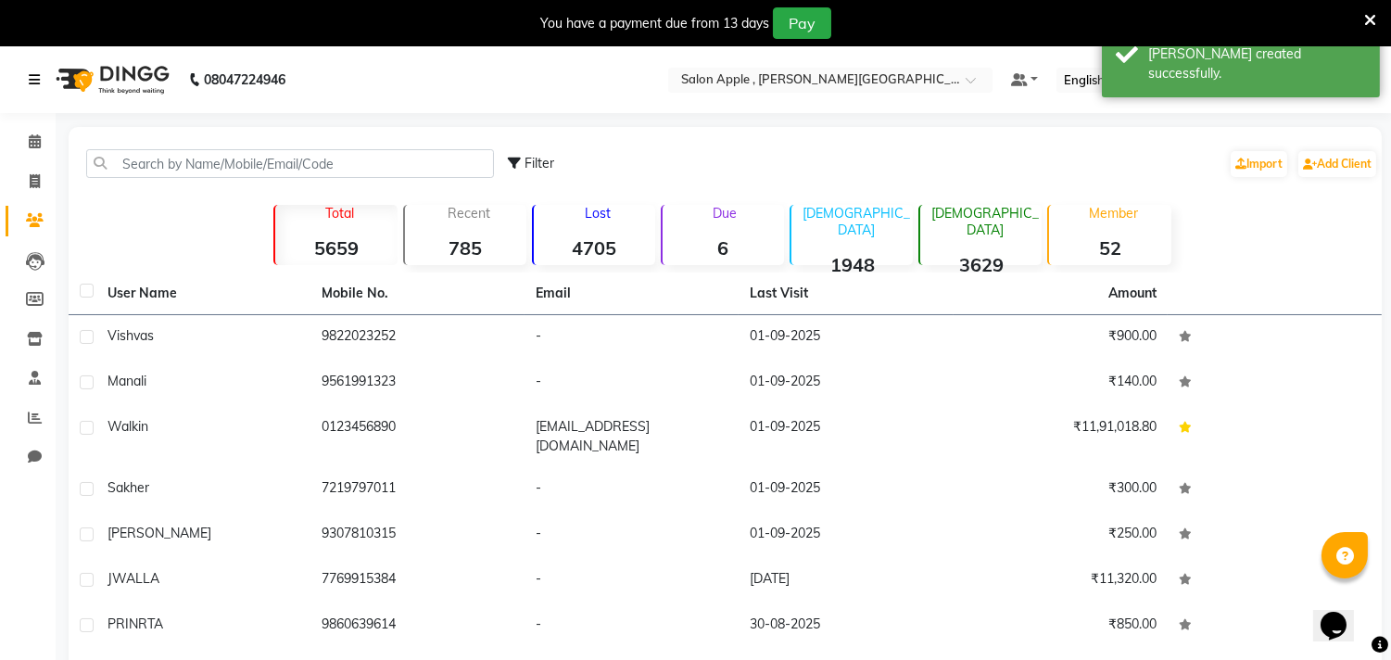
click at [40, 78] on link at bounding box center [38, 80] width 19 height 52
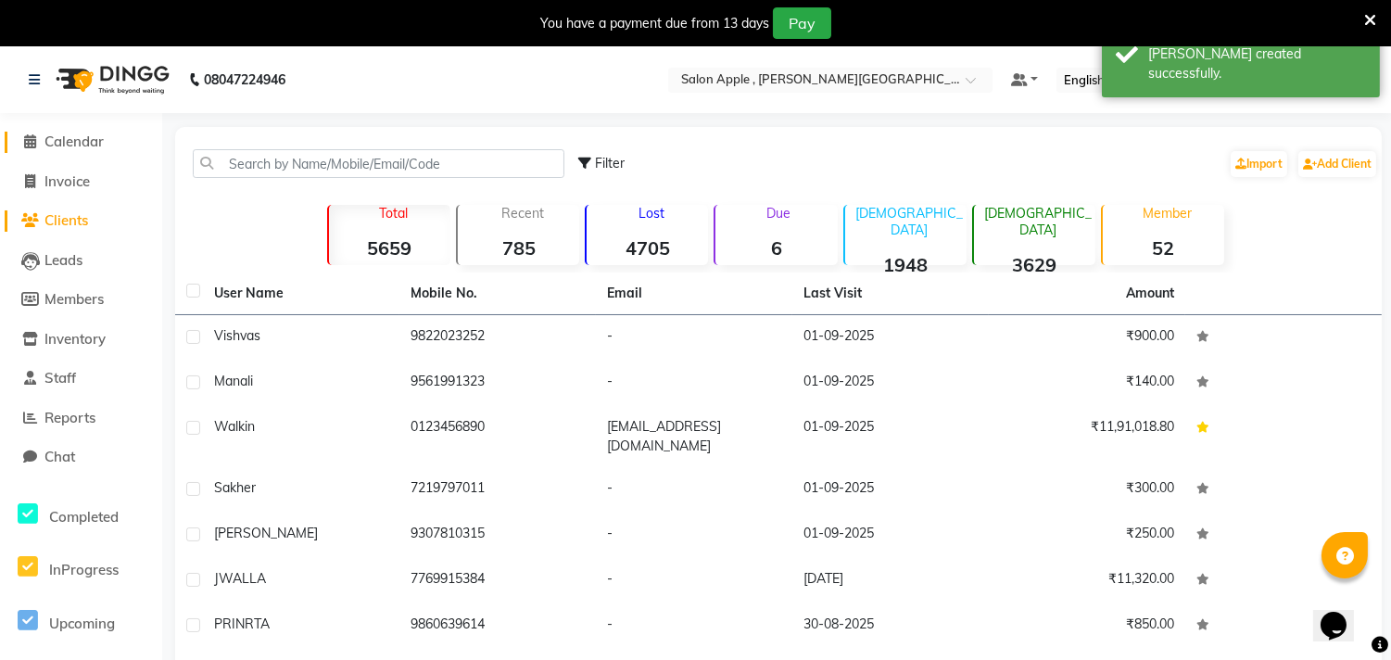
click at [76, 148] on span "Calendar" at bounding box center [73, 141] width 59 height 18
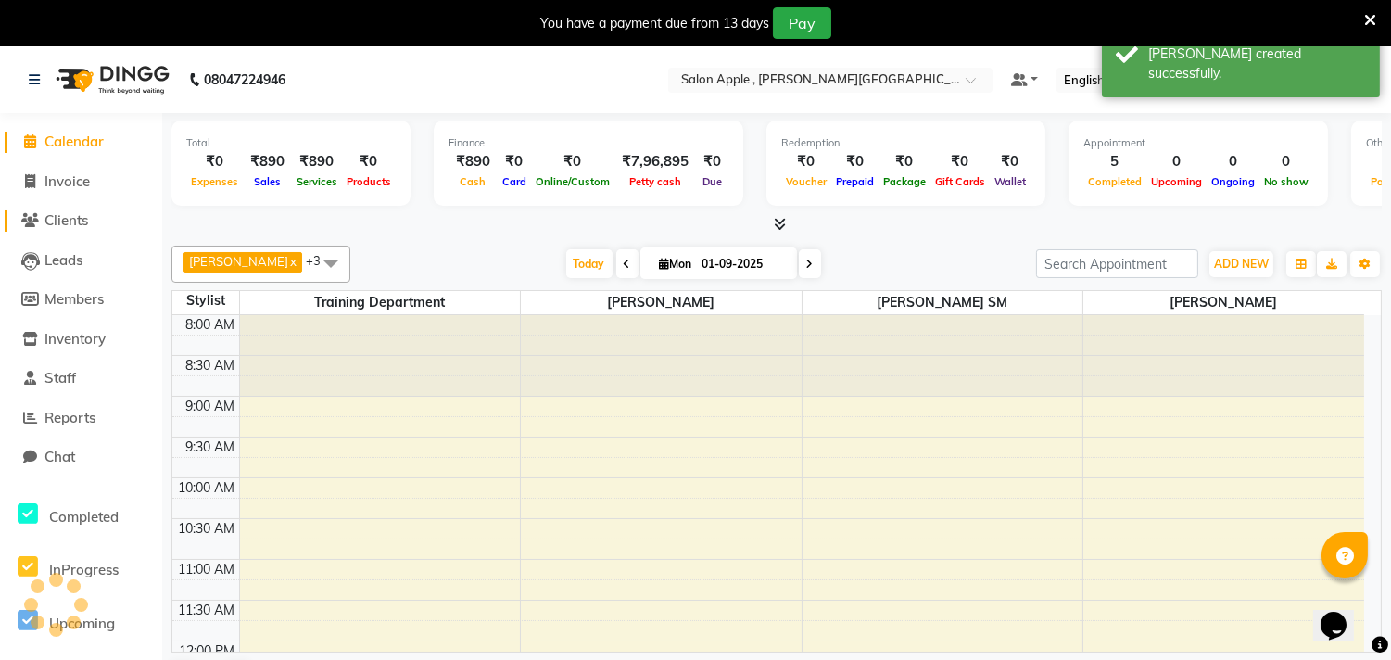
click at [82, 221] on span "Clients" at bounding box center [66, 220] width 44 height 18
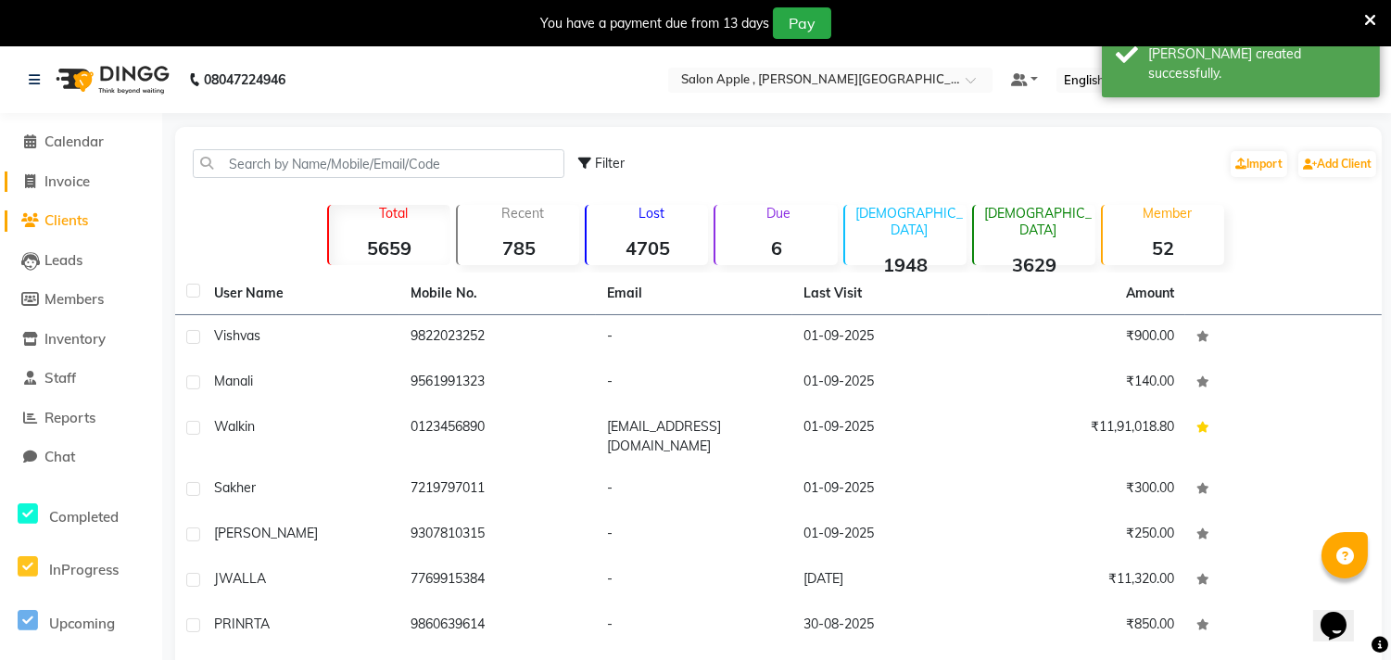
click at [69, 176] on span "Invoice" at bounding box center [66, 181] width 45 height 18
select select "service"
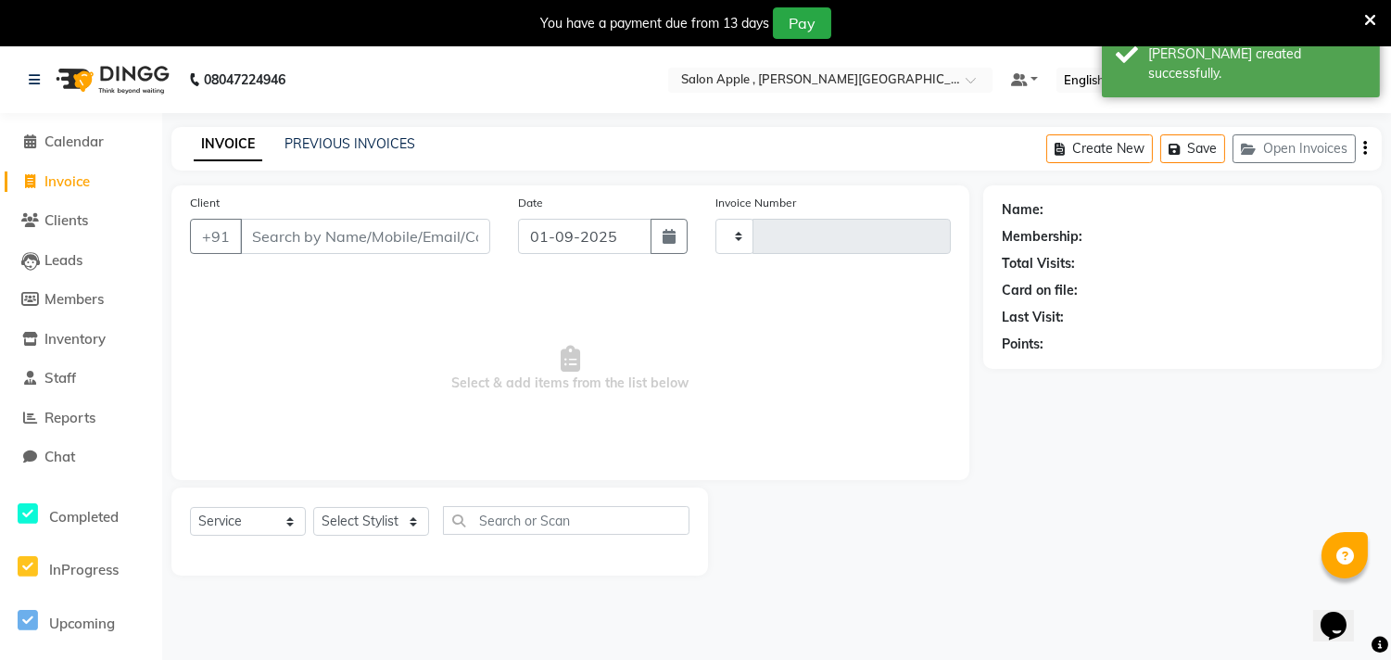
type input "2183"
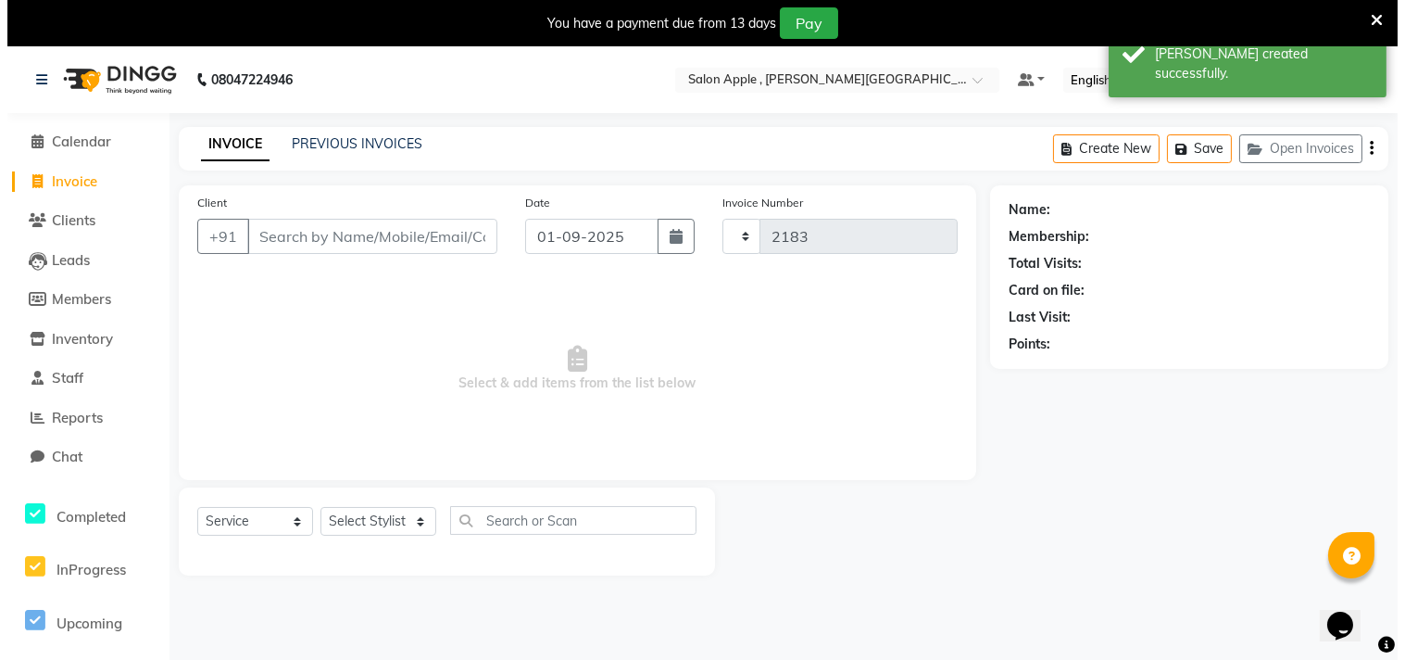
scroll to position [46, 0]
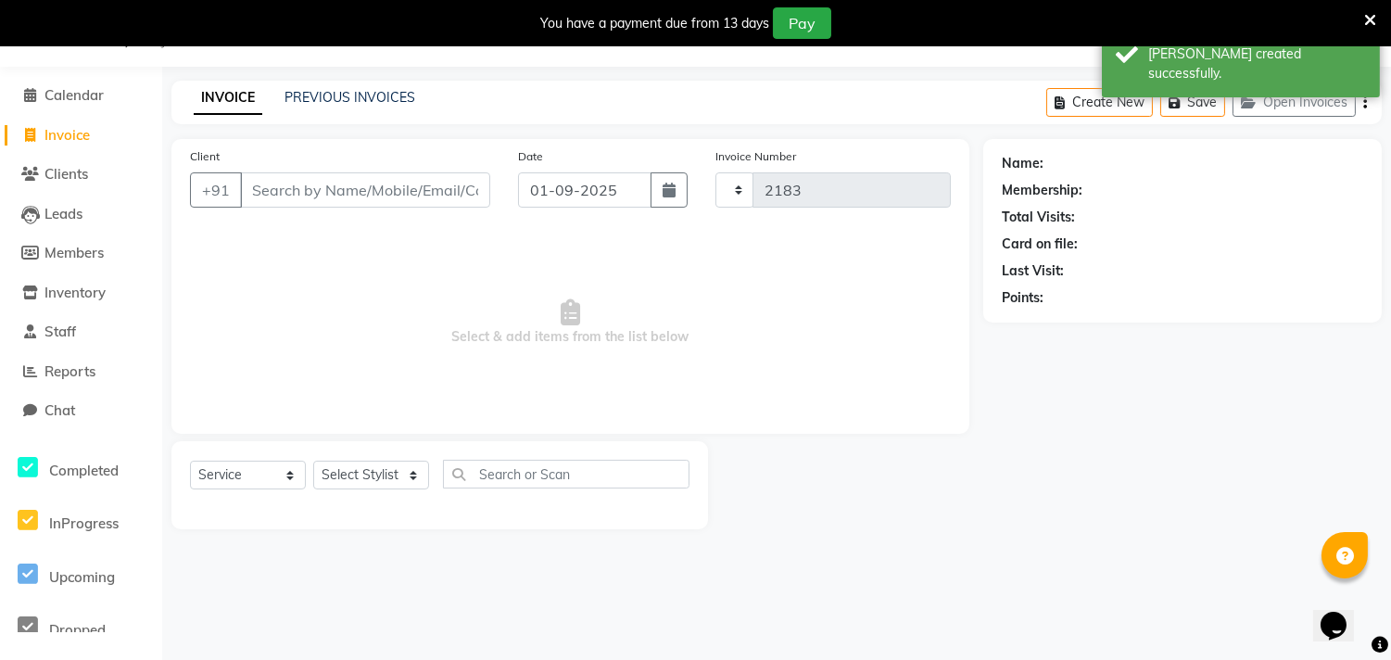
select select "521"
click at [339, 190] on input "Client" at bounding box center [365, 189] width 250 height 35
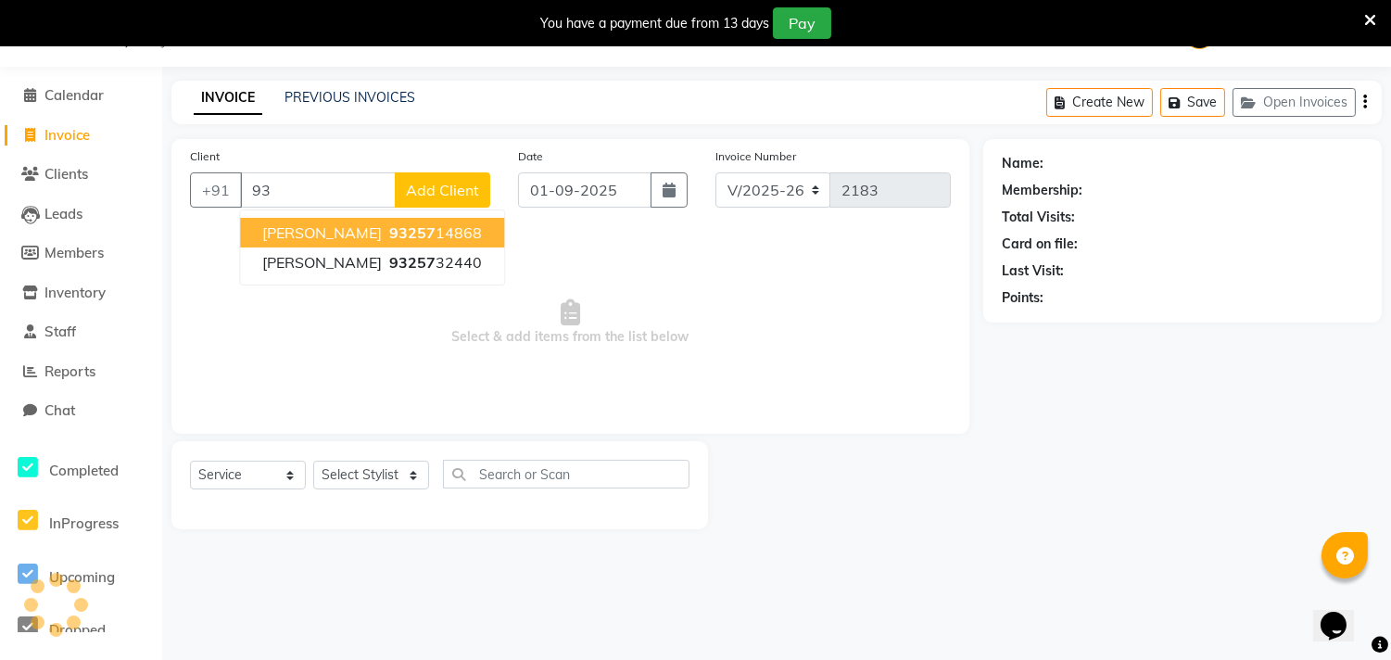
type input "9"
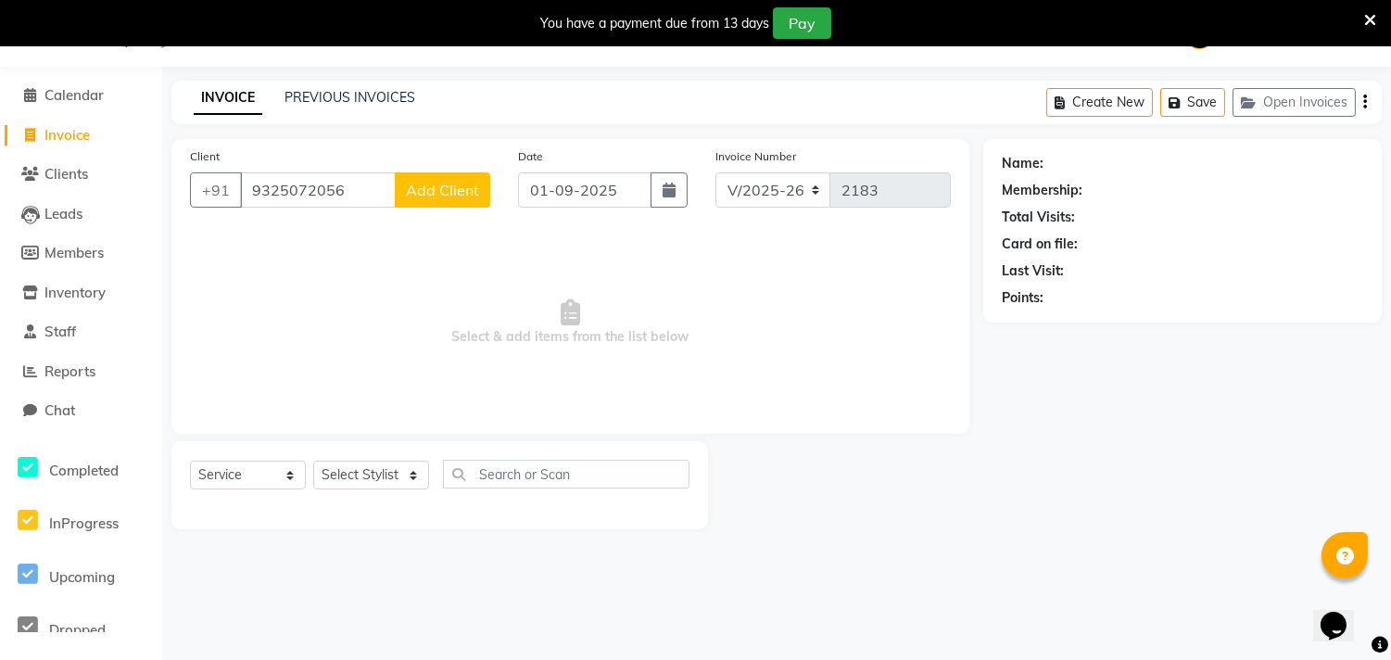
type input "9325072056"
click at [437, 178] on button "Add Client" at bounding box center [442, 189] width 95 height 35
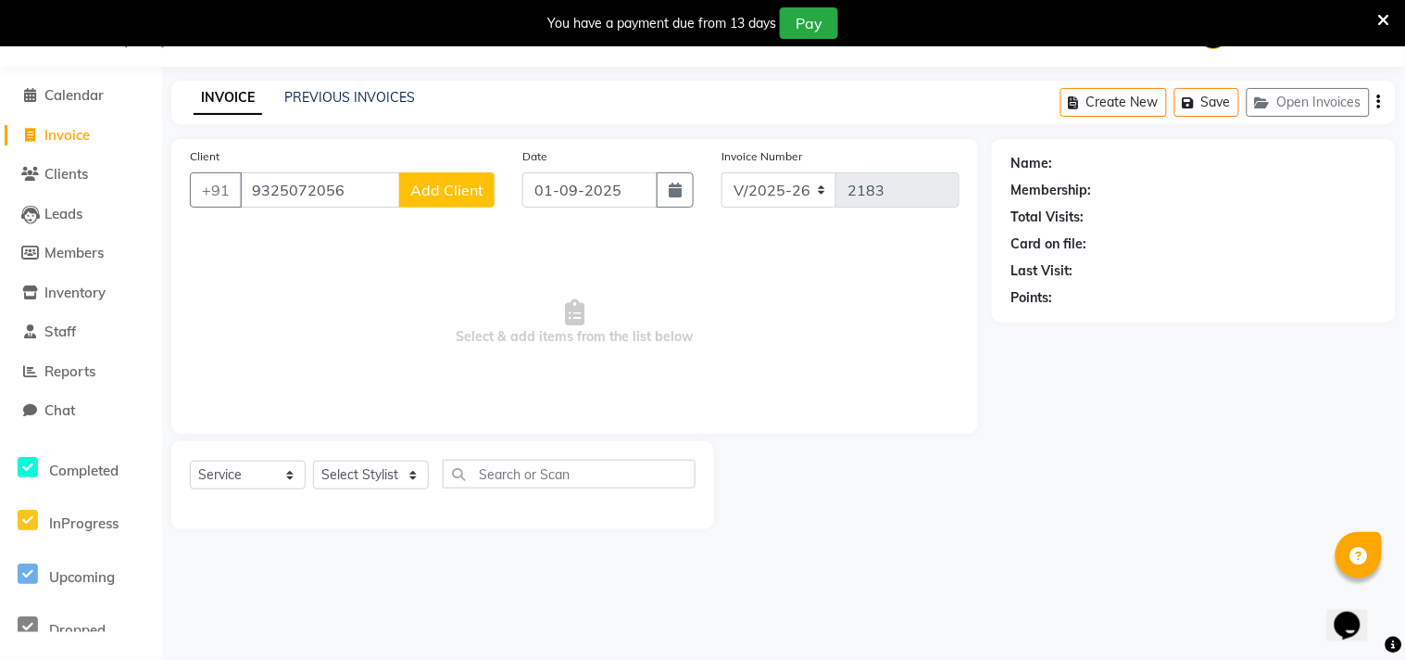
select select "22"
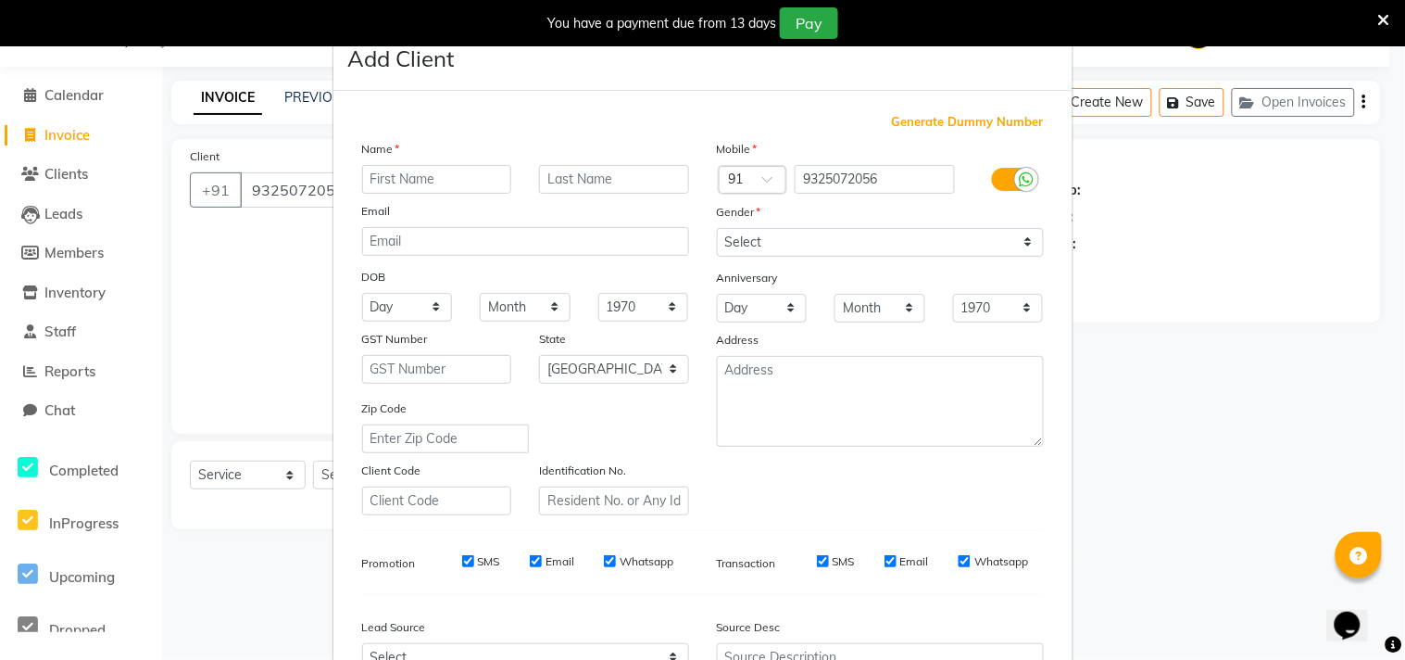
click at [402, 176] on input "text" at bounding box center [437, 179] width 150 height 29
type input "neha"
click at [793, 235] on select "Select [DEMOGRAPHIC_DATA] [DEMOGRAPHIC_DATA] Other Prefer Not To Say" at bounding box center [880, 242] width 327 height 29
select select "[DEMOGRAPHIC_DATA]"
click at [717, 228] on select "Select [DEMOGRAPHIC_DATA] [DEMOGRAPHIC_DATA] Other Prefer Not To Say" at bounding box center [880, 242] width 327 height 29
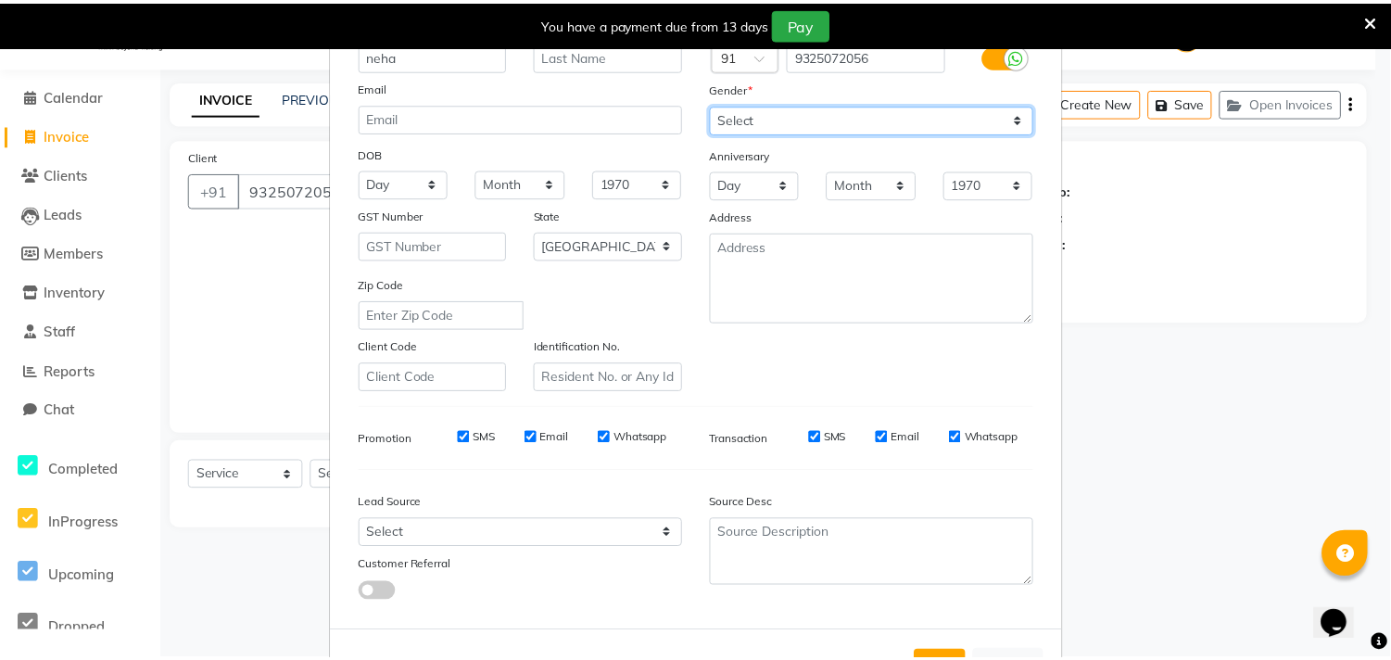
scroll to position [196, 0]
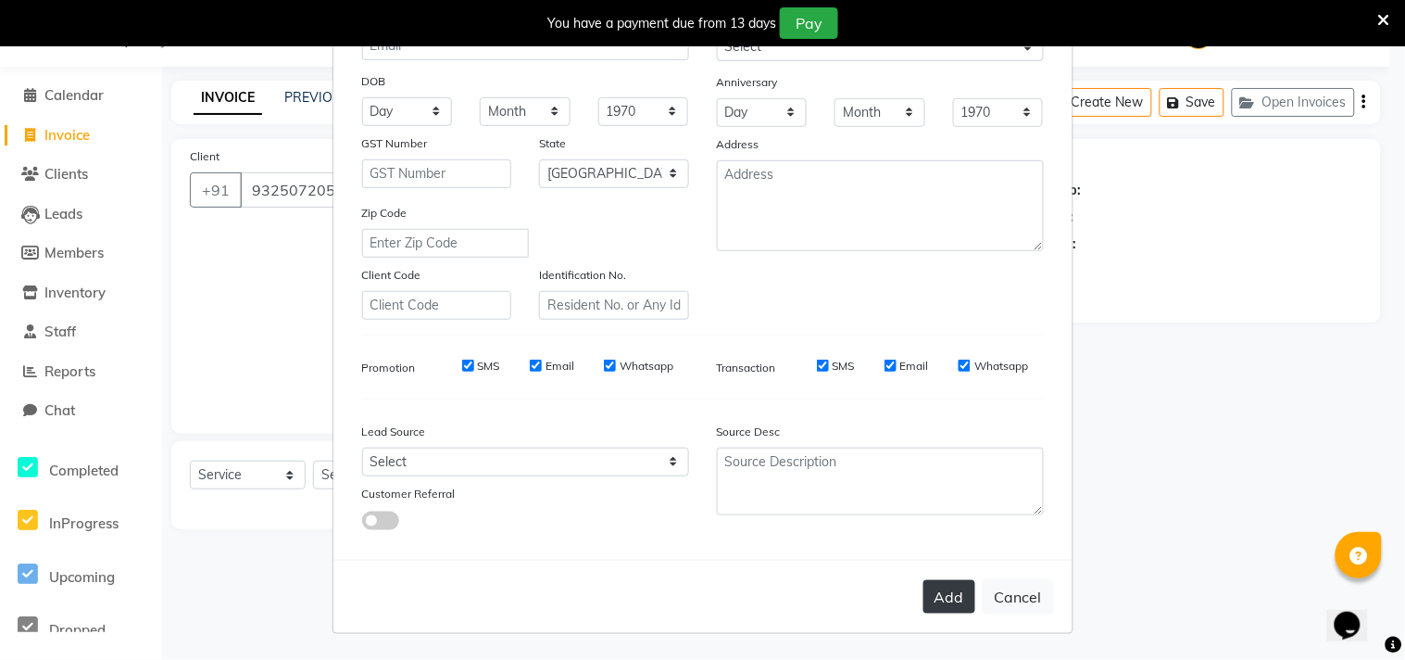
click at [940, 603] on button "Add" at bounding box center [950, 596] width 52 height 33
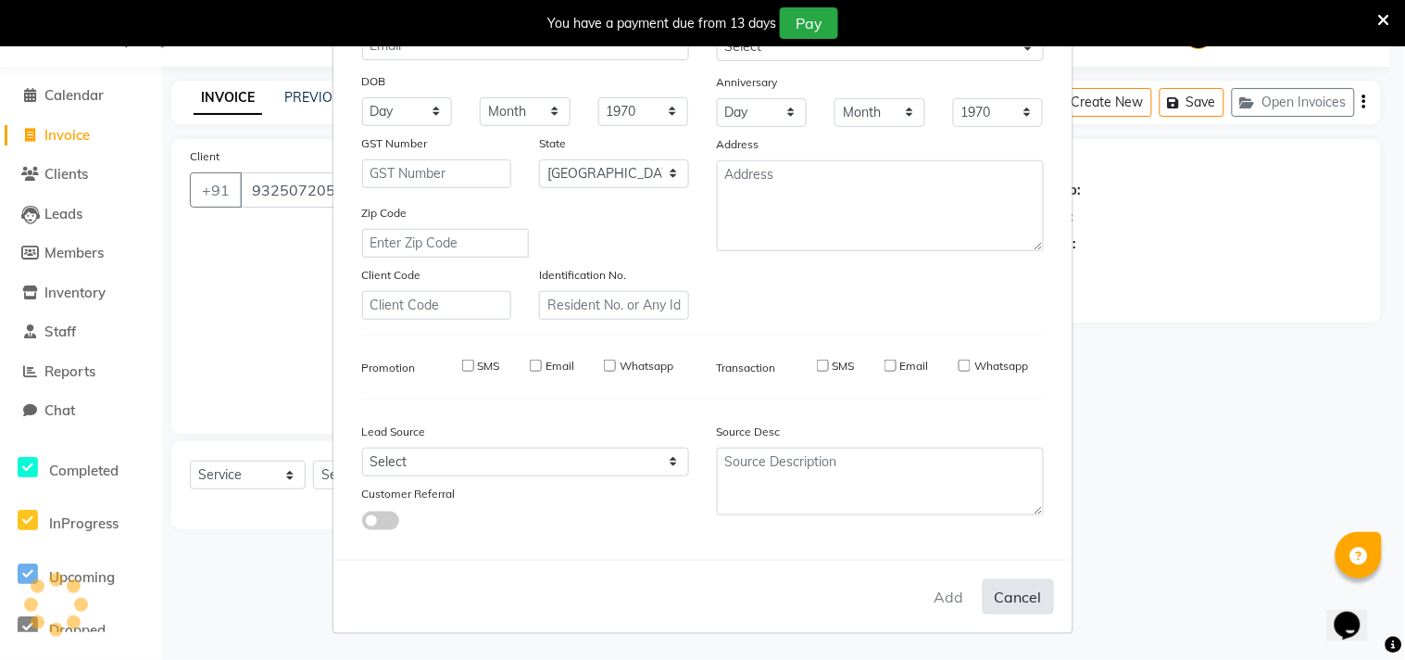
select select
select select "null"
select select
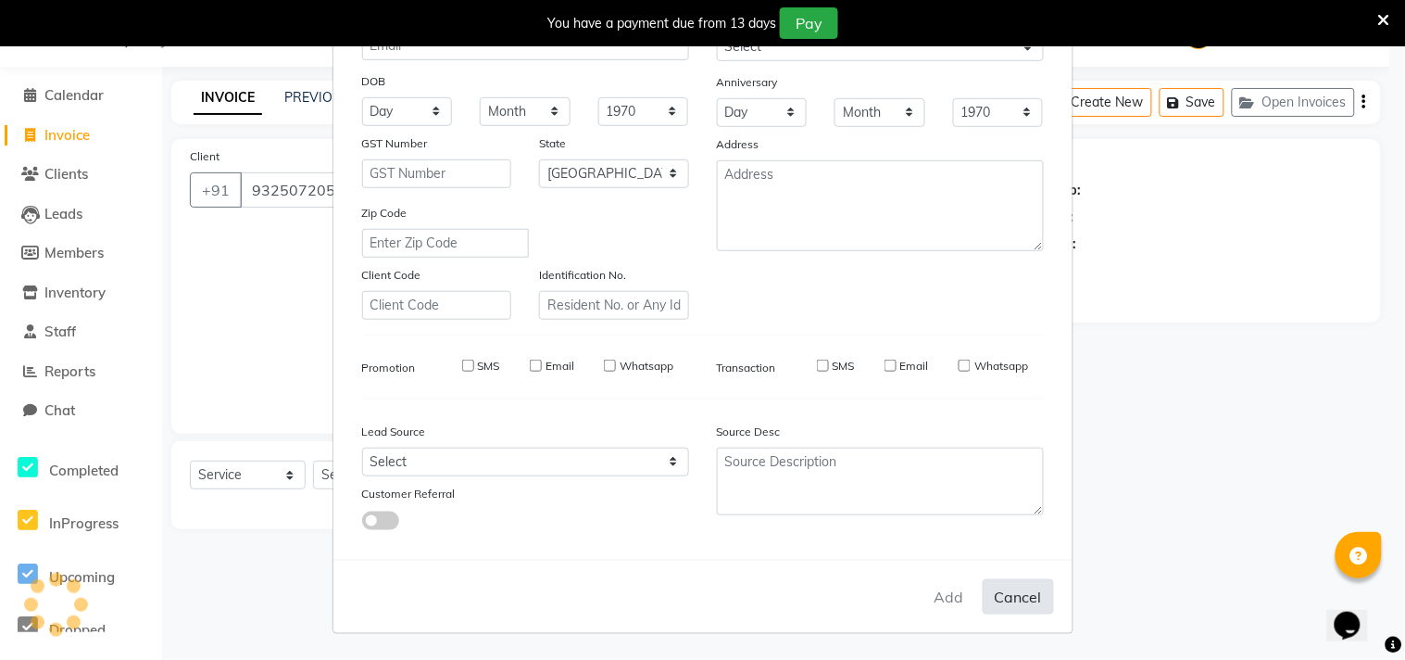
select select
checkbox input "false"
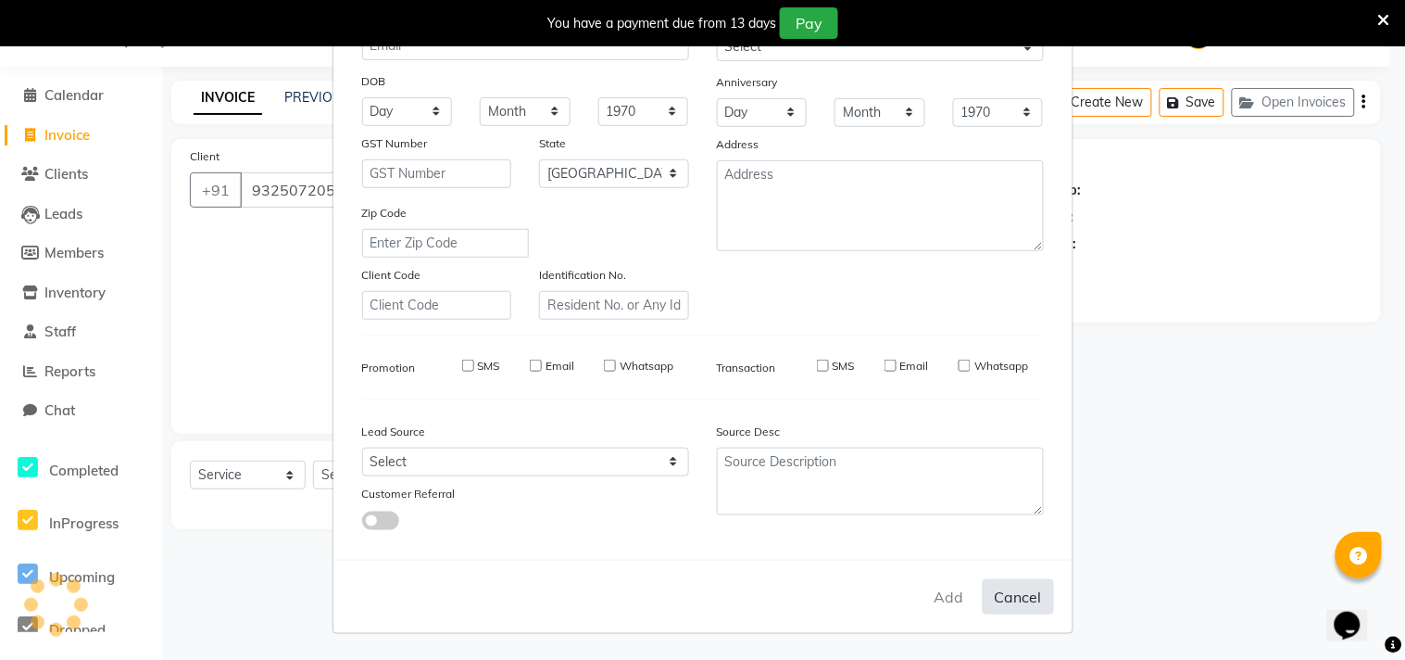
checkbox input "false"
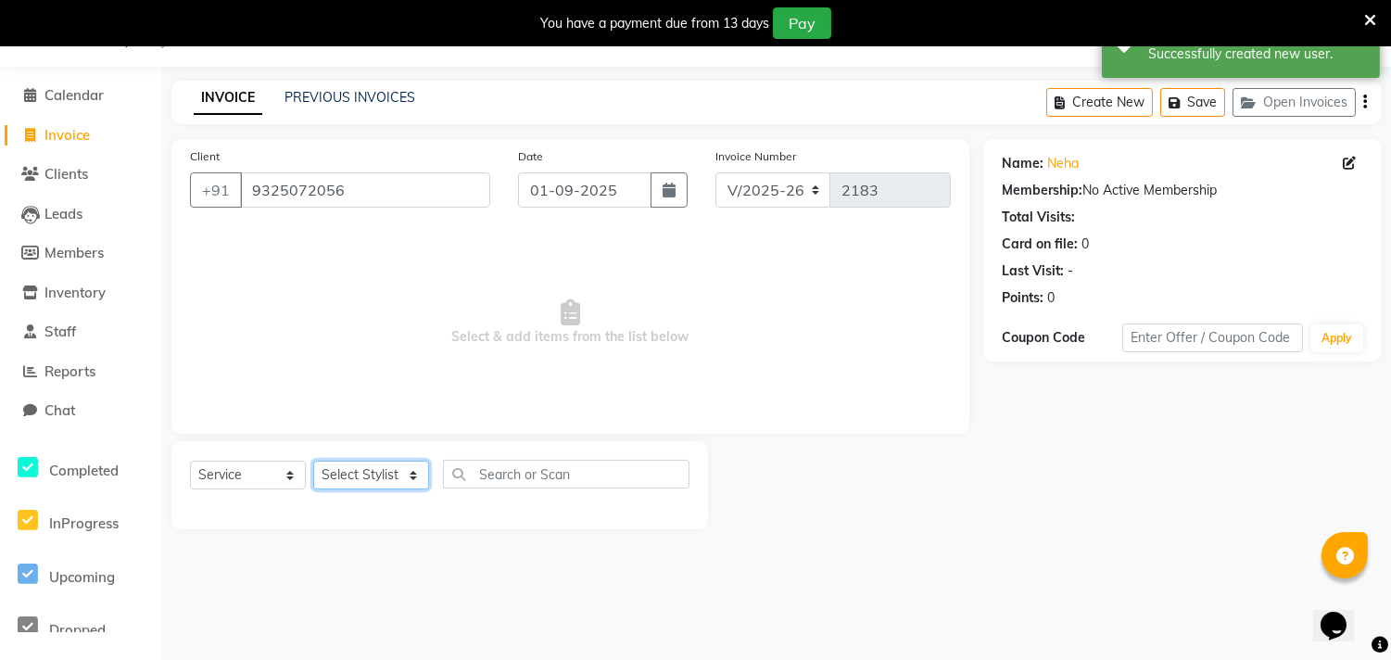
click at [345, 474] on select "Select Stylist Abhishek [PERSON_NAME] [PERSON_NAME] [PERSON_NAME] SM NEHA [PERS…" at bounding box center [371, 474] width 116 height 29
select select "24657"
click at [313, 461] on select "Select Stylist Abhishek [PERSON_NAME] [PERSON_NAME] [PERSON_NAME] SM NEHA [PERS…" at bounding box center [371, 474] width 116 height 29
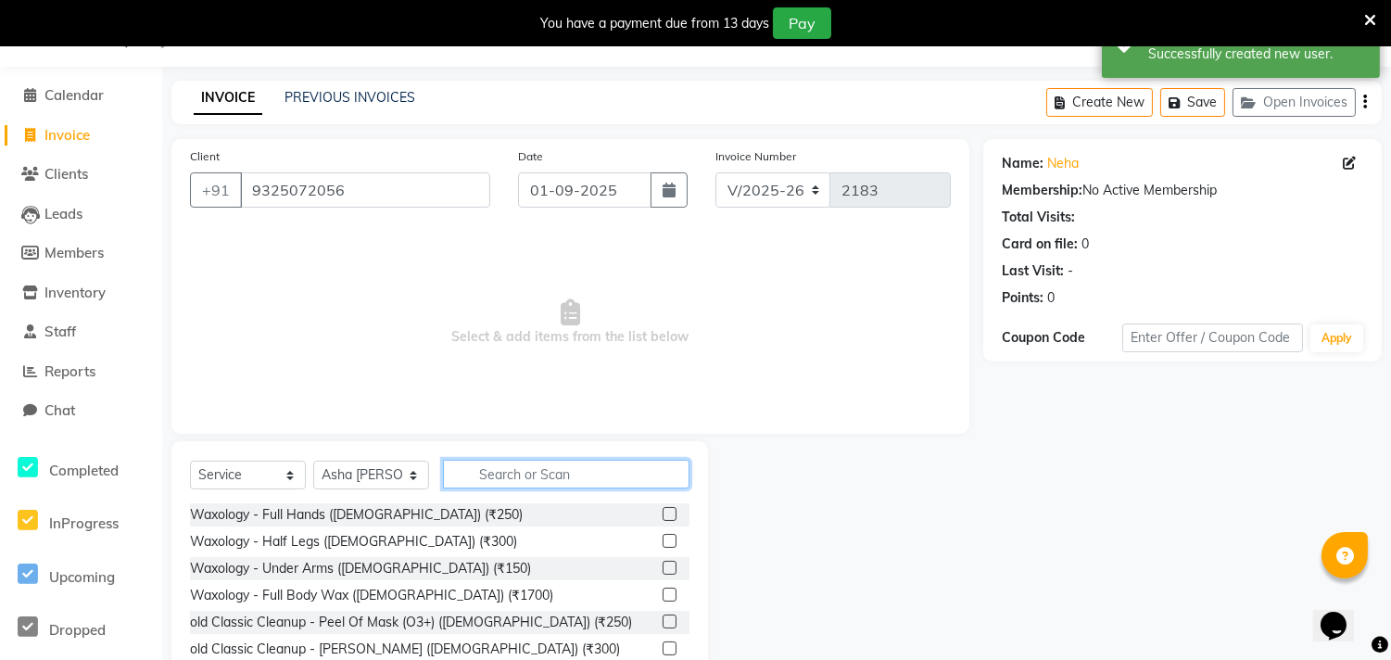
click at [531, 475] on input "text" at bounding box center [566, 474] width 246 height 29
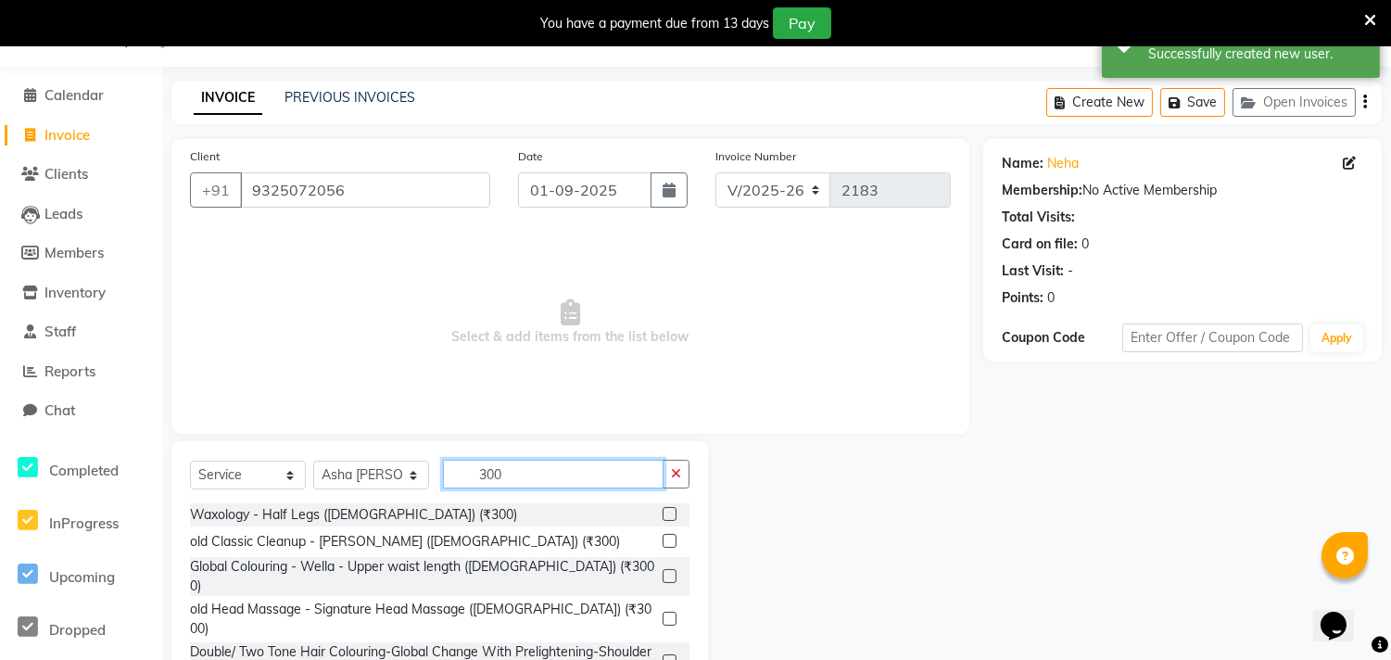
type input "300"
click at [662, 510] on label at bounding box center [669, 514] width 14 height 14
click at [662, 510] on input "checkbox" at bounding box center [668, 515] width 12 height 12
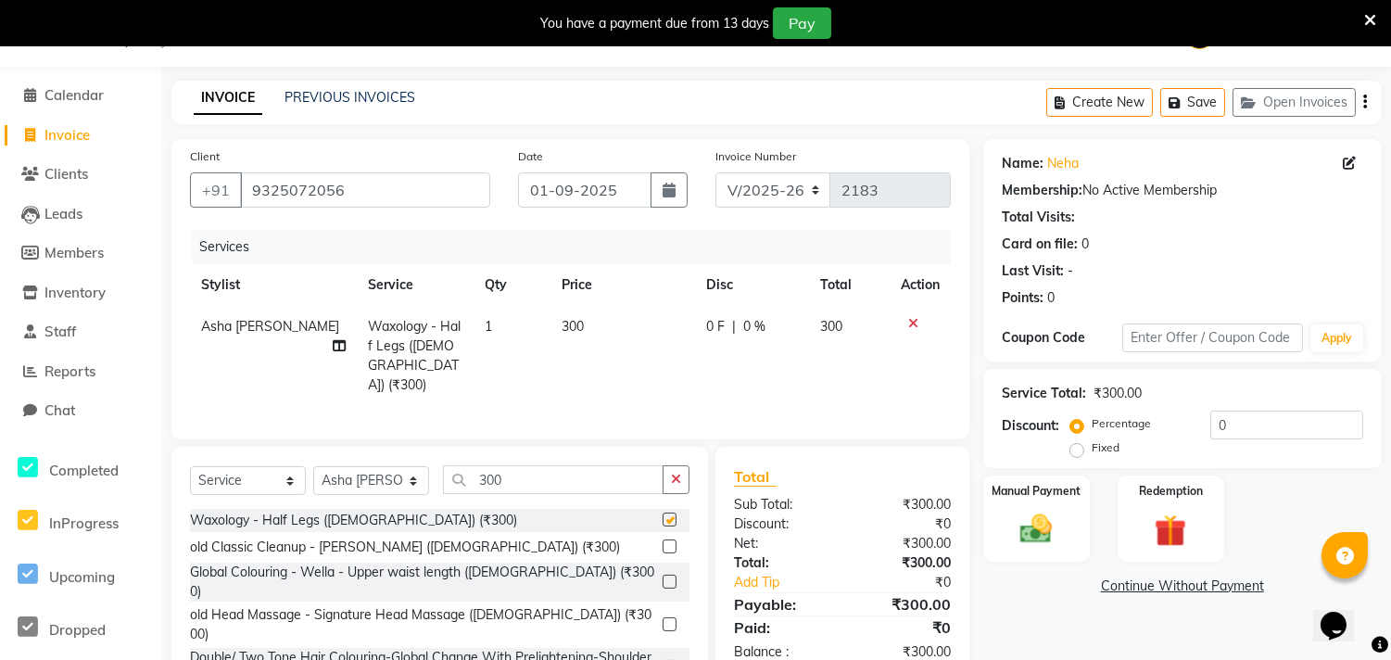
checkbox input "false"
click at [549, 480] on input "300" at bounding box center [553, 479] width 221 height 29
type input "3"
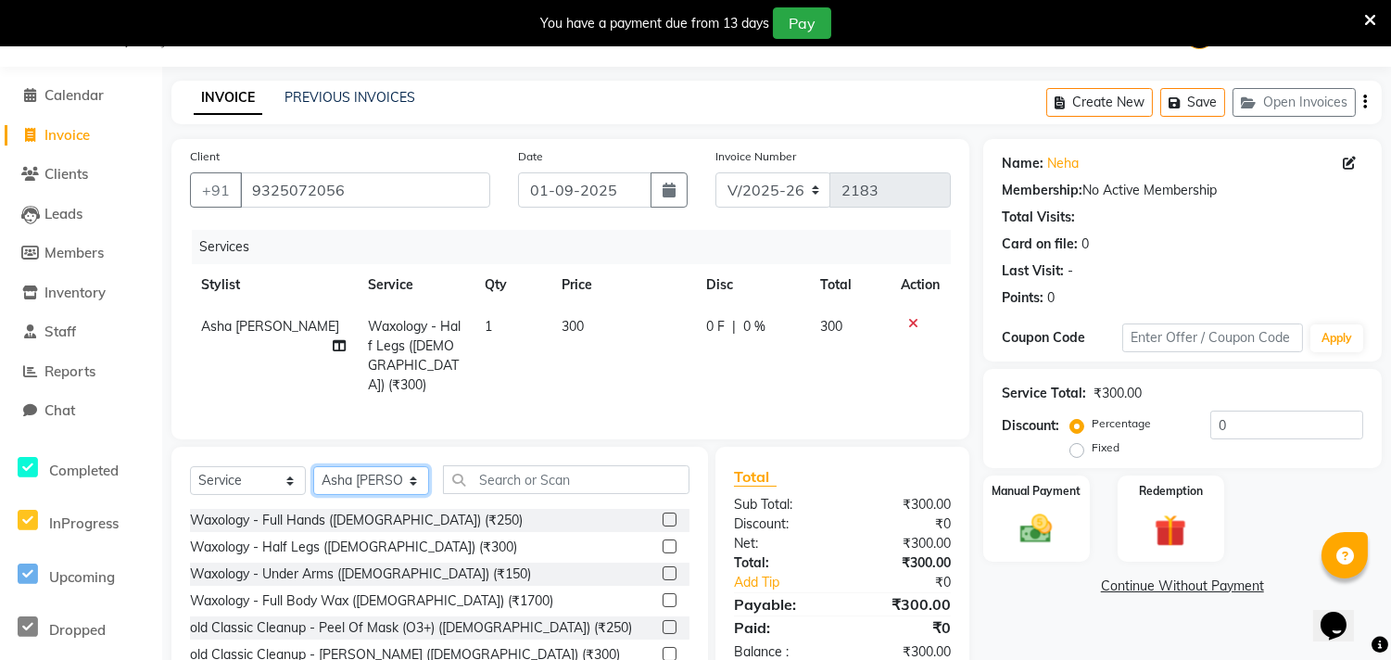
click at [343, 479] on select "Select Stylist Abhishek [PERSON_NAME] [PERSON_NAME] [PERSON_NAME] SM NEHA [PERS…" at bounding box center [371, 480] width 116 height 29
select select "85503"
click at [313, 466] on select "Select Stylist Abhishek [PERSON_NAME] [PERSON_NAME] [PERSON_NAME] SM NEHA [PERS…" at bounding box center [371, 480] width 116 height 29
click at [541, 477] on input "text" at bounding box center [566, 479] width 246 height 29
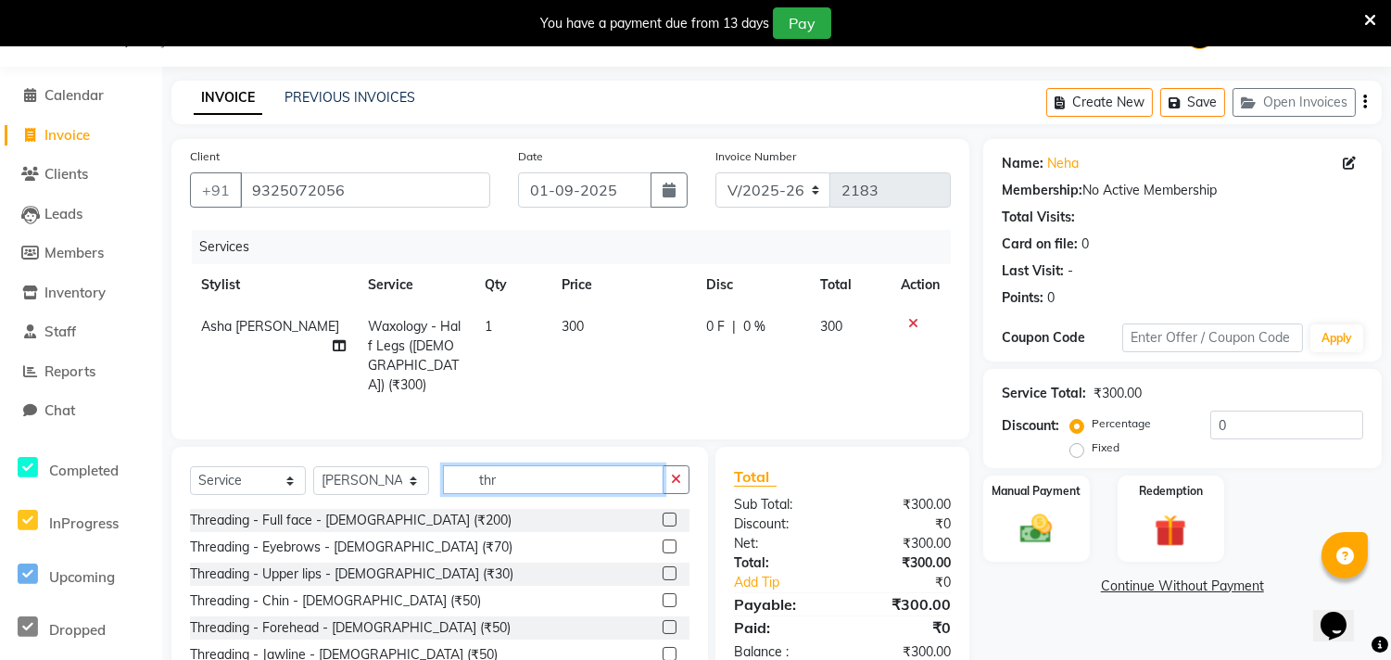
type input "thr"
click at [662, 539] on label at bounding box center [669, 546] width 14 height 14
click at [662, 541] on input "checkbox" at bounding box center [668, 547] width 12 height 12
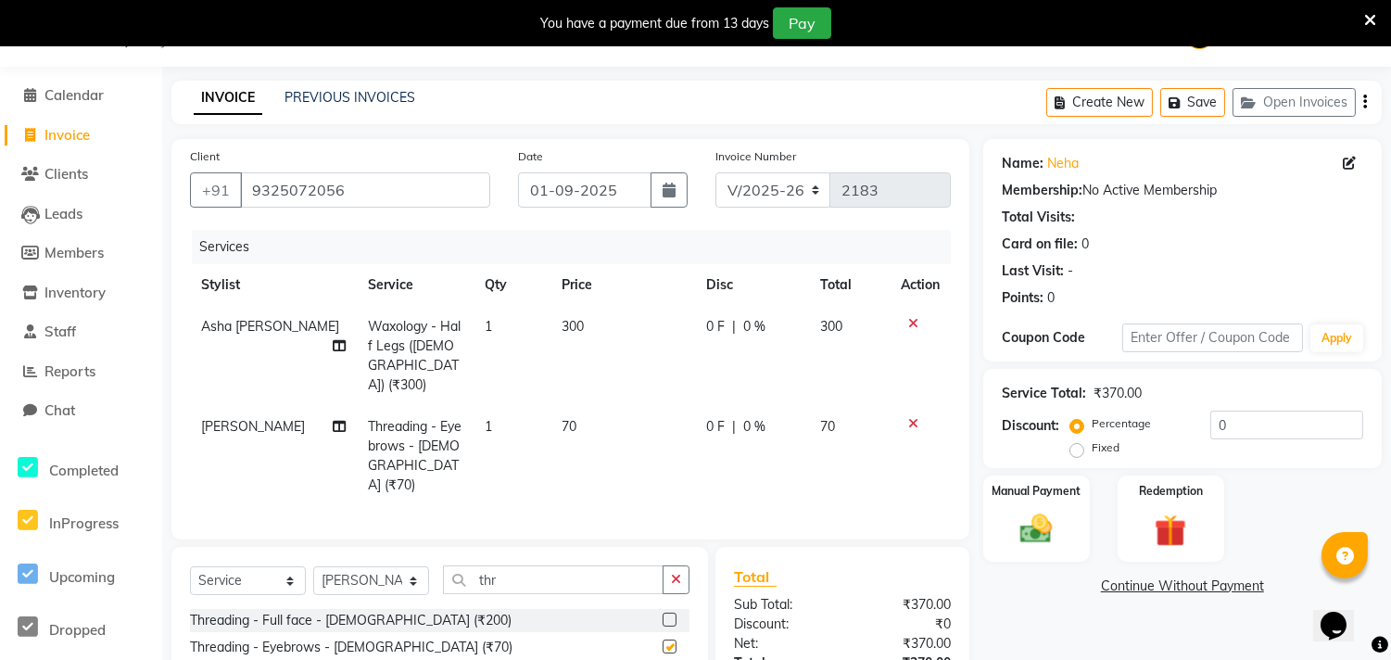
checkbox input "false"
click at [512, 565] on input "thr" at bounding box center [553, 579] width 221 height 29
type input "t"
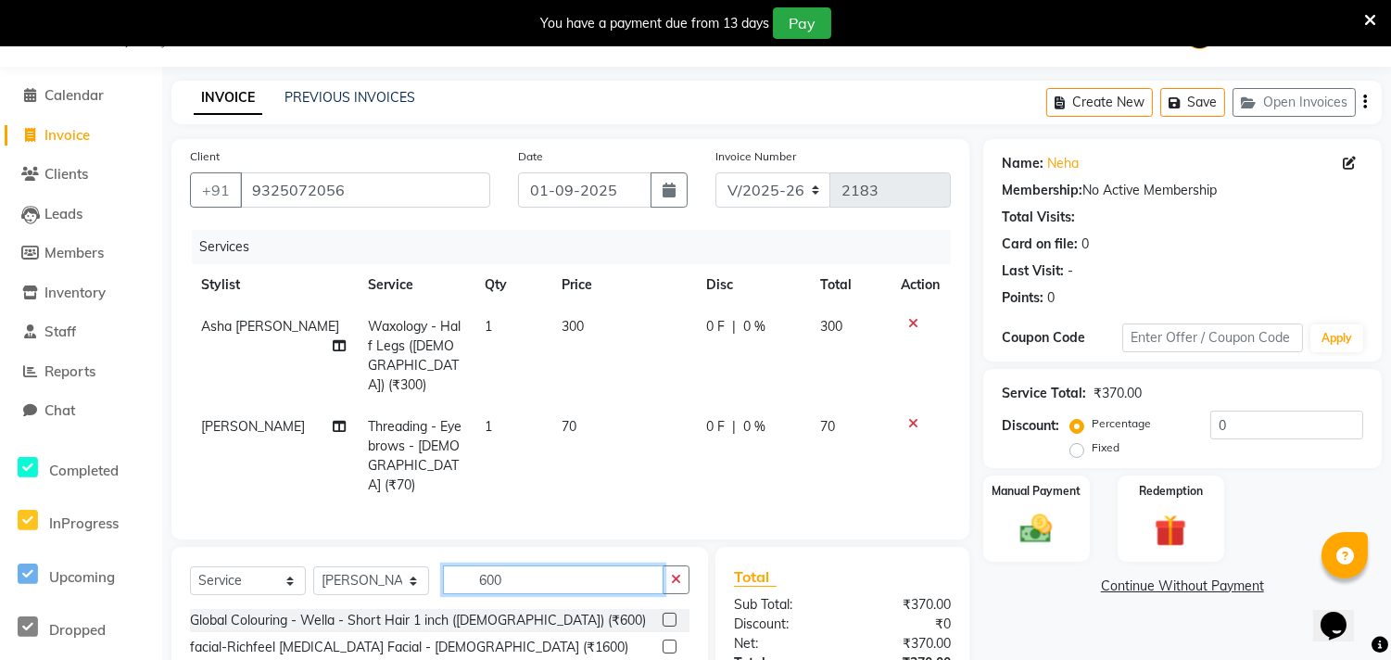
type input "600"
click at [662, 612] on label at bounding box center [669, 619] width 14 height 14
click at [662, 614] on input "checkbox" at bounding box center [668, 620] width 12 height 12
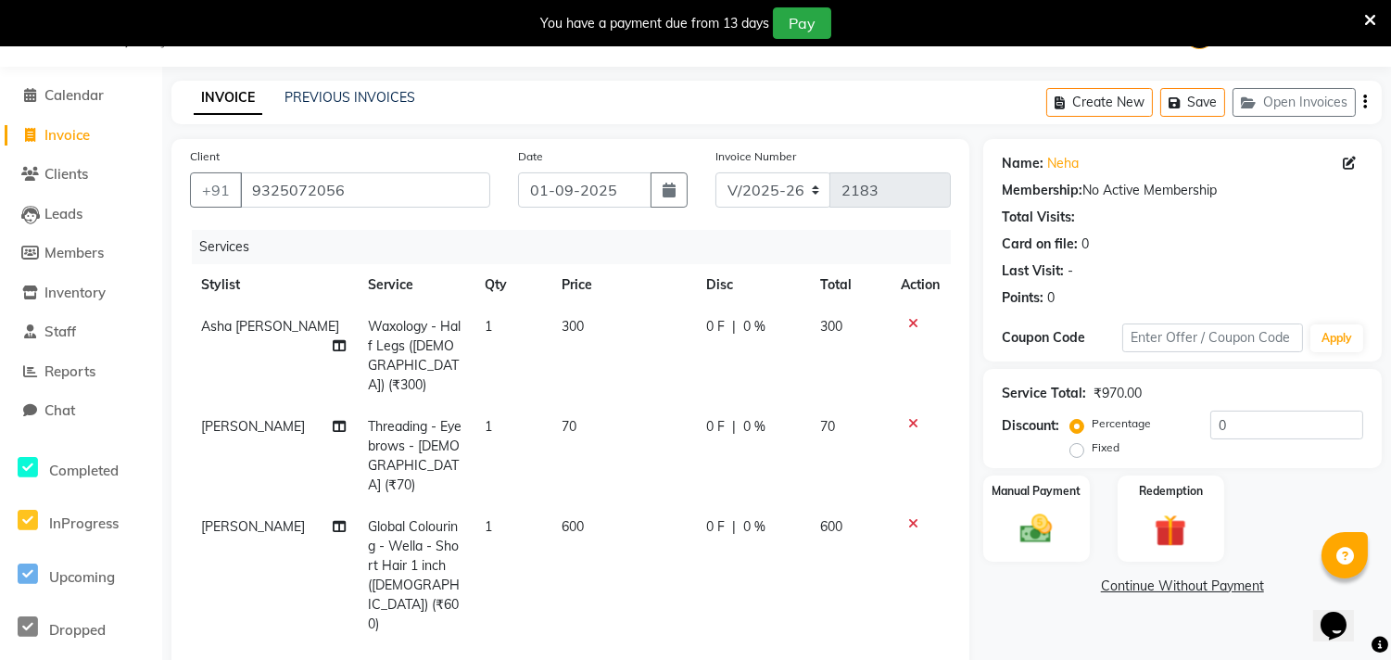
checkbox input "false"
click at [211, 518] on span "[PERSON_NAME]" at bounding box center [253, 526] width 104 height 17
select select "85503"
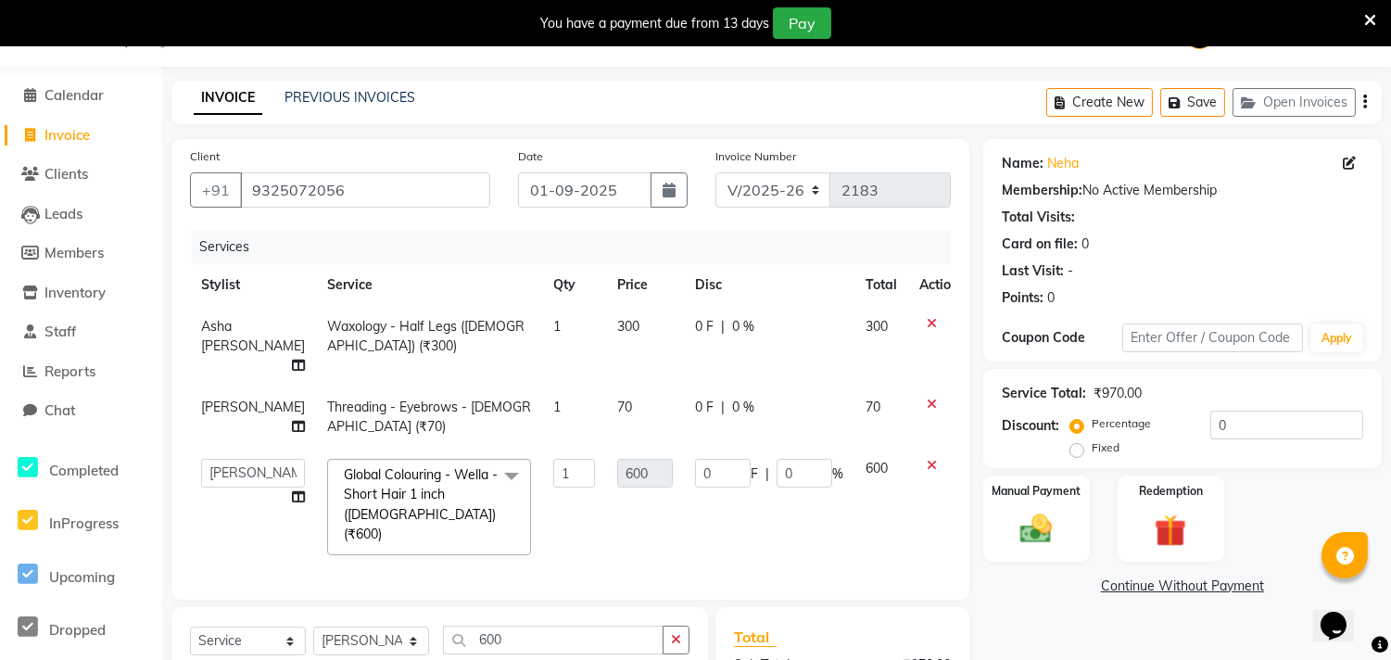
click at [211, 488] on td "[PERSON_NAME] [PERSON_NAME] [PERSON_NAME] SM NEHA [PERSON_NAME] Sameer Training…" at bounding box center [253, 506] width 126 height 119
click at [224, 460] on select "[PERSON_NAME] [PERSON_NAME] [PERSON_NAME] SM NEHA [PERSON_NAME] Sameer Training…" at bounding box center [253, 473] width 104 height 29
click at [362, 520] on span "Global Colouring - Wella - Short Hair 1 inch ([DEMOGRAPHIC_DATA]) (₹600) x" at bounding box center [420, 505] width 163 height 80
drag, startPoint x: 586, startPoint y: 616, endPoint x: 485, endPoint y: 519, distance: 140.9
click at [606, 613] on td "600" at bounding box center [645, 625] width 78 height 357
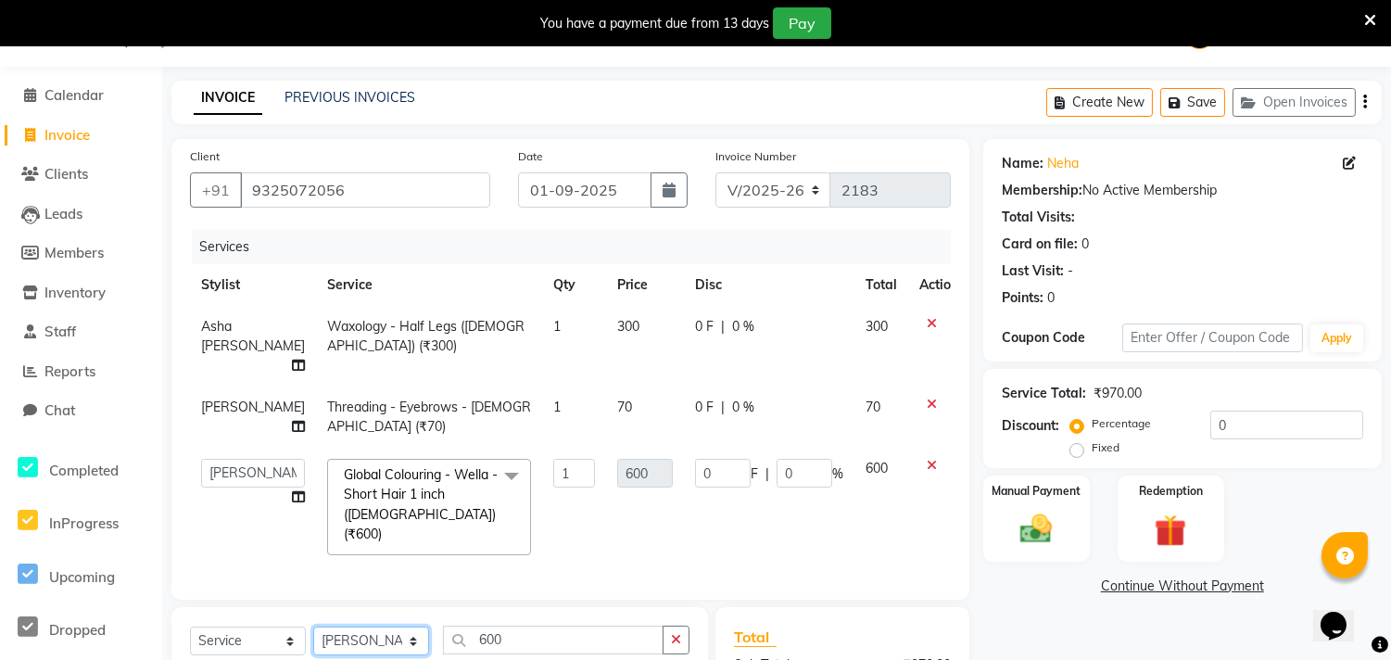
click at [359, 628] on select "Select Stylist Abhishek [PERSON_NAME] [PERSON_NAME] [PERSON_NAME] SM NEHA [PERS…" at bounding box center [371, 640] width 116 height 29
select select "70318"
click at [313, 626] on select "Select Stylist Abhishek [PERSON_NAME] [PERSON_NAME] [PERSON_NAME] SM NEHA [PERS…" at bounding box center [371, 640] width 116 height 29
click at [544, 635] on input "600" at bounding box center [553, 639] width 221 height 29
type input "6"
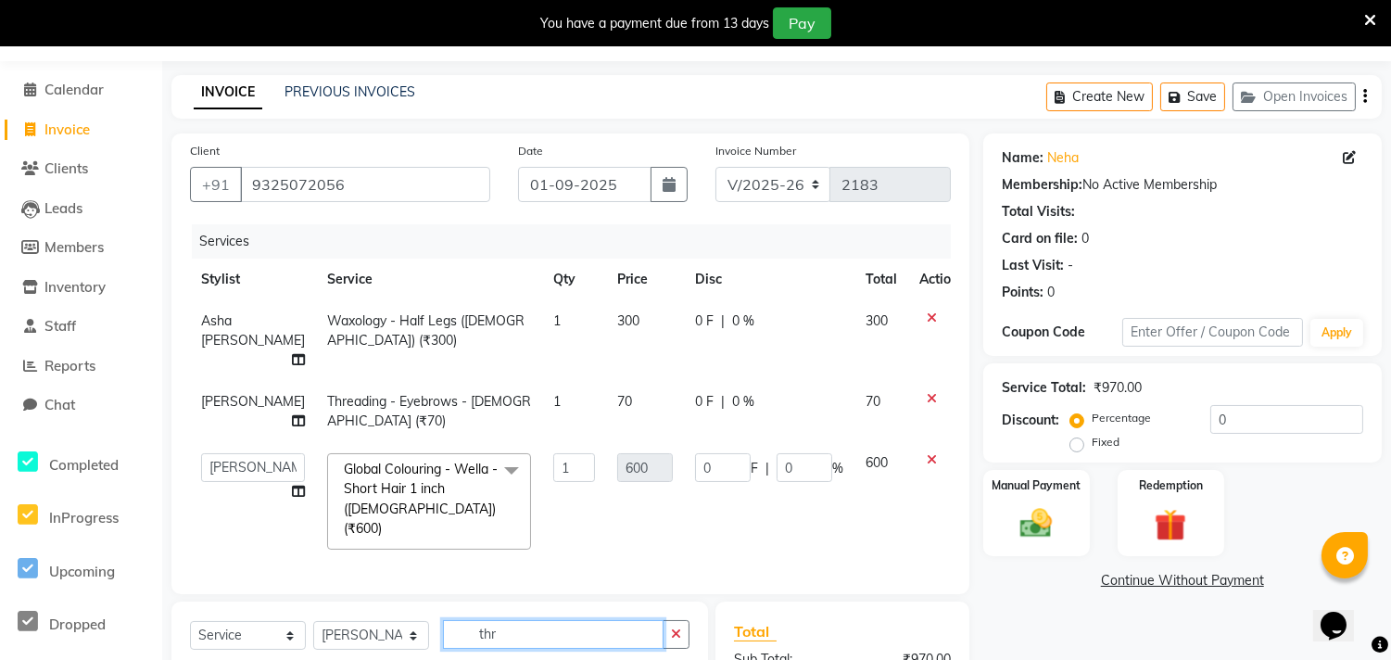
scroll to position [290, 0]
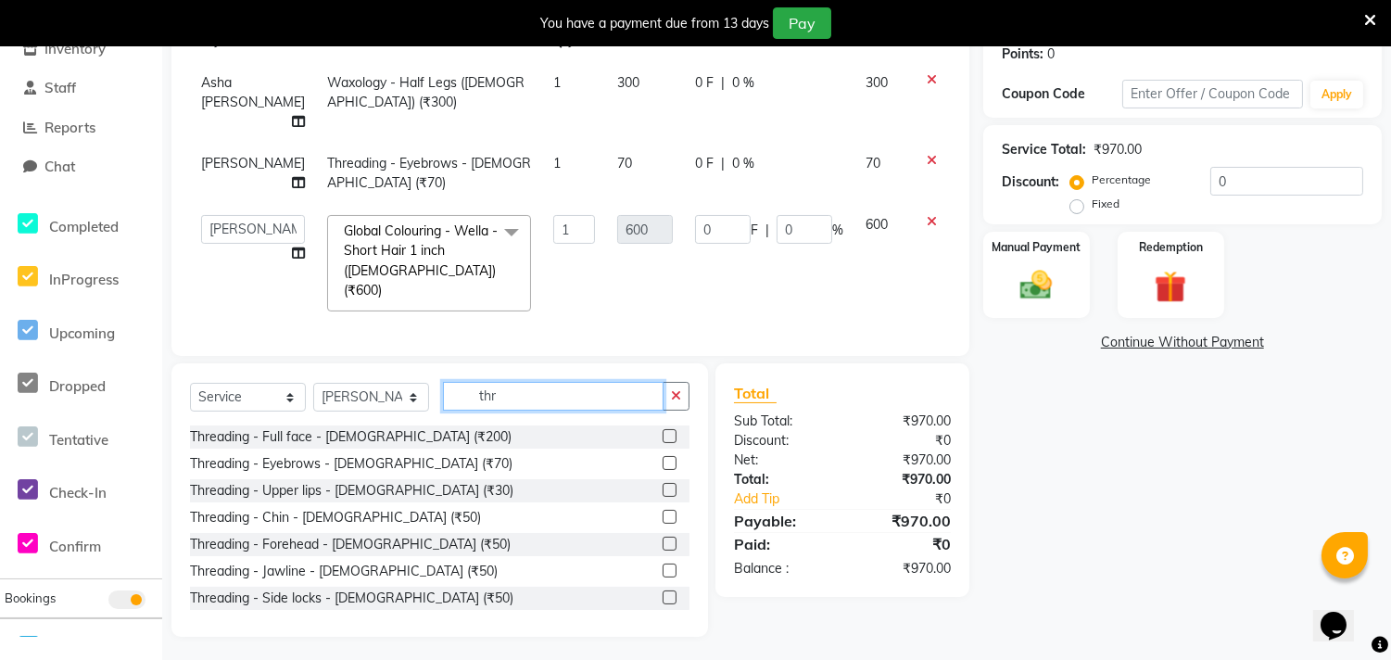
type input "thr"
click at [662, 484] on label at bounding box center [669, 490] width 14 height 14
click at [662, 485] on input "checkbox" at bounding box center [668, 491] width 12 height 12
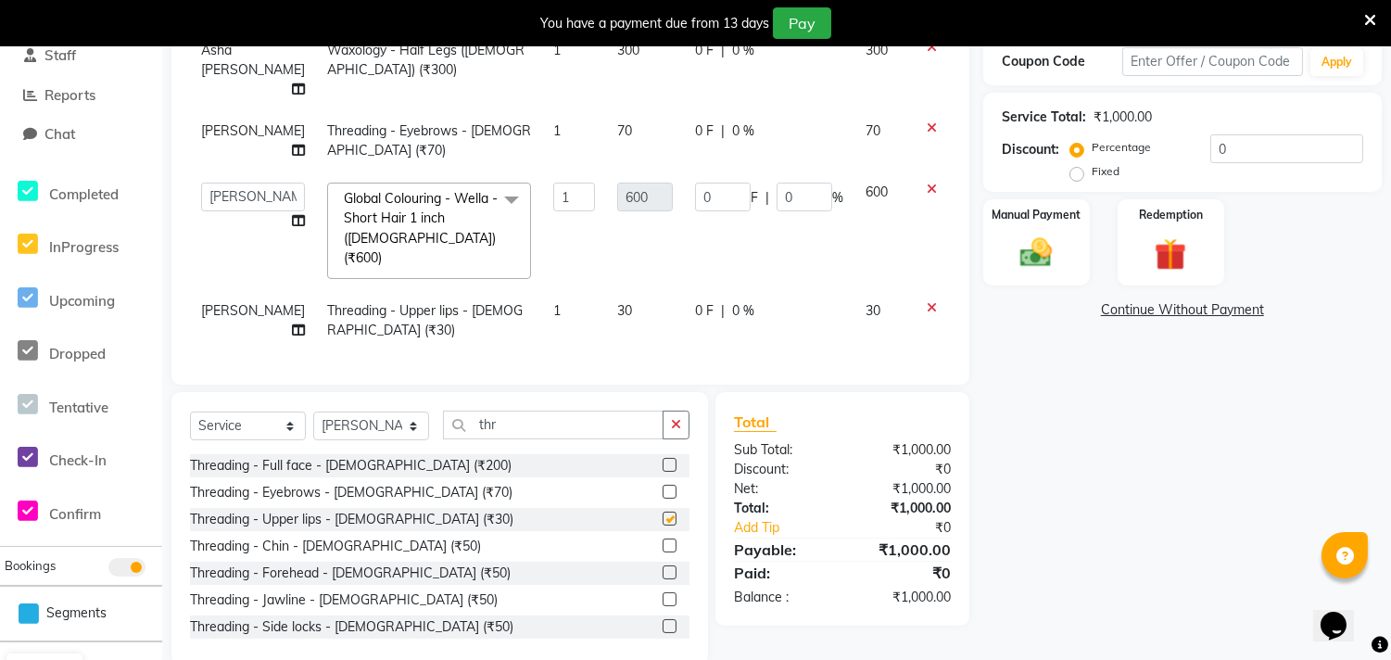
scroll to position [350, 0]
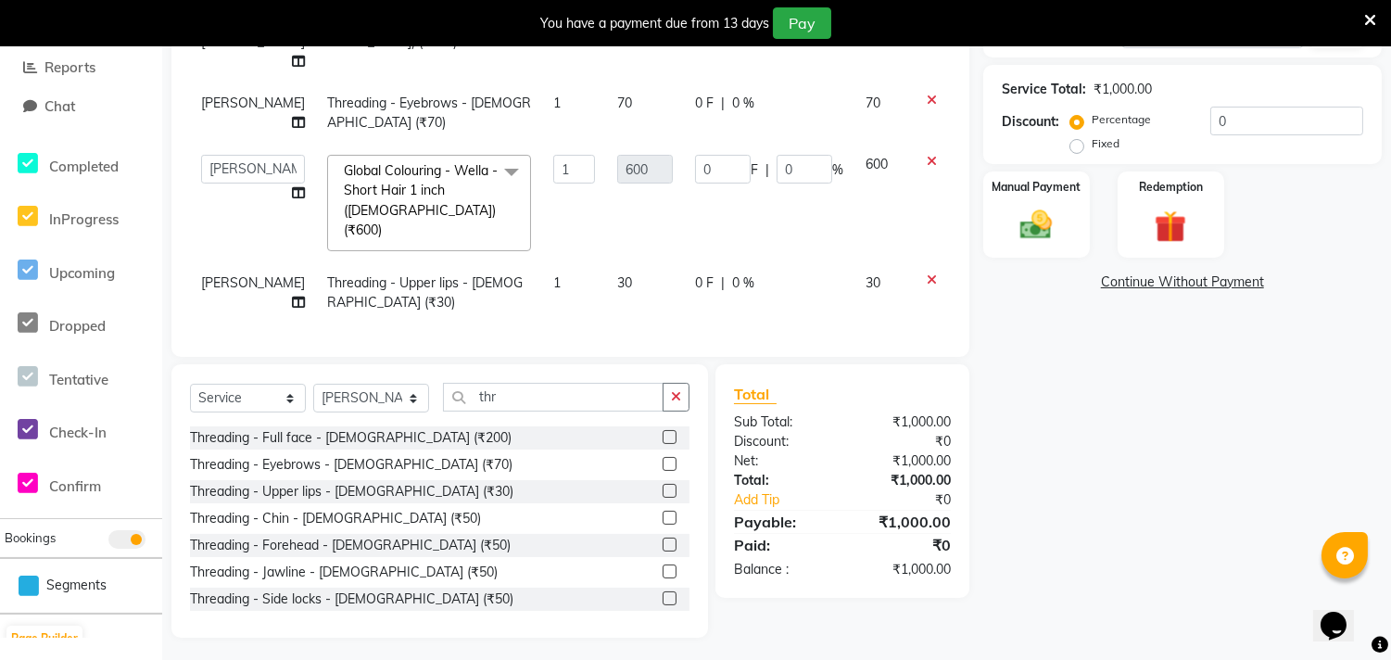
checkbox input "false"
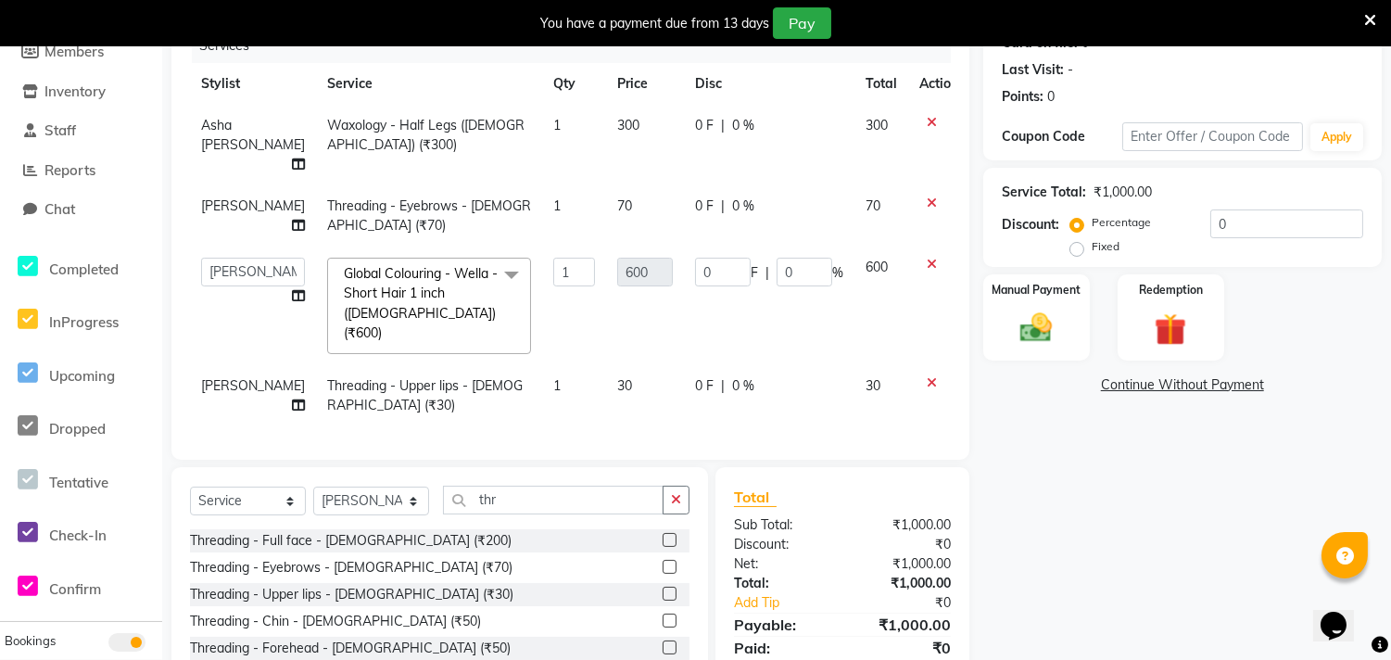
scroll to position [42, 0]
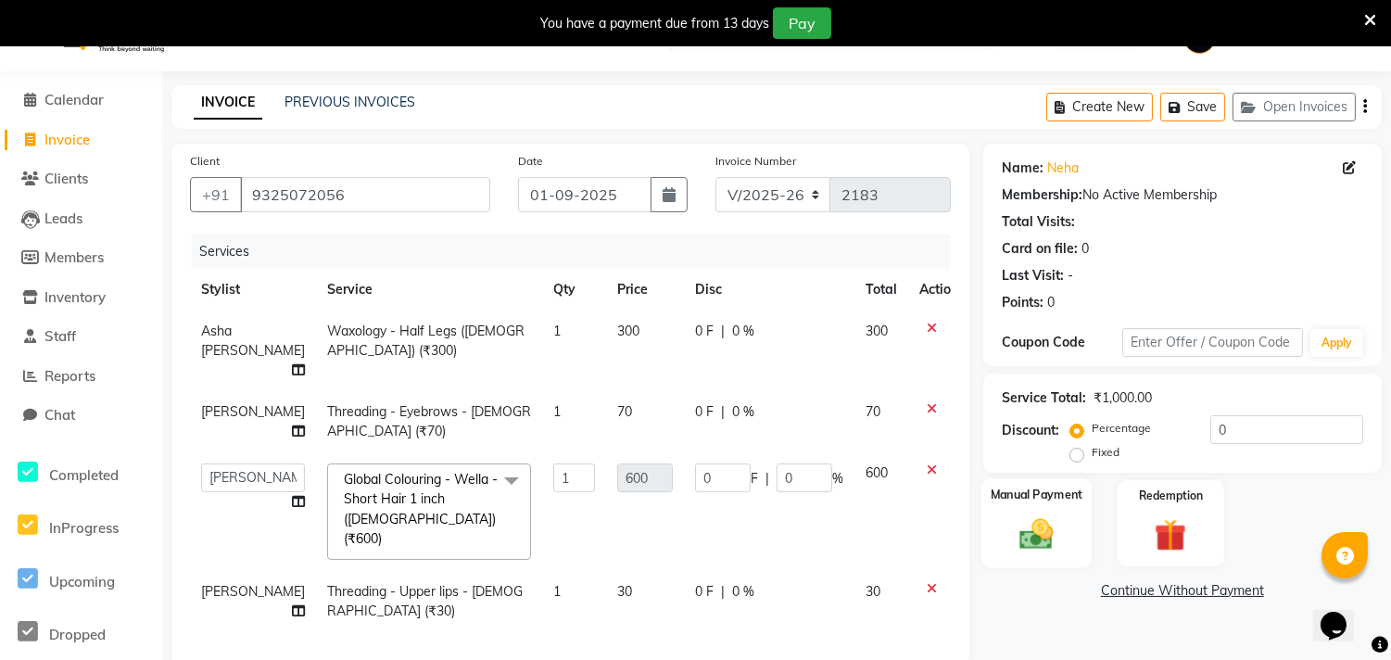
click at [1058, 539] on img at bounding box center [1036, 533] width 55 height 39
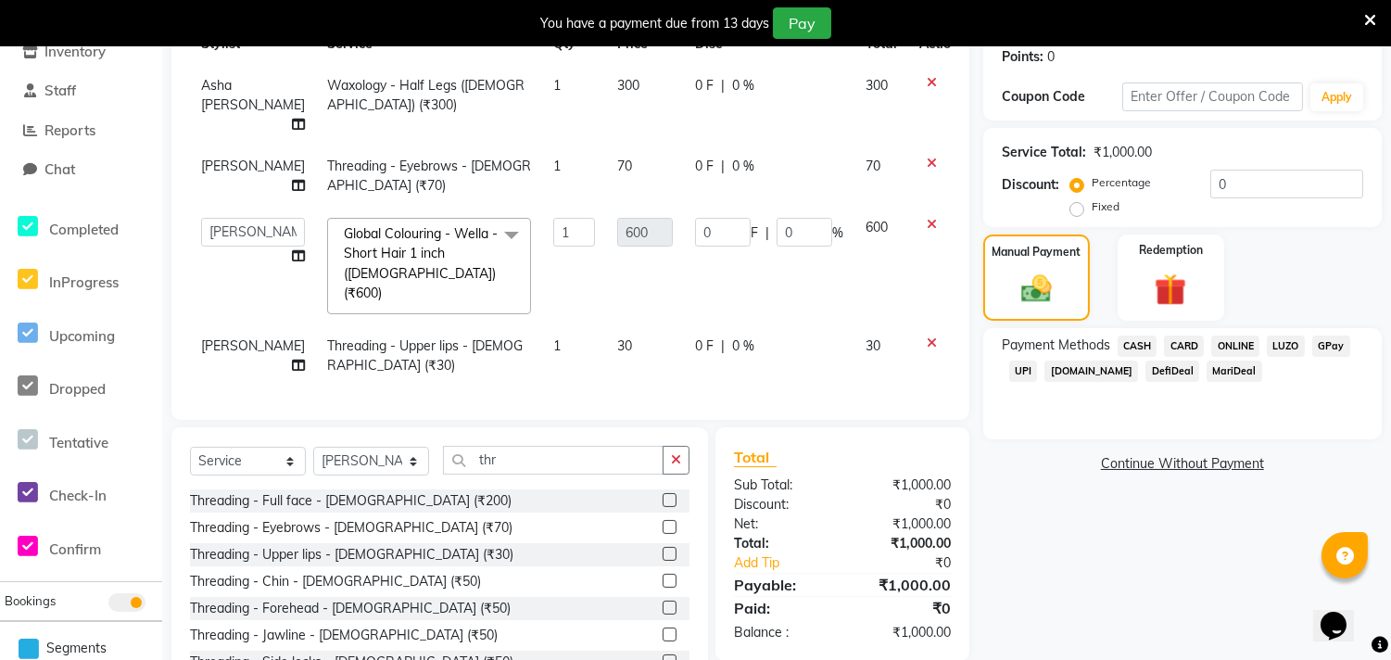
scroll to position [350, 0]
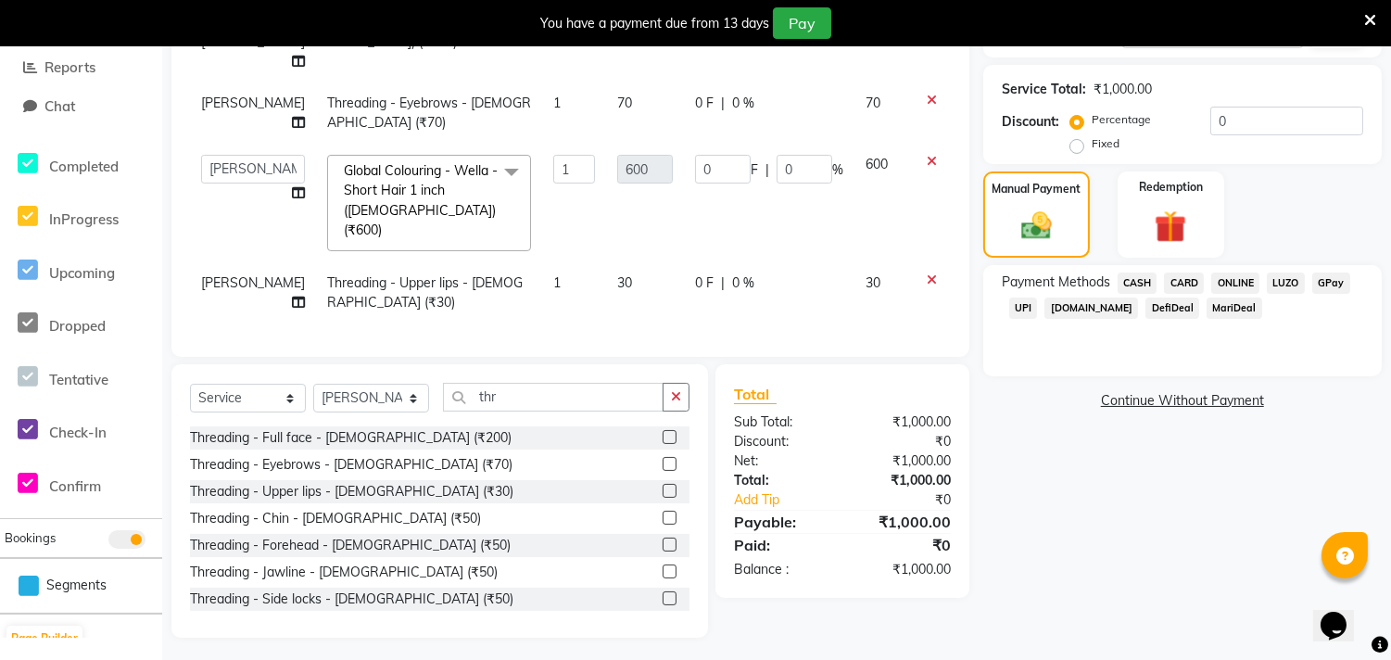
click at [1141, 279] on span "CASH" at bounding box center [1137, 282] width 40 height 21
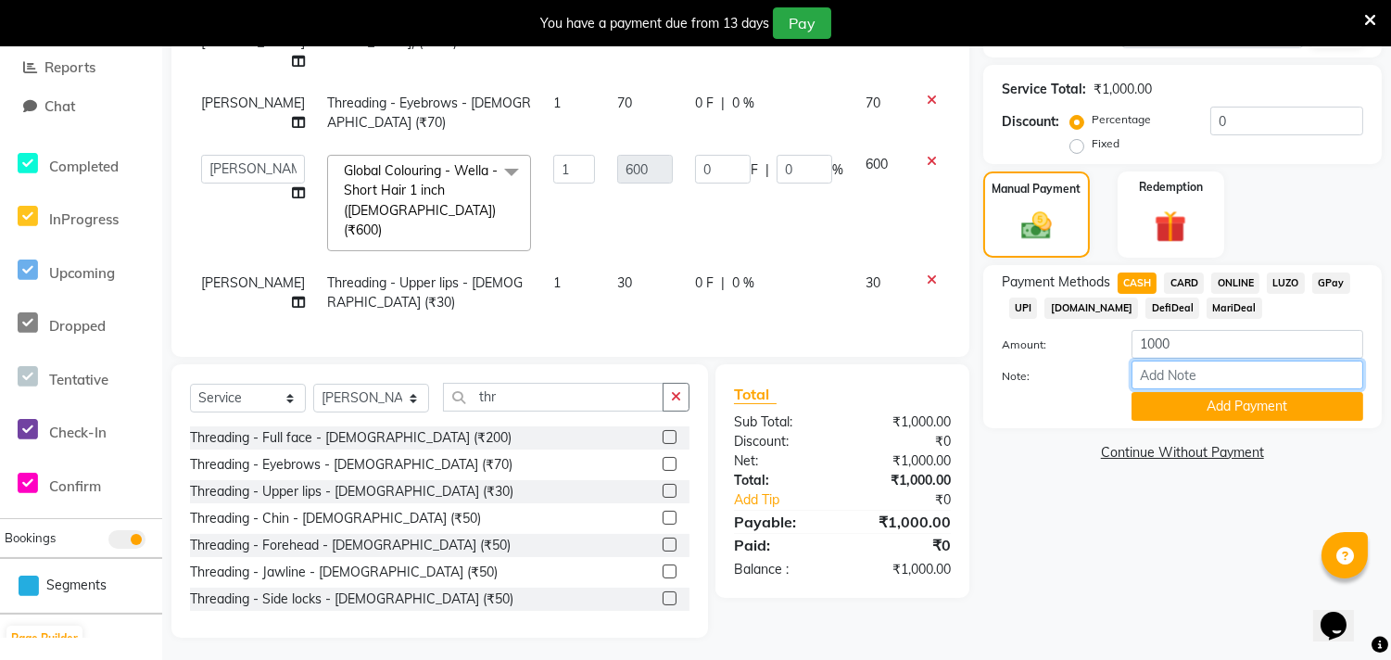
click at [1158, 384] on input "Note:" at bounding box center [1247, 374] width 232 height 29
click at [1166, 405] on button "Add Payment" at bounding box center [1247, 406] width 232 height 29
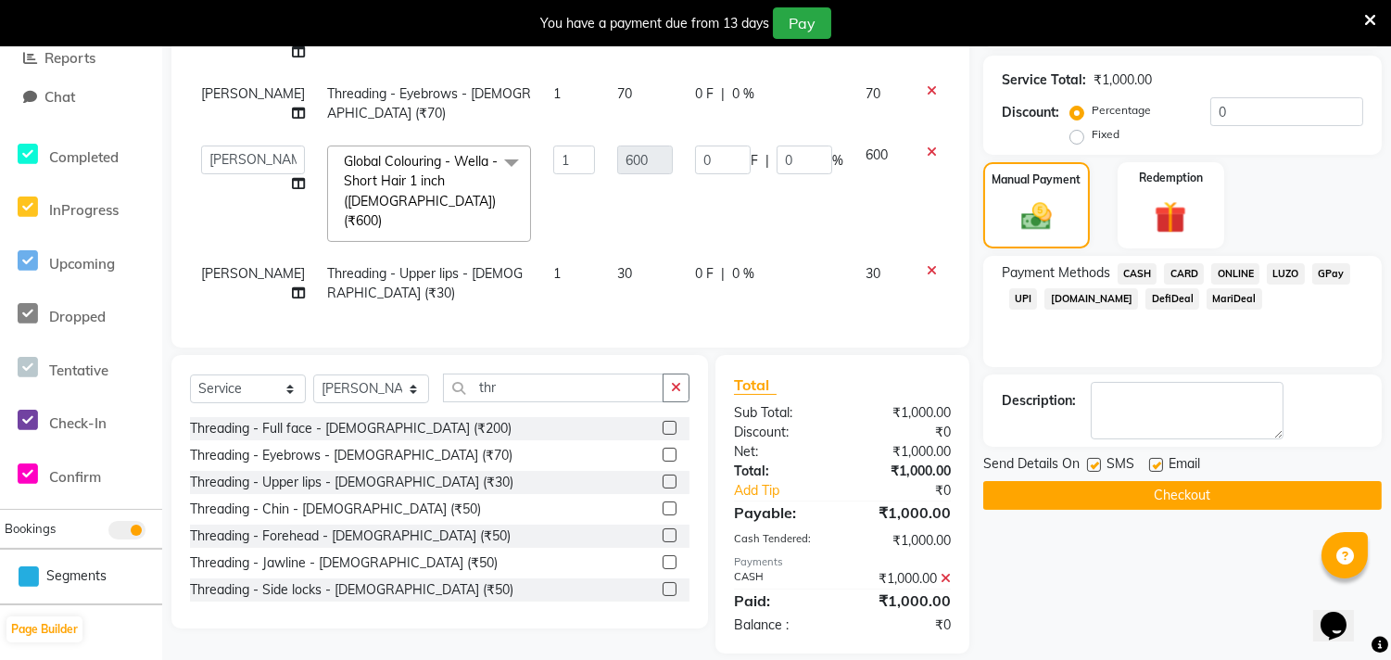
scroll to position [376, 0]
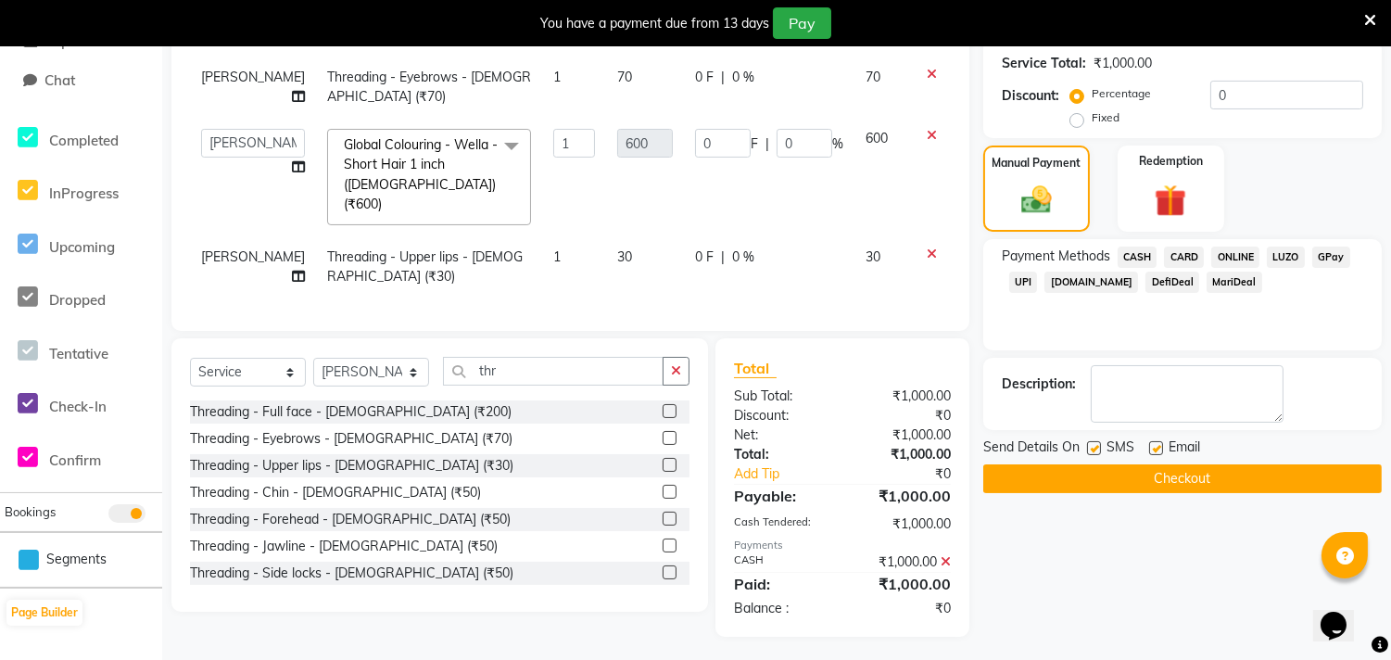
click at [1094, 442] on label at bounding box center [1094, 448] width 14 height 14
click at [1094, 443] on input "checkbox" at bounding box center [1093, 449] width 12 height 12
checkbox input "false"
click at [1153, 441] on label at bounding box center [1156, 448] width 14 height 14
click at [1153, 443] on input "checkbox" at bounding box center [1155, 449] width 12 height 12
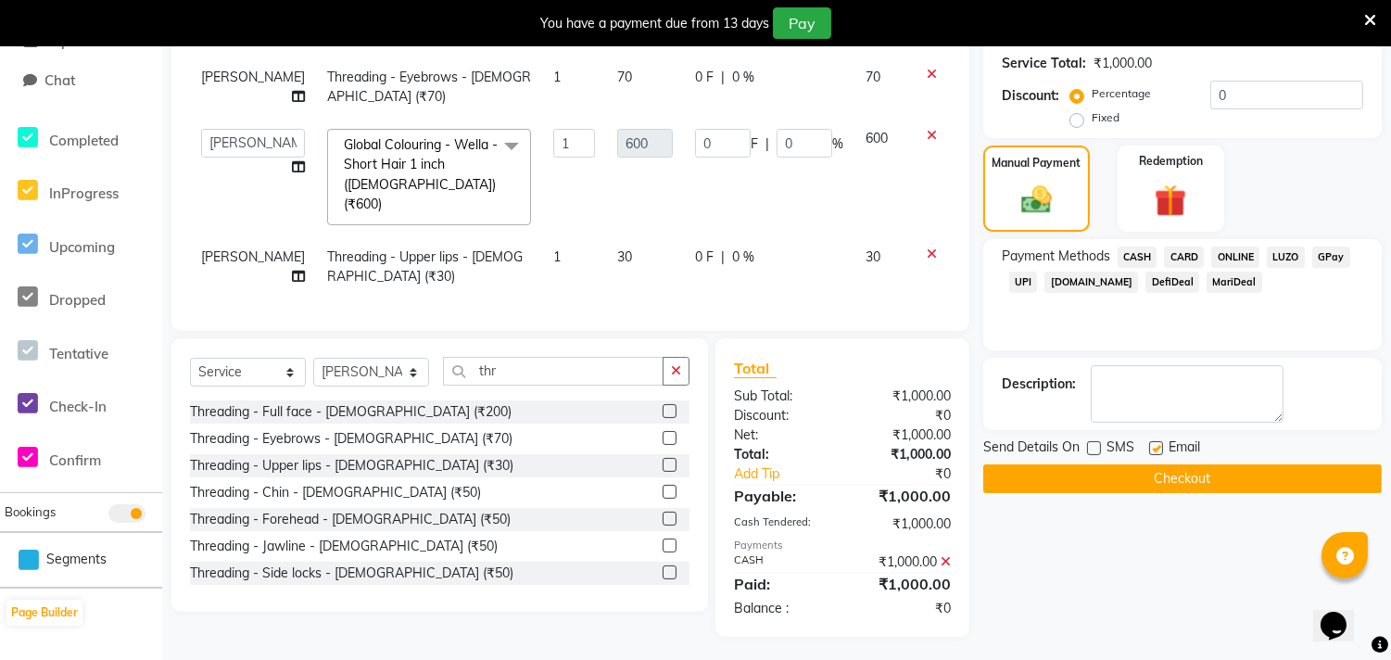
checkbox input "false"
click at [1180, 470] on button "Checkout" at bounding box center [1182, 478] width 398 height 29
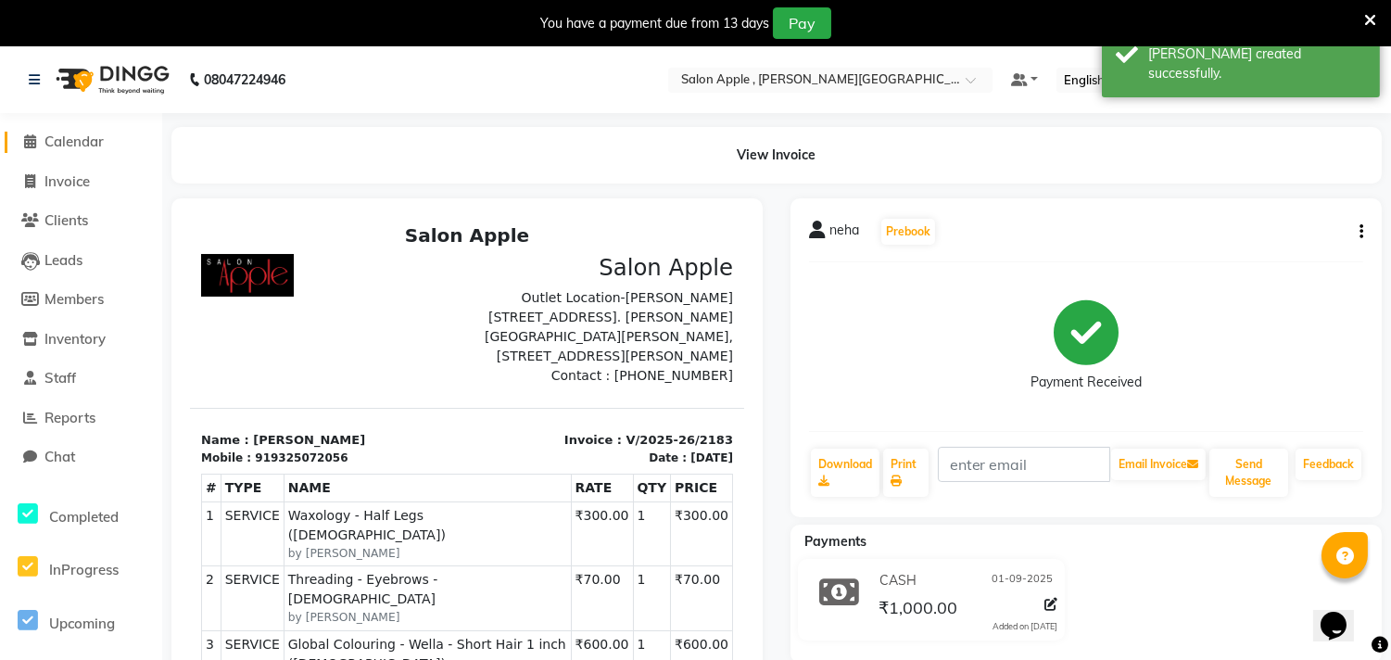
click at [86, 143] on span "Calendar" at bounding box center [73, 141] width 59 height 18
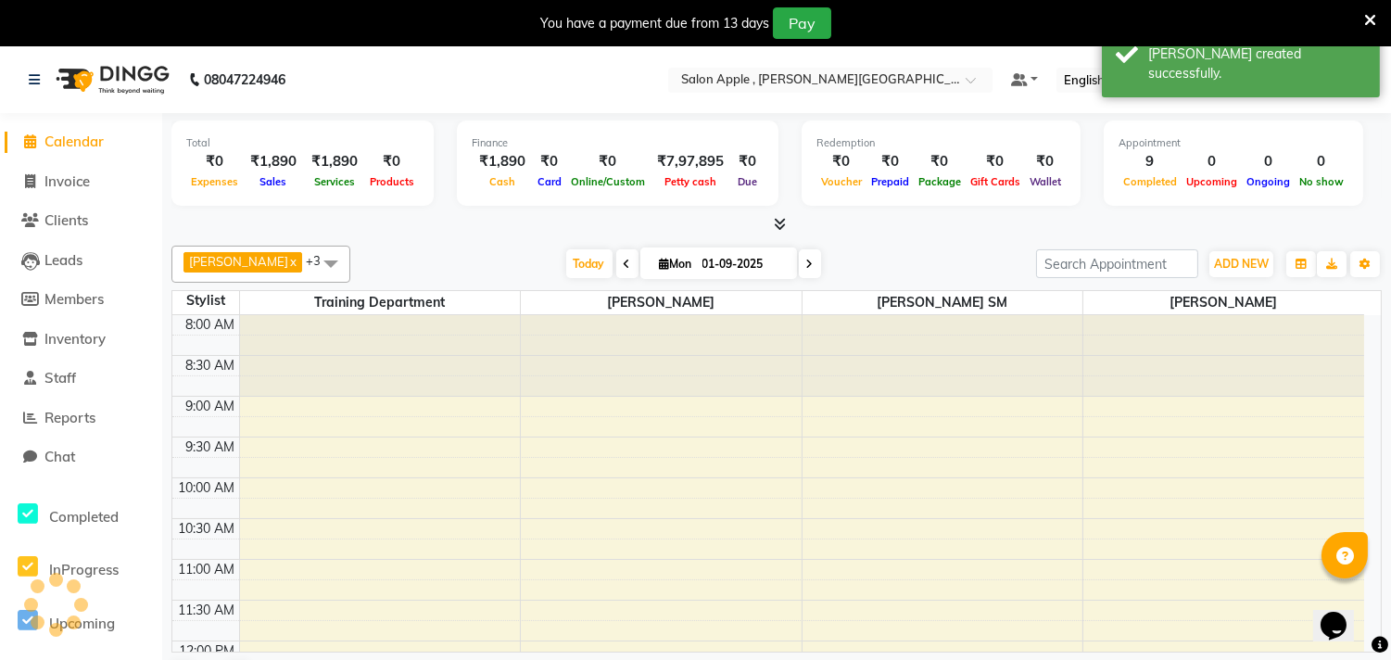
scroll to position [329, 0]
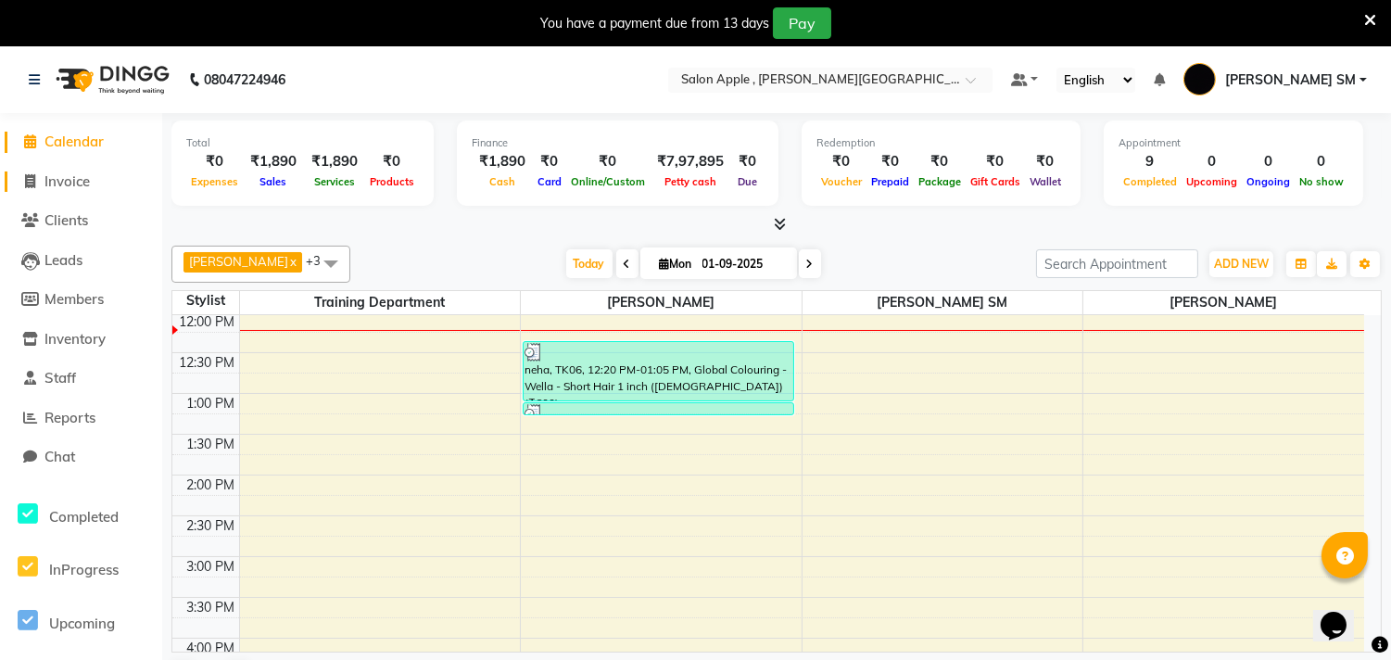
click at [58, 191] on link "Invoice" at bounding box center [81, 181] width 153 height 21
select select "521"
select select "service"
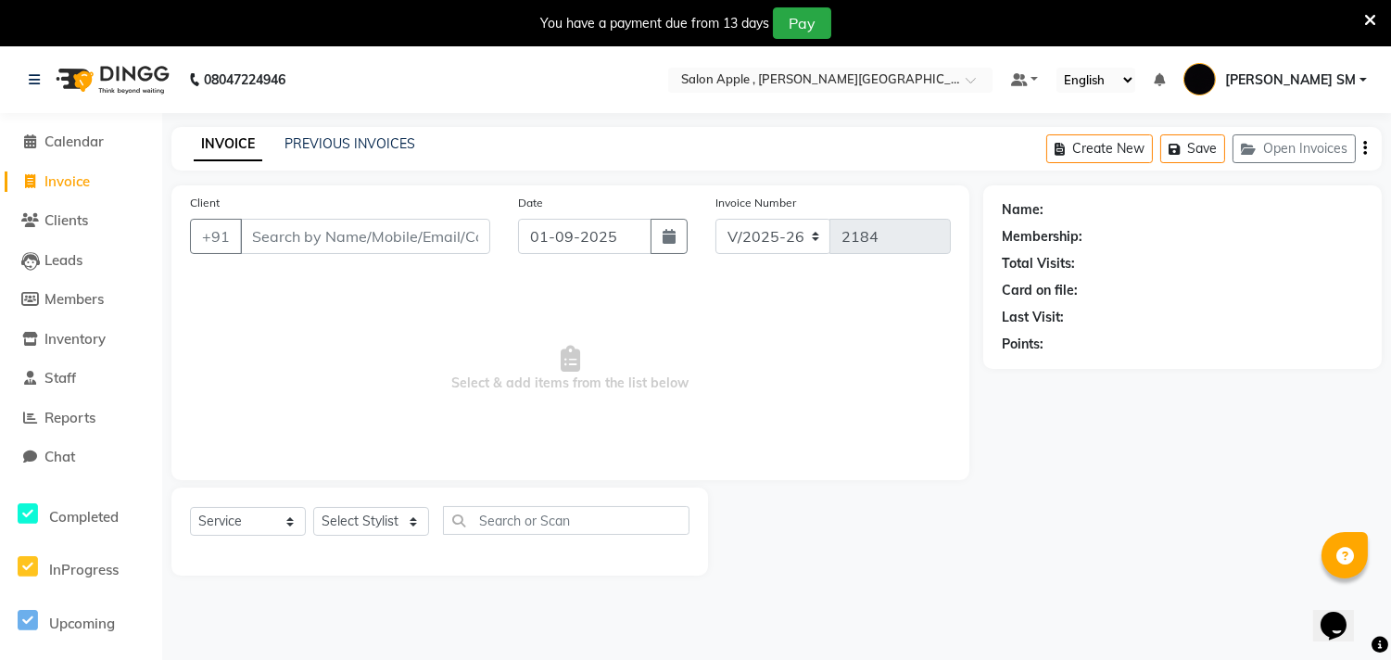
drag, startPoint x: 288, startPoint y: 229, endPoint x: 315, endPoint y: 161, distance: 72.8
click at [288, 229] on input "Client" at bounding box center [365, 236] width 250 height 35
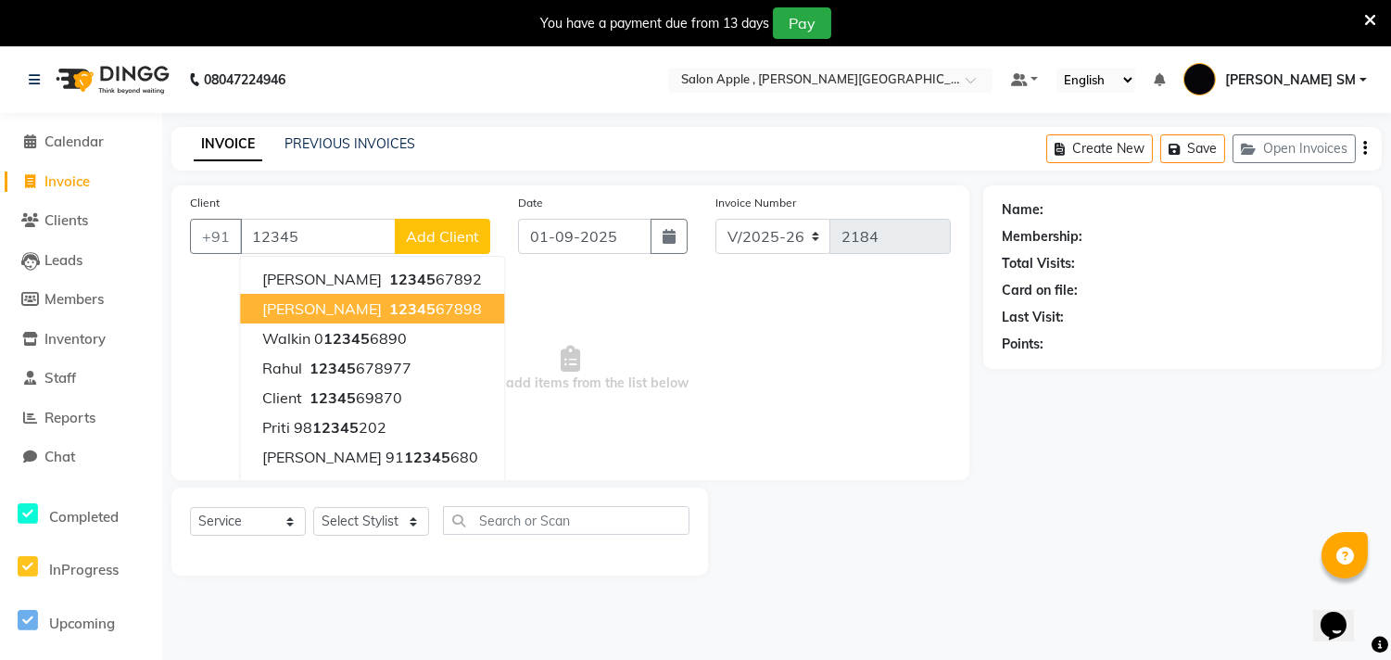
drag, startPoint x: 339, startPoint y: 301, endPoint x: 427, endPoint y: 553, distance: 266.9
click at [344, 302] on span "[PERSON_NAME]" at bounding box center [322, 308] width 120 height 19
type input "1234567898"
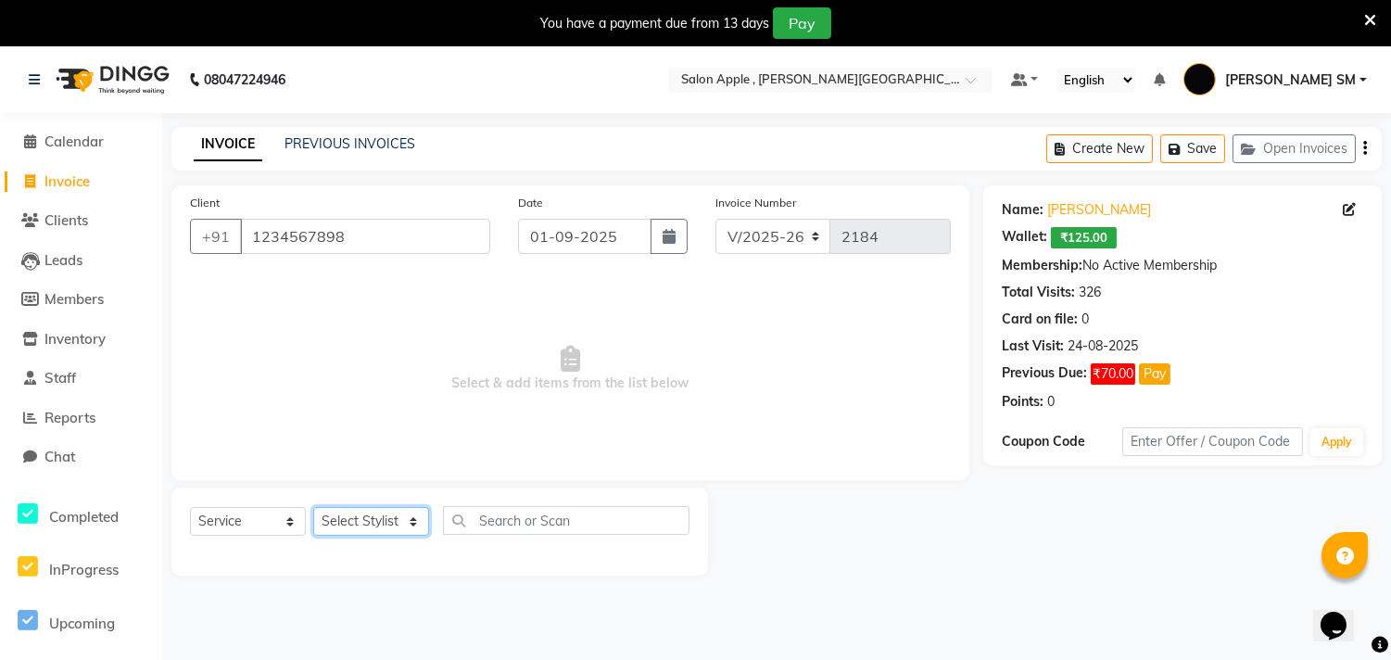
click at [396, 529] on select "Select Stylist Abhishek [PERSON_NAME] [PERSON_NAME] [PERSON_NAME] SM NEHA [PERS…" at bounding box center [371, 521] width 116 height 29
select select "70318"
click at [313, 508] on select "Select Stylist Abhishek [PERSON_NAME] [PERSON_NAME] [PERSON_NAME] SM NEHA [PERS…" at bounding box center [371, 521] width 116 height 29
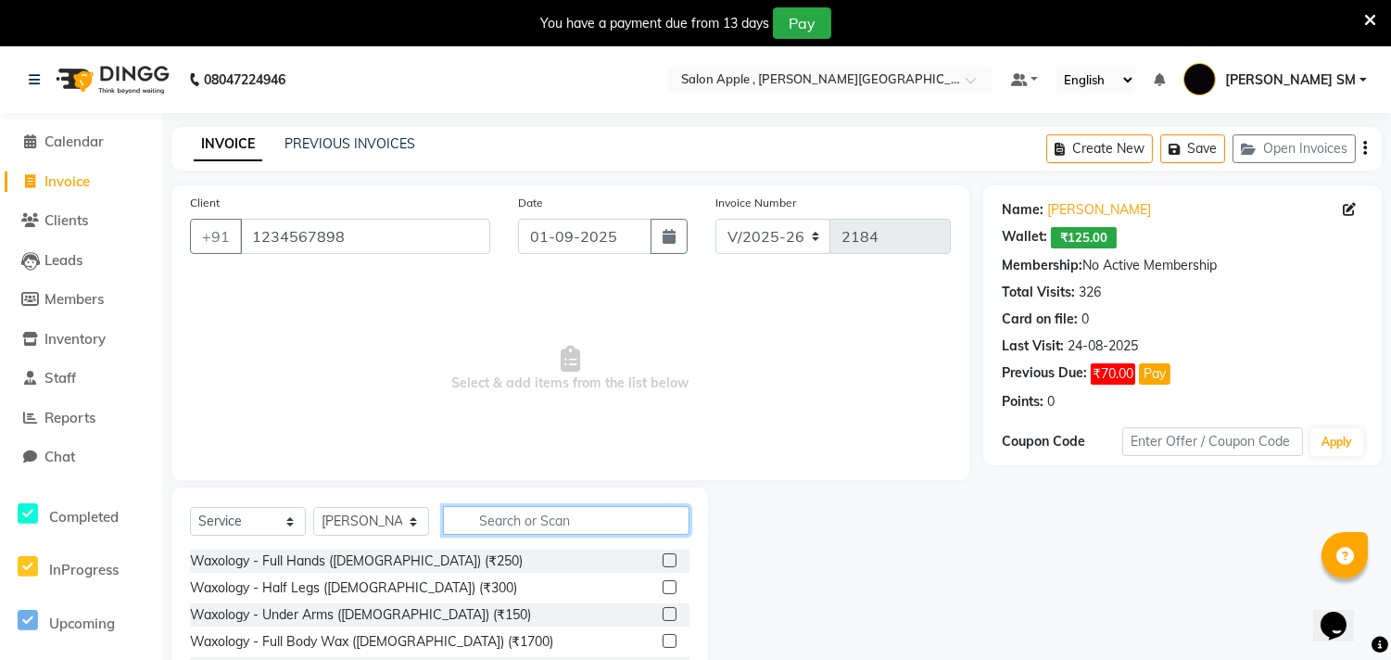
click at [511, 516] on input "text" at bounding box center [566, 520] width 246 height 29
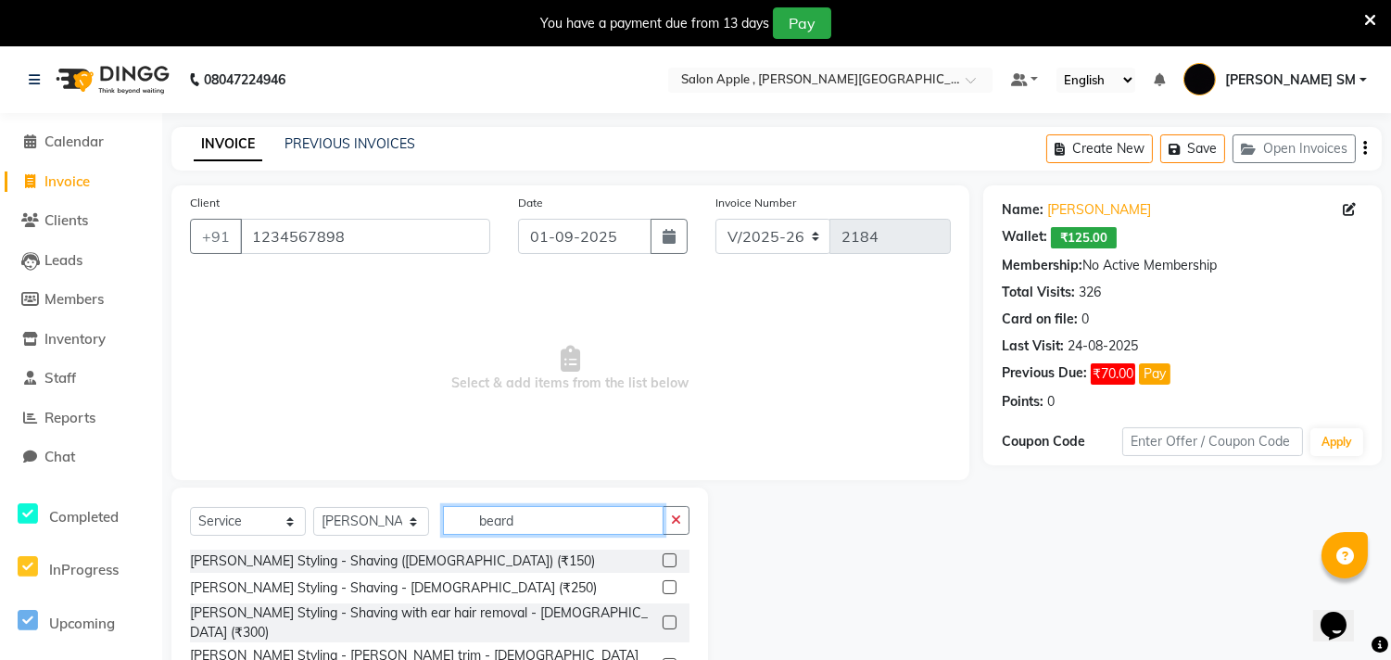
type input "beard"
click at [662, 576] on div at bounding box center [675, 587] width 27 height 23
click at [662, 585] on label at bounding box center [669, 587] width 14 height 14
click at [662, 585] on input "checkbox" at bounding box center [668, 588] width 12 height 12
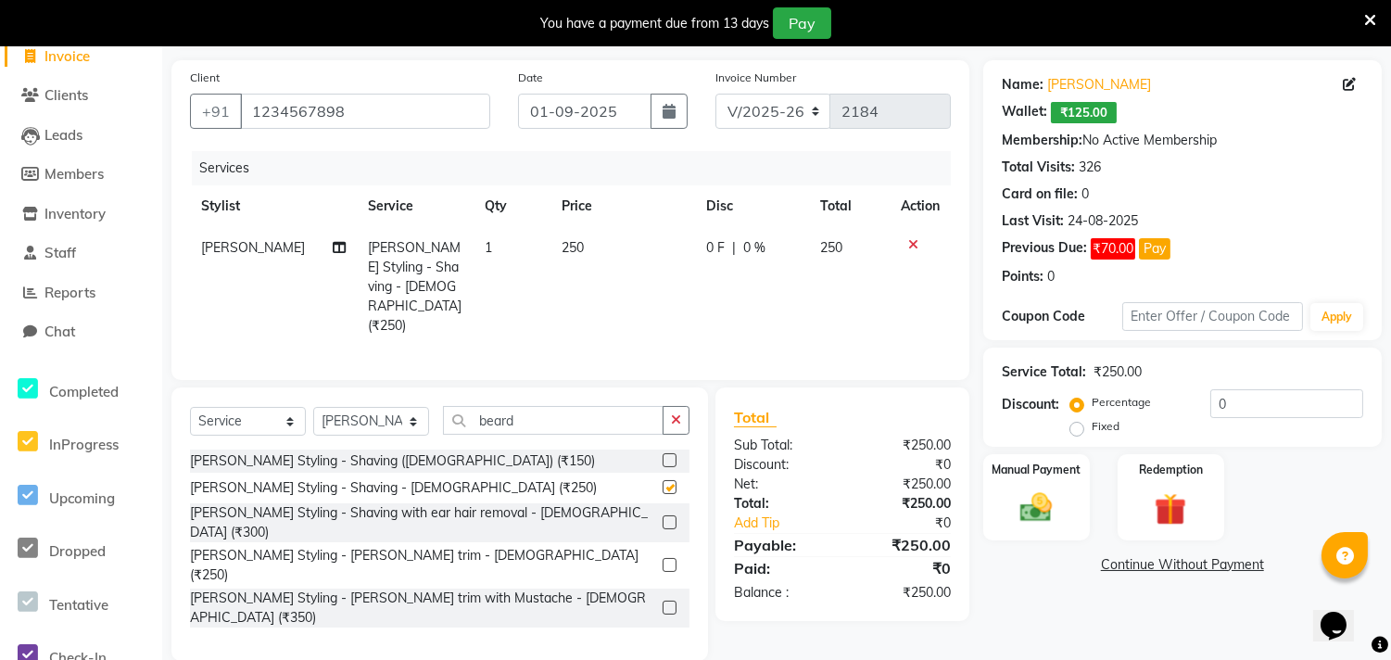
checkbox input "false"
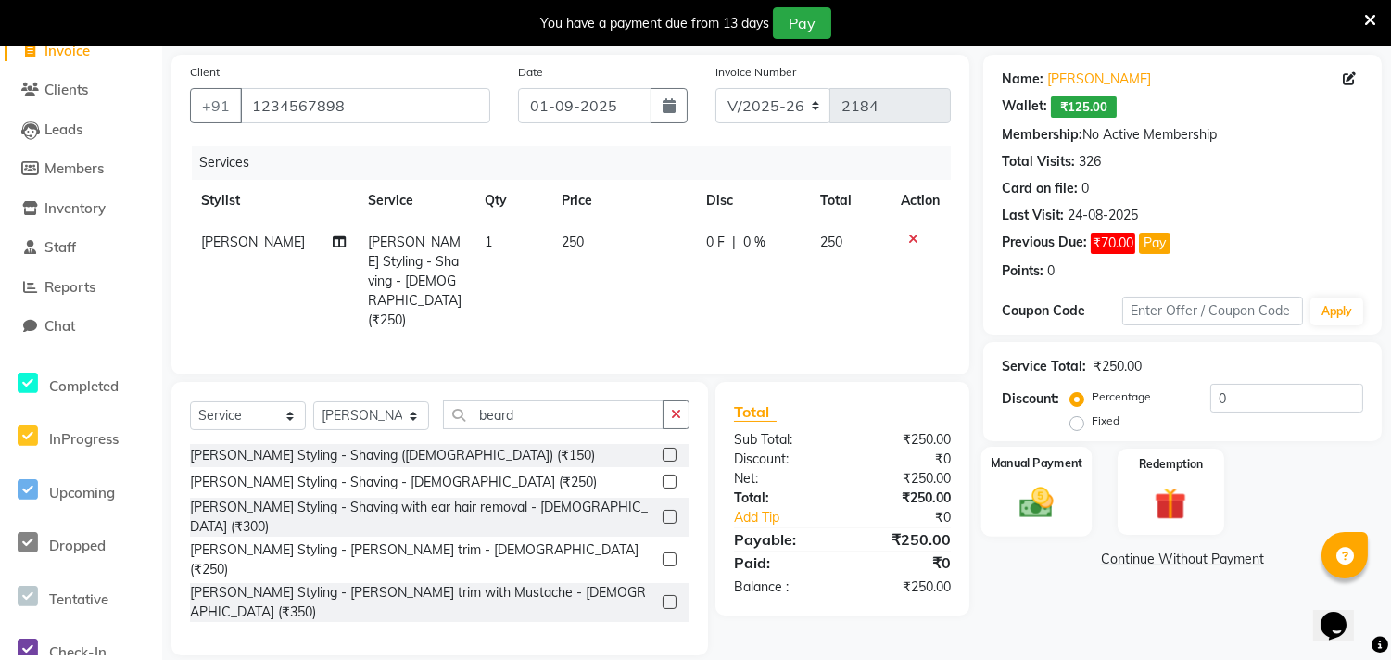
click at [1053, 502] on img at bounding box center [1036, 502] width 55 height 39
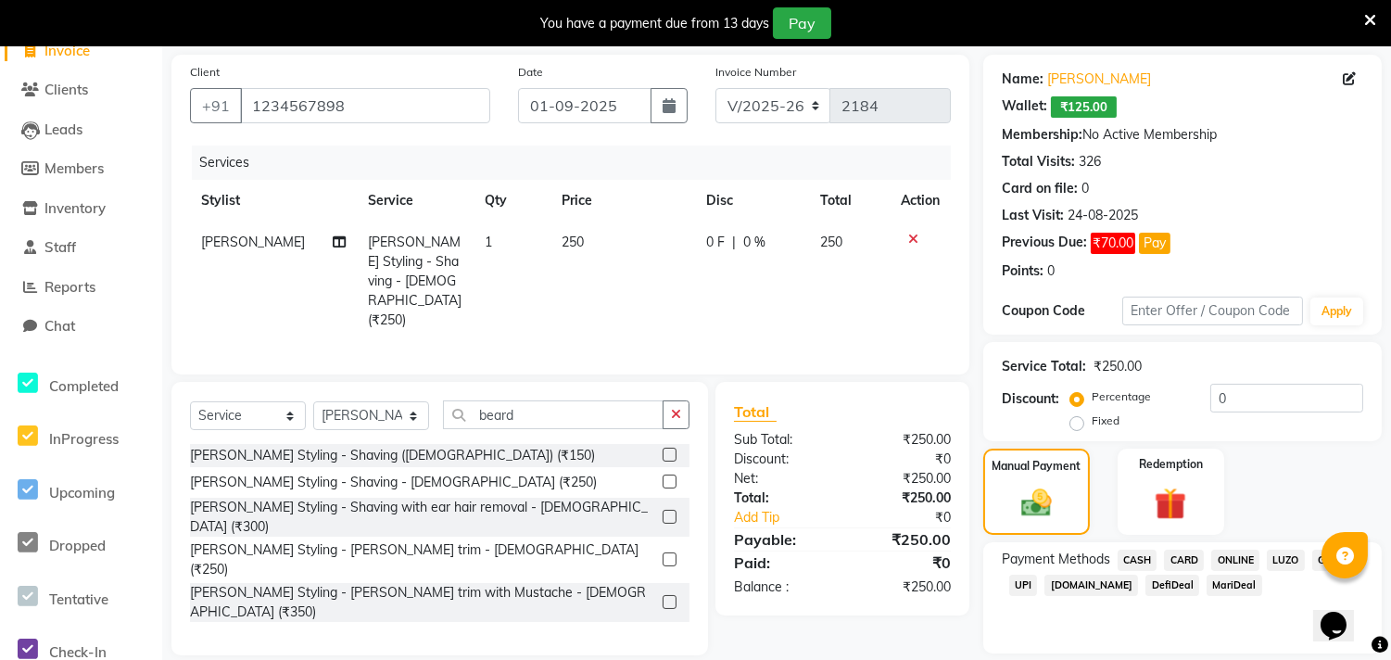
click at [1229, 553] on span "ONLINE" at bounding box center [1235, 559] width 48 height 21
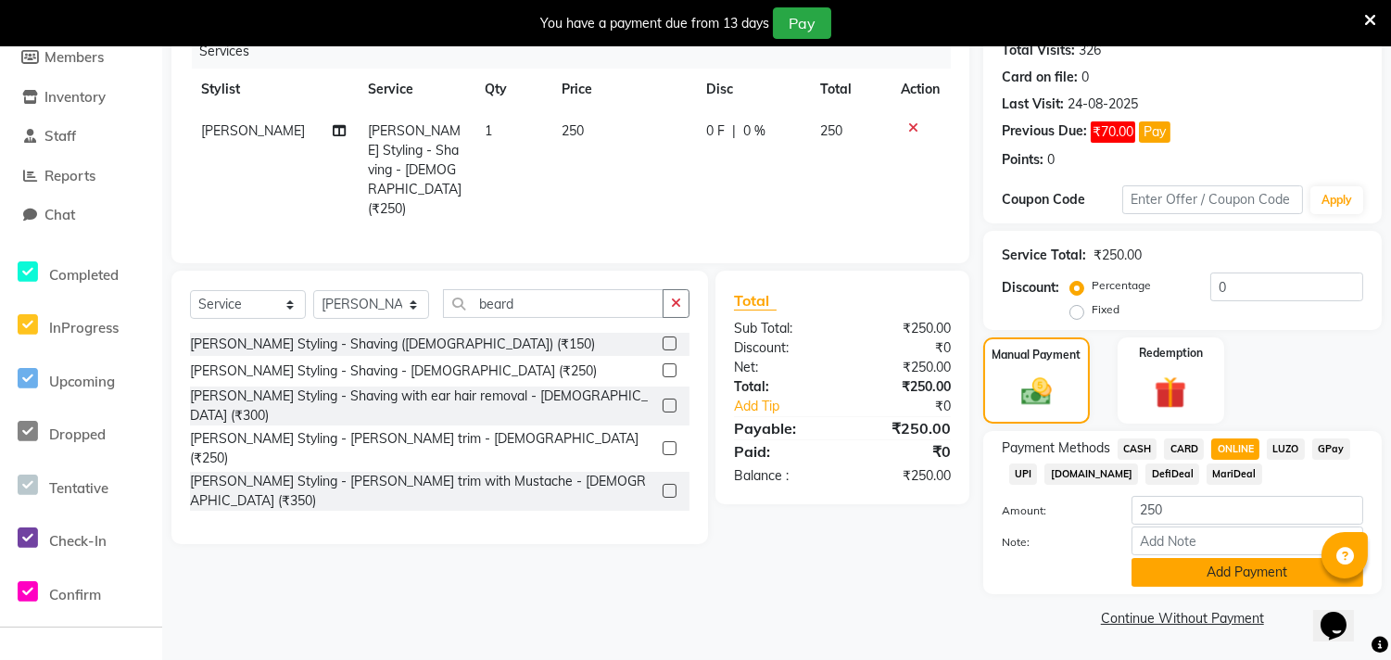
click at [1217, 571] on button "Add Payment" at bounding box center [1247, 572] width 232 height 29
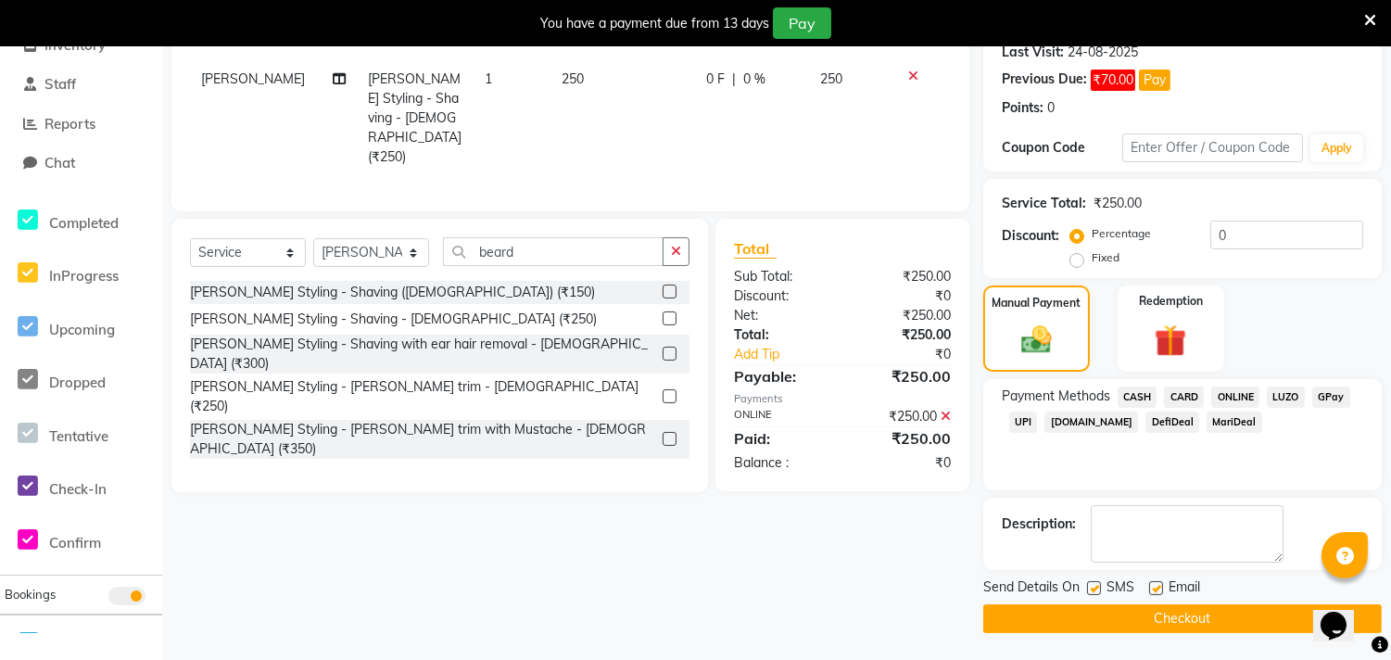
click at [1191, 611] on button "Checkout" at bounding box center [1182, 618] width 398 height 29
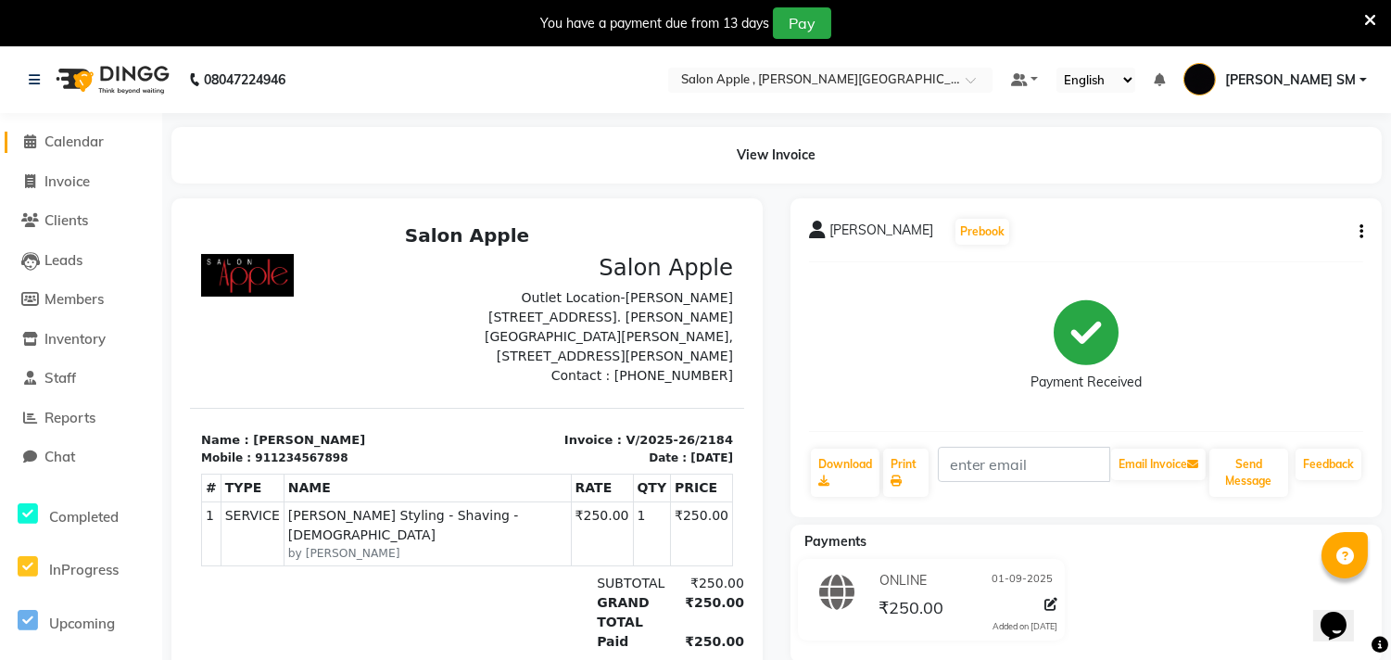
click at [62, 149] on span "Calendar" at bounding box center [73, 141] width 59 height 18
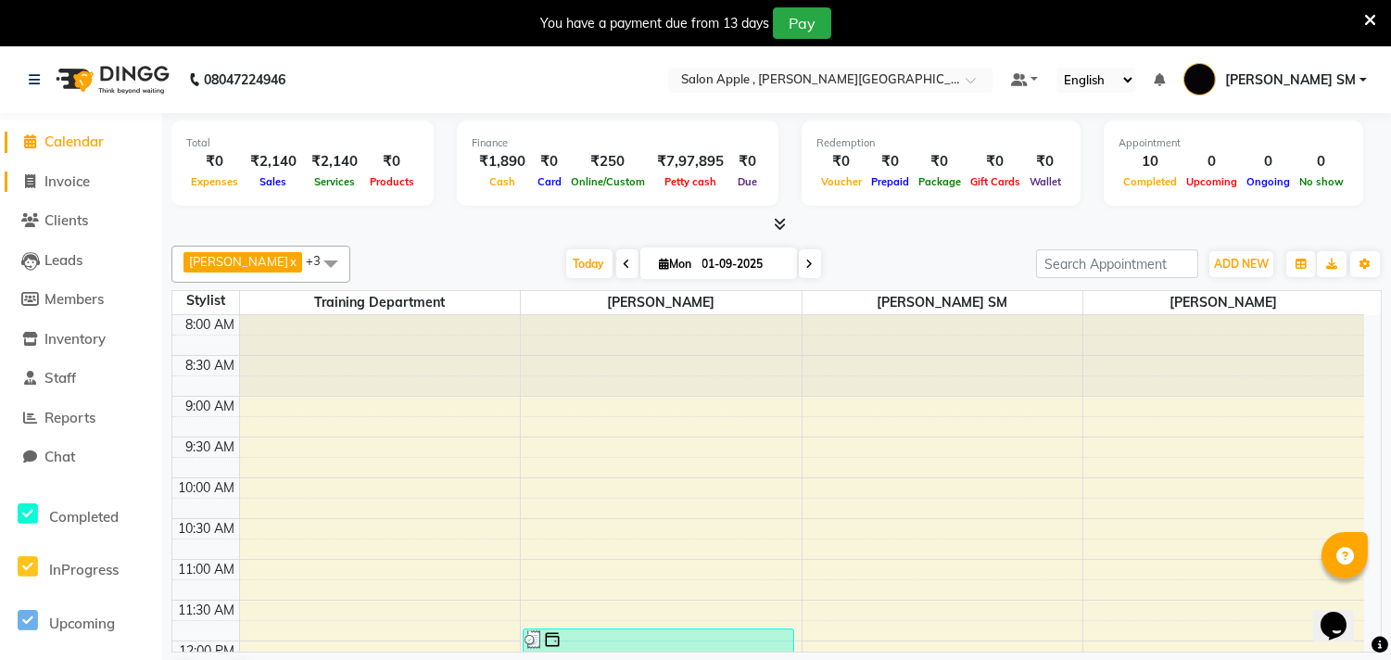
click at [65, 183] on span "Invoice" at bounding box center [66, 181] width 45 height 18
select select "service"
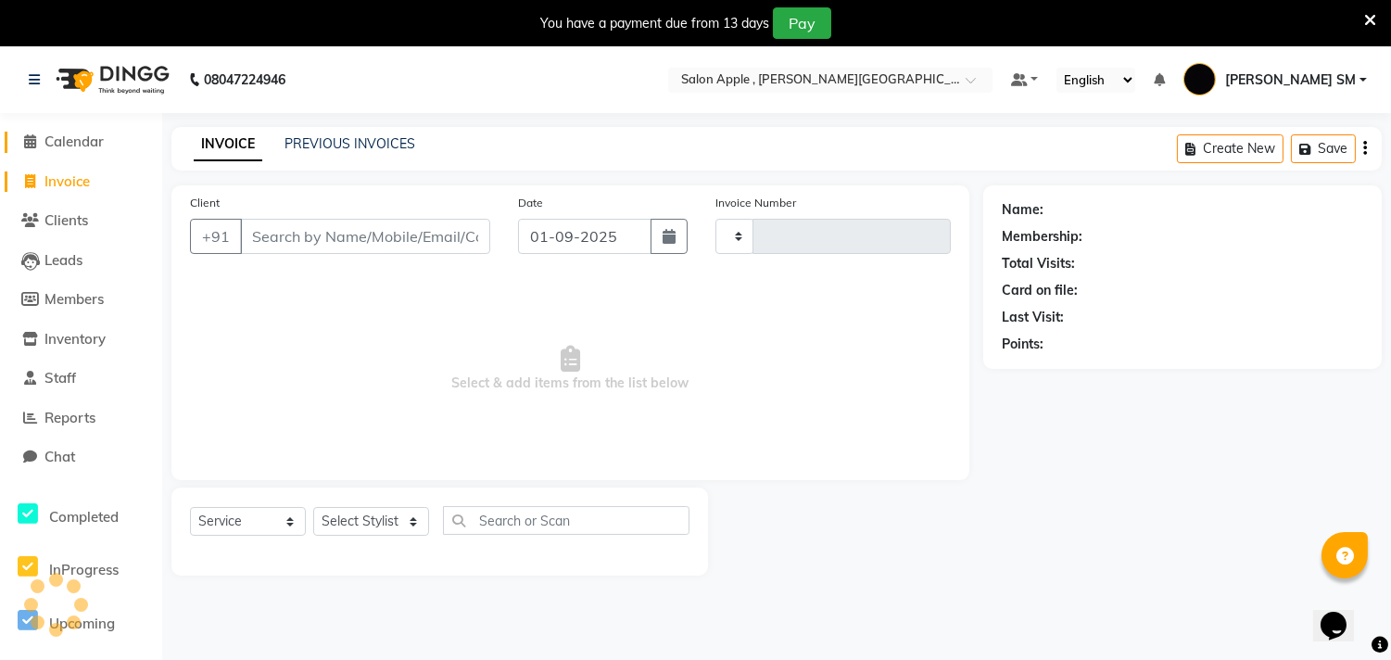
type input "2185"
select select "521"
click at [78, 135] on span "Calendar" at bounding box center [73, 141] width 59 height 18
